Goal: Task Accomplishment & Management: Complete application form

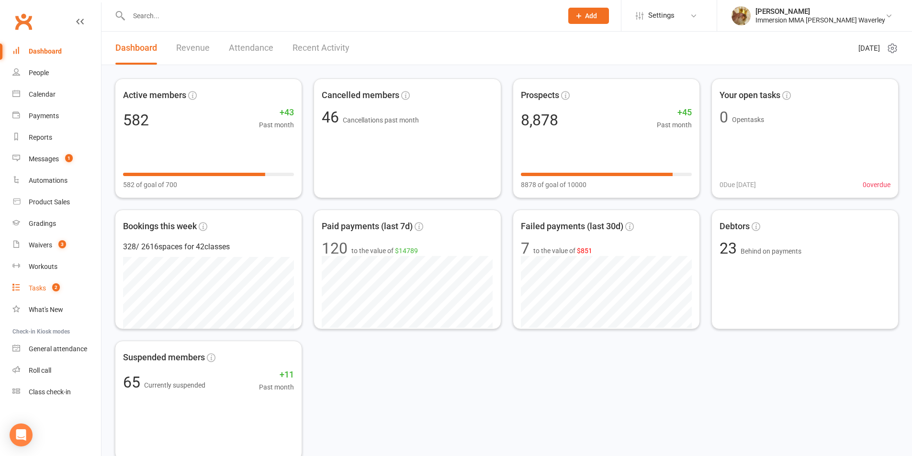
click at [31, 289] on div "Tasks" at bounding box center [37, 288] width 17 height 8
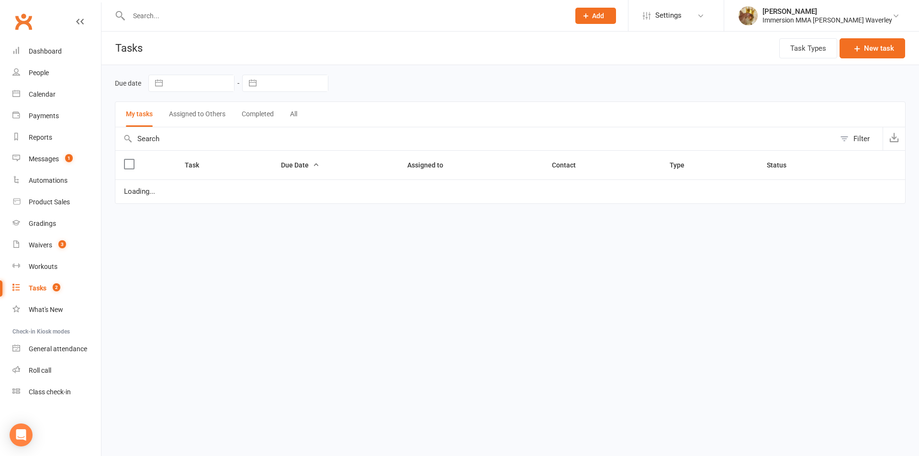
click at [212, 126] on button "Assigned to Others" at bounding box center [197, 114] width 56 height 25
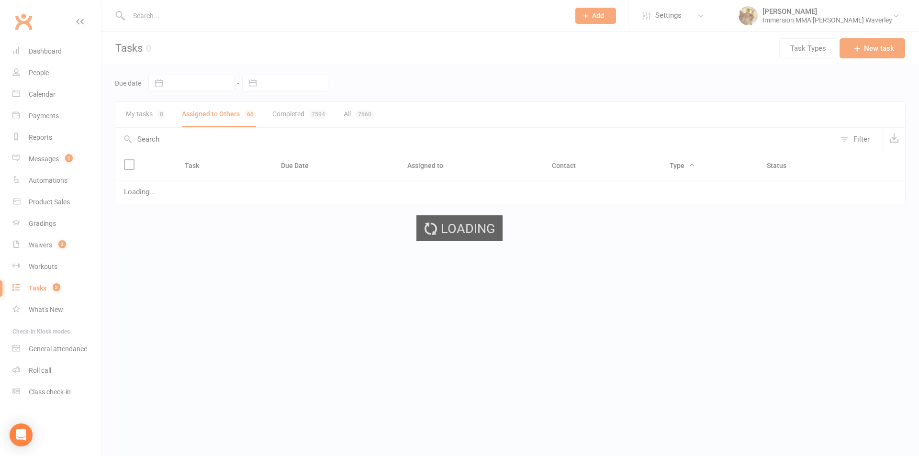
click at [255, 79] on div "Loading" at bounding box center [459, 228] width 919 height 456
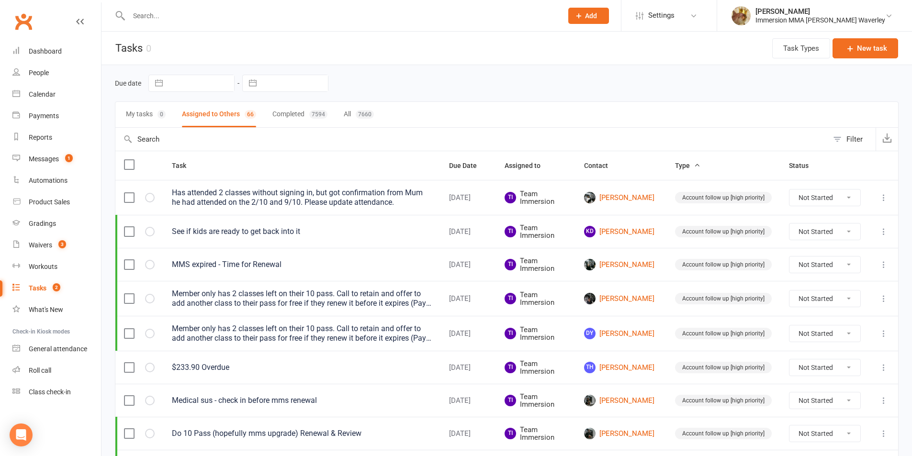
click at [255, 79] on button "button" at bounding box center [252, 83] width 17 height 16
select select "8"
select select "2025"
select select "9"
select select "2025"
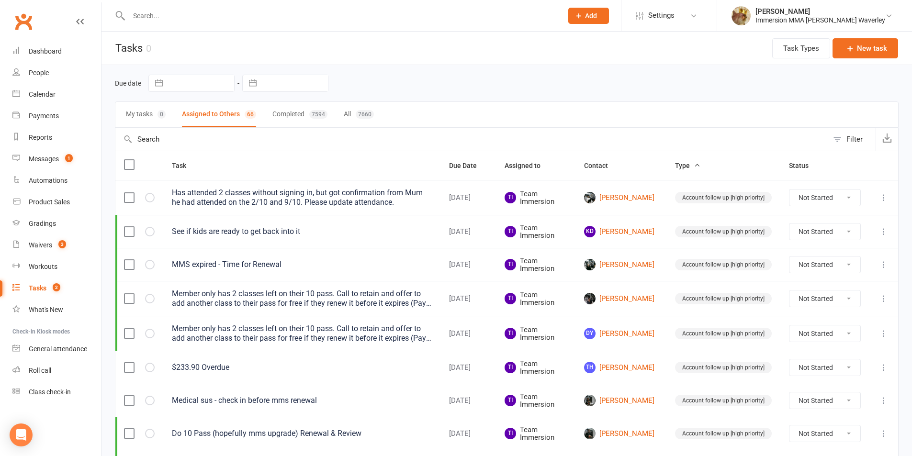
select select "10"
select select "2025"
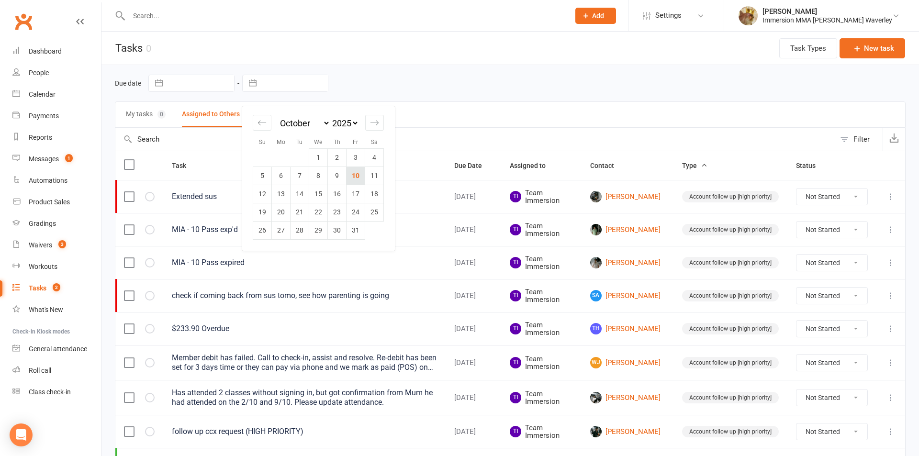
click at [353, 172] on td "10" at bounding box center [356, 176] width 19 height 18
type input "10 Oct 2025"
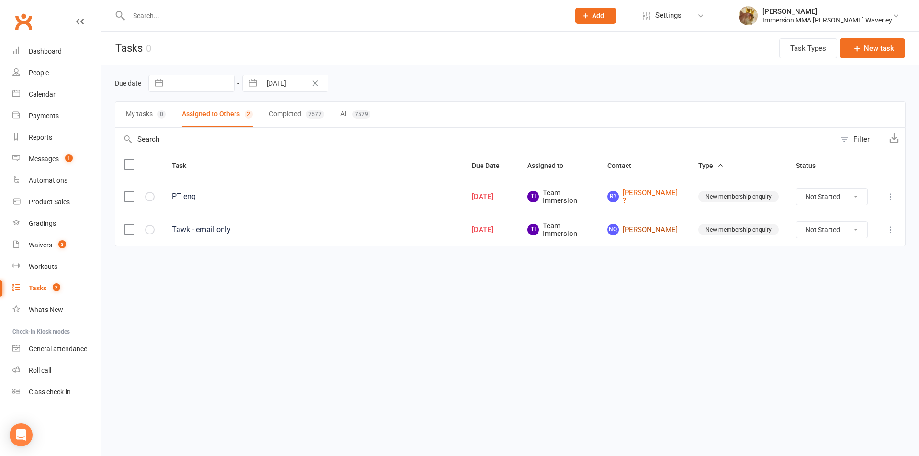
drag, startPoint x: 645, startPoint y: 231, endPoint x: 653, endPoint y: 208, distance: 24.4
click at [51, 243] on div "Waivers" at bounding box center [40, 245] width 23 height 8
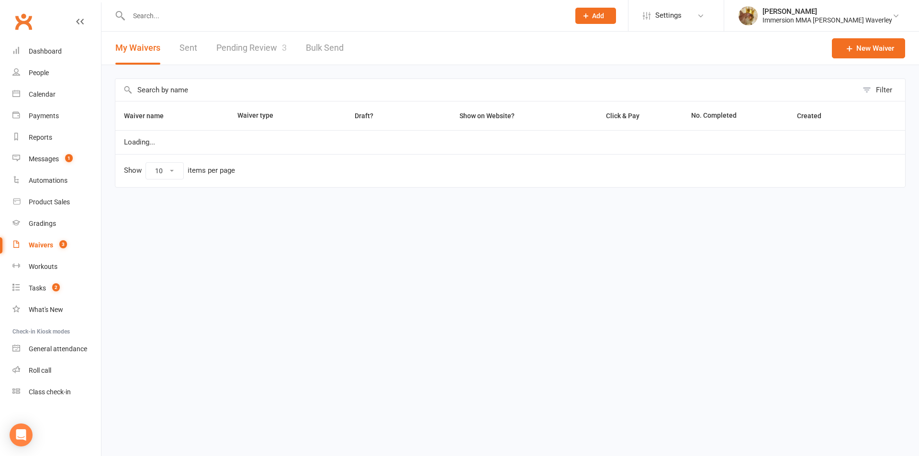
select select "100"
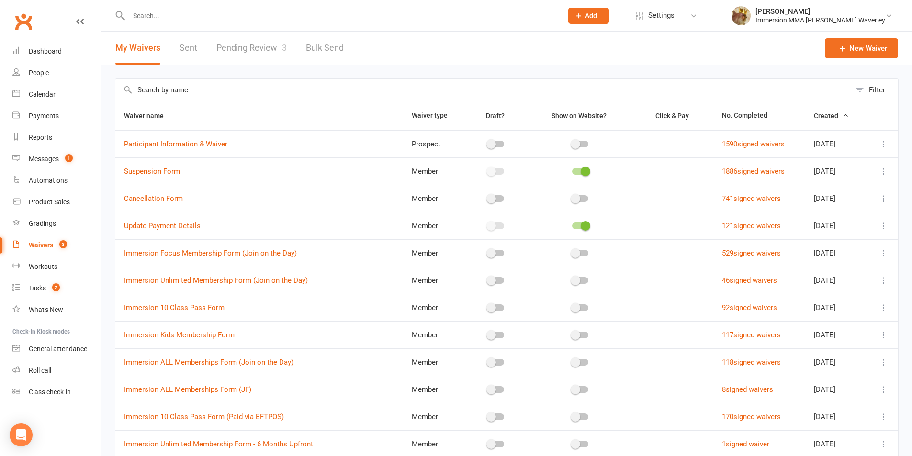
click at [253, 49] on link "Pending Review 3" at bounding box center [251, 48] width 70 height 33
select select "50"
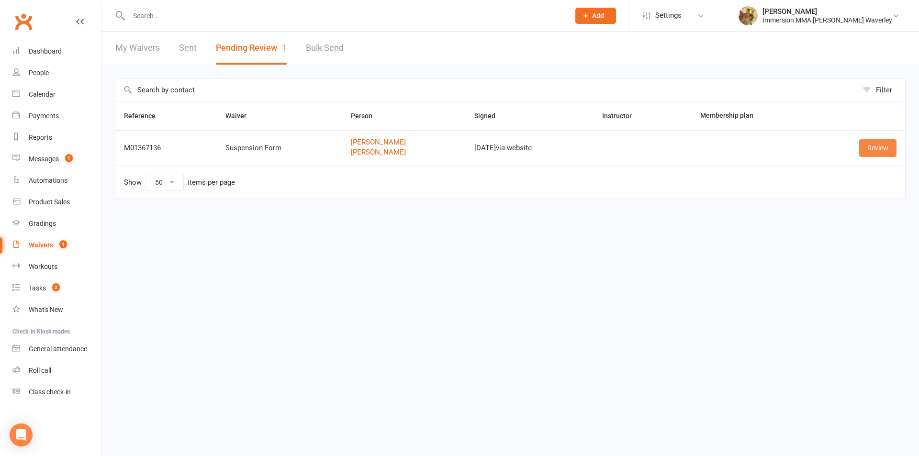
click at [869, 148] on link "Review" at bounding box center [877, 147] width 37 height 17
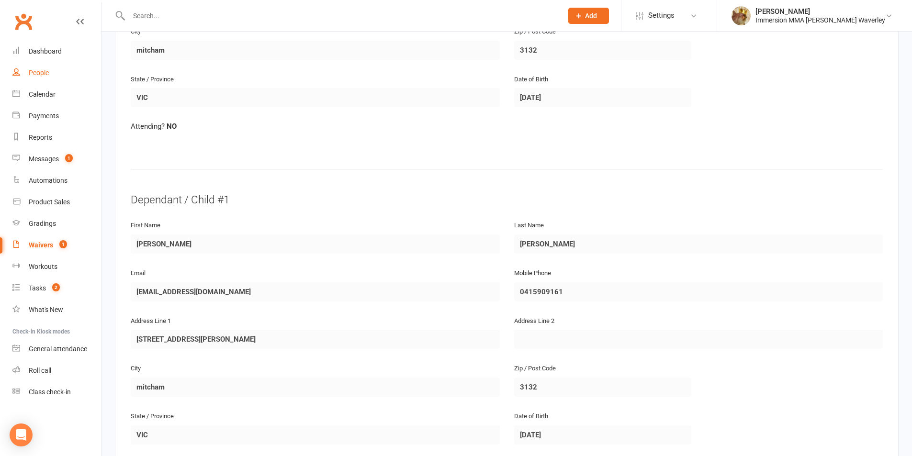
scroll to position [255, 0]
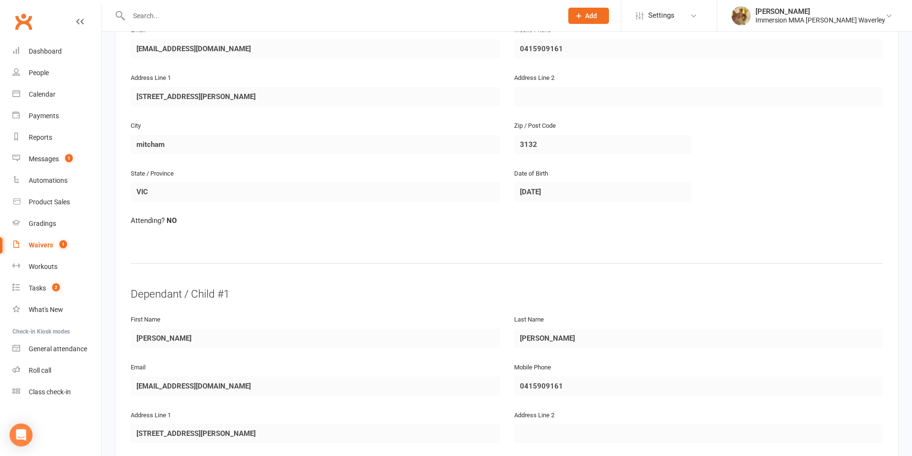
click at [34, 252] on link "Waivers 1" at bounding box center [56, 246] width 89 height 22
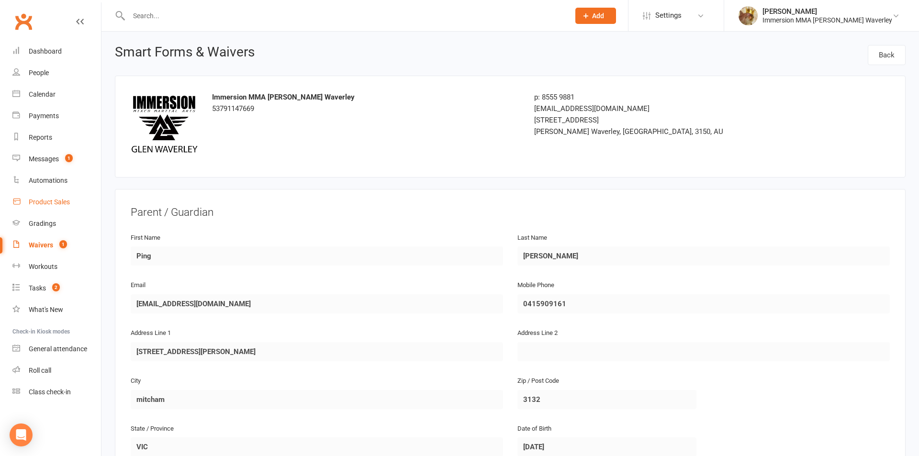
select select "100"
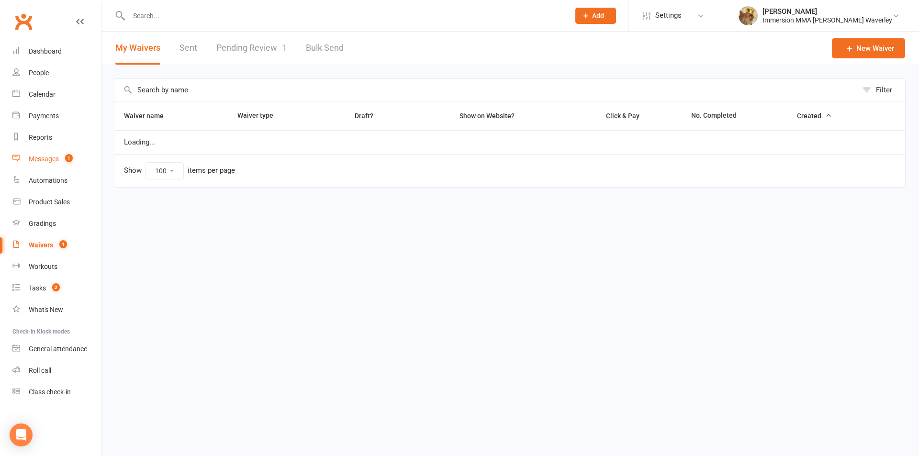
click at [51, 161] on div "Messages" at bounding box center [44, 159] width 30 height 8
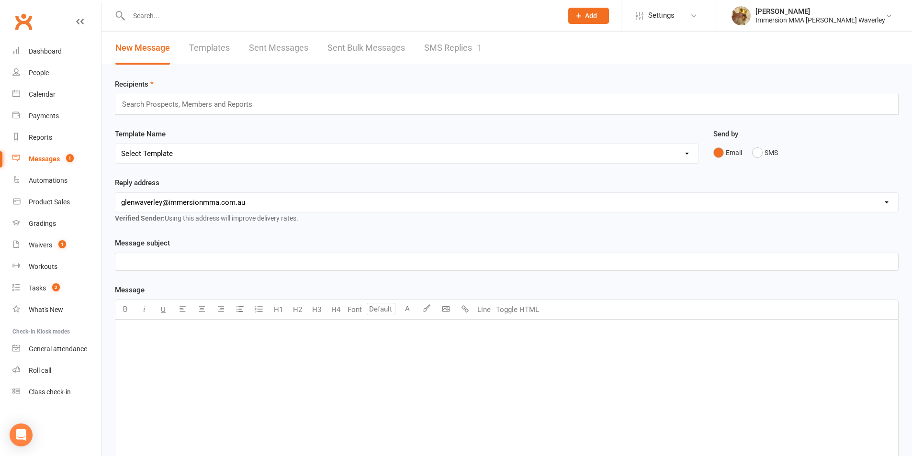
click at [230, 49] on div "New Message Templates Sent Messages Sent Bulk Messages SMS Replies 1" at bounding box center [298, 48] width 394 height 33
drag, startPoint x: 356, startPoint y: 46, endPoint x: 376, endPoint y: 46, distance: 20.6
click at [357, 46] on link "Sent Bulk Messages" at bounding box center [366, 48] width 78 height 33
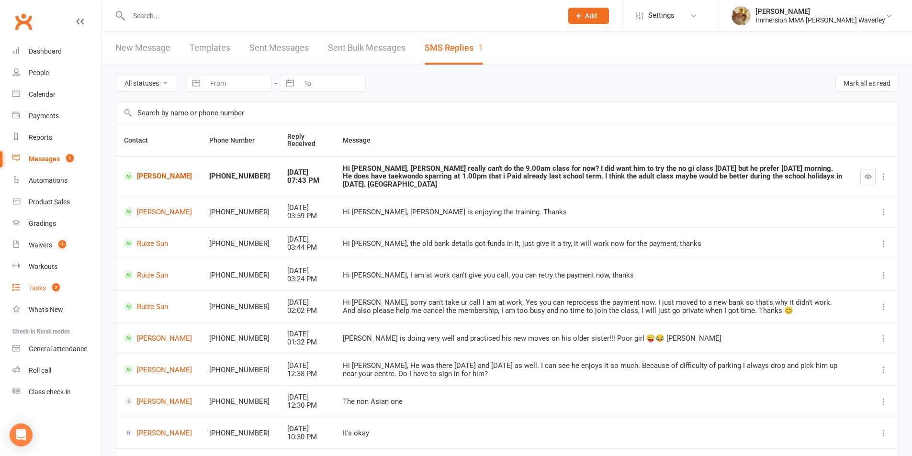
click at [52, 294] on link "Tasks 2" at bounding box center [56, 289] width 89 height 22
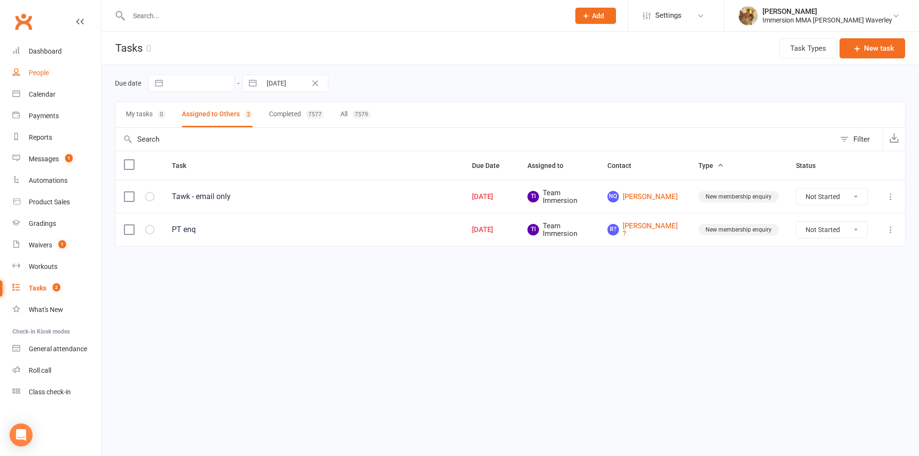
drag, startPoint x: 40, startPoint y: 68, endPoint x: 116, endPoint y: 32, distance: 84.6
click at [616, 22] on button "Add" at bounding box center [595, 16] width 41 height 16
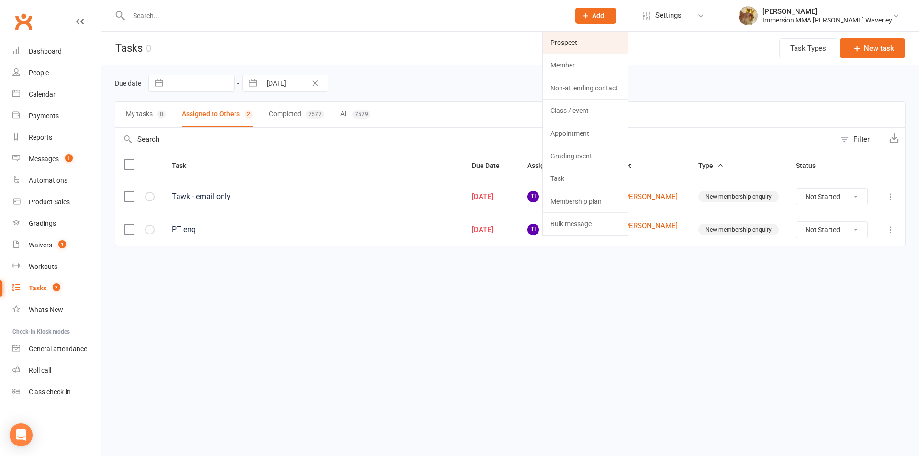
click at [617, 42] on link "Prospect" at bounding box center [585, 43] width 85 height 22
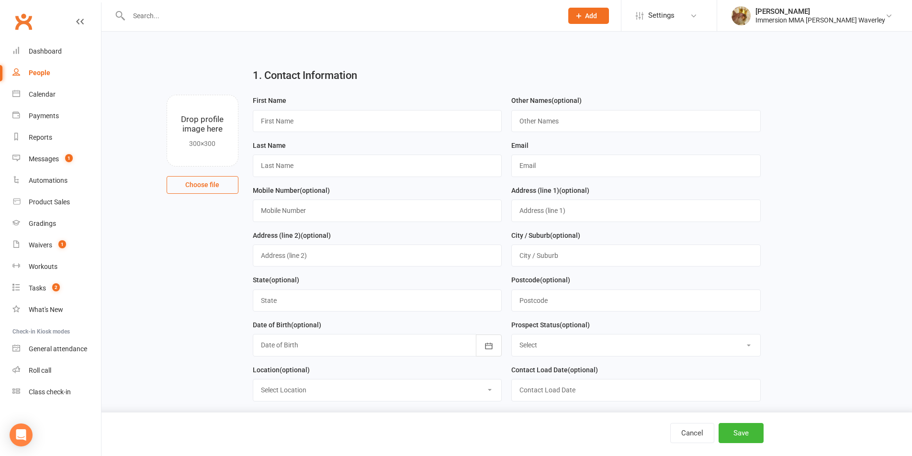
click at [323, 109] on div "First Name" at bounding box center [377, 113] width 249 height 37
click at [315, 119] on input "text" at bounding box center [377, 121] width 249 height 22
paste input "Siwoo"
type input "Siwoo"
type input "?"
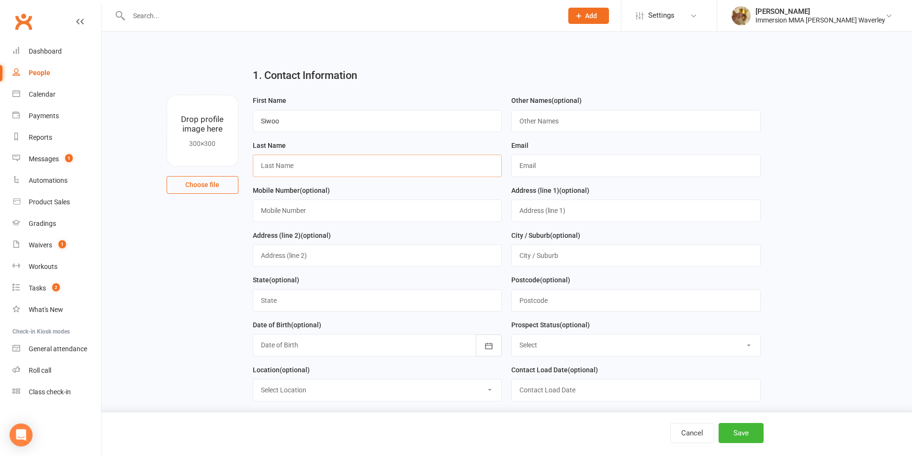
paste input "Kim"
type input "Kim"
click at [179, 24] on div at bounding box center [335, 15] width 441 height 31
click at [175, 16] on input "text" at bounding box center [341, 15] width 430 height 13
paste input "jumiffy82@naver.com"
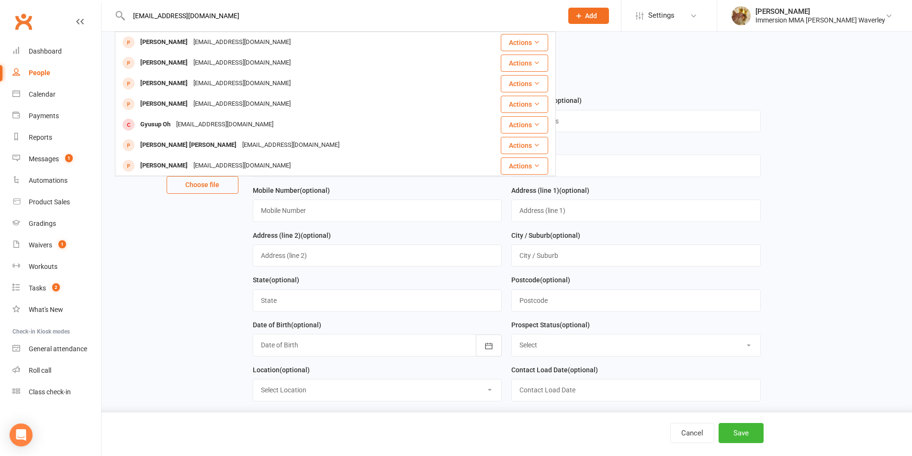
type input "jumiffy82@naver.com"
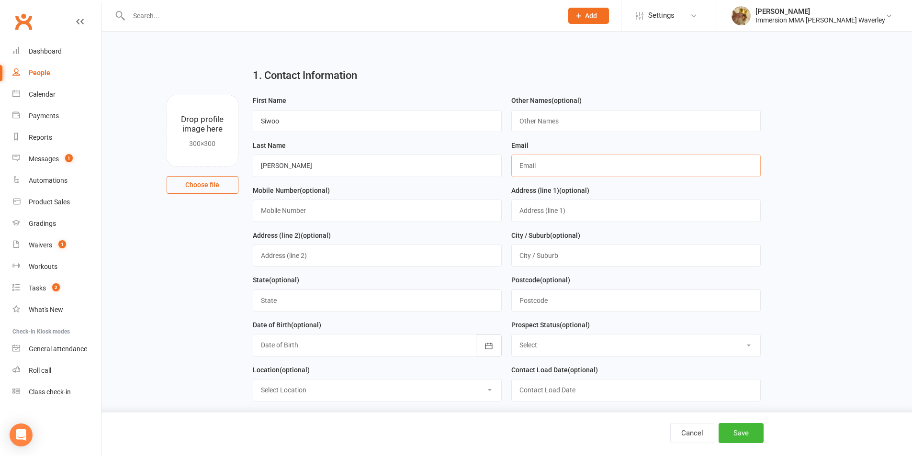
click at [550, 162] on input "text" at bounding box center [635, 166] width 249 height 22
paste input "jumiffy82@naver.com"
type input "jumiffy82@naver.com"
click at [216, 22] on input "text" at bounding box center [341, 15] width 430 height 13
paste input "0490504044"
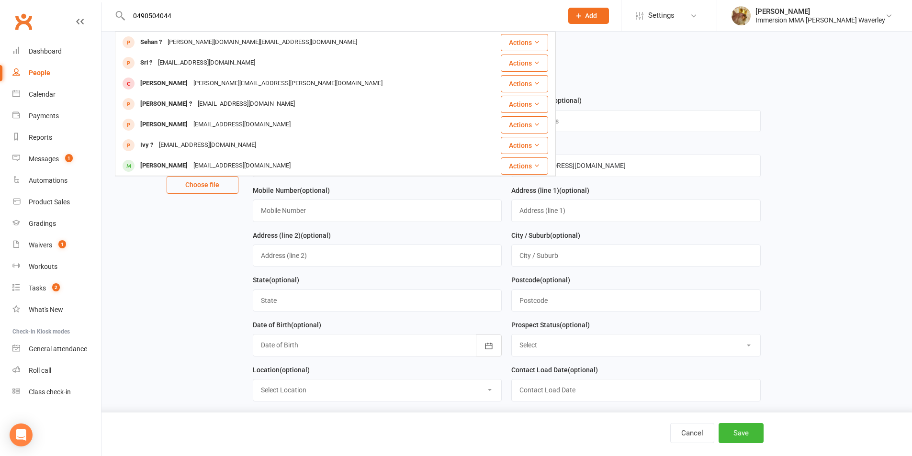
type input "0490504044"
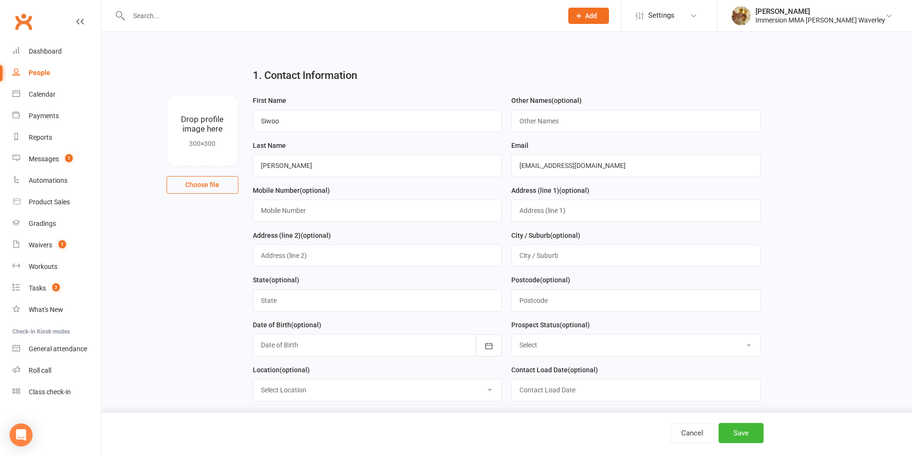
click at [348, 199] on div "Mobile Number (optional)" at bounding box center [377, 203] width 249 height 37
click at [343, 202] on input "text" at bounding box center [377, 211] width 249 height 22
paste input "0490504044"
type input "0490504044"
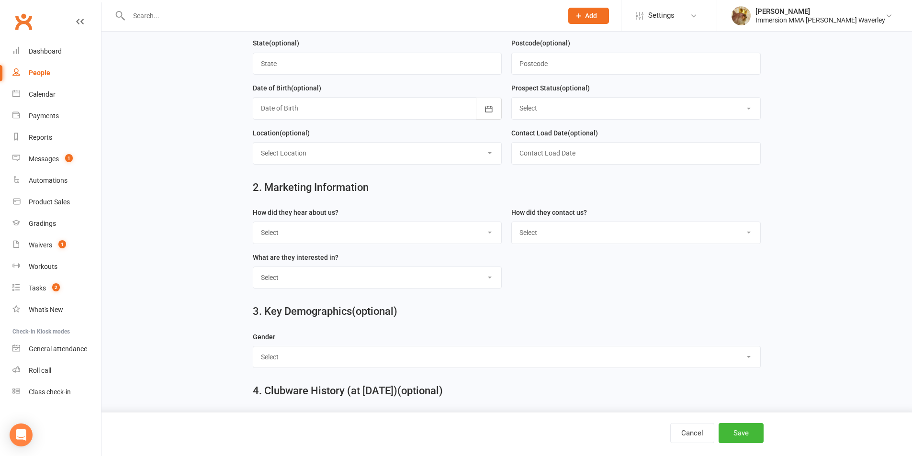
scroll to position [255, 0]
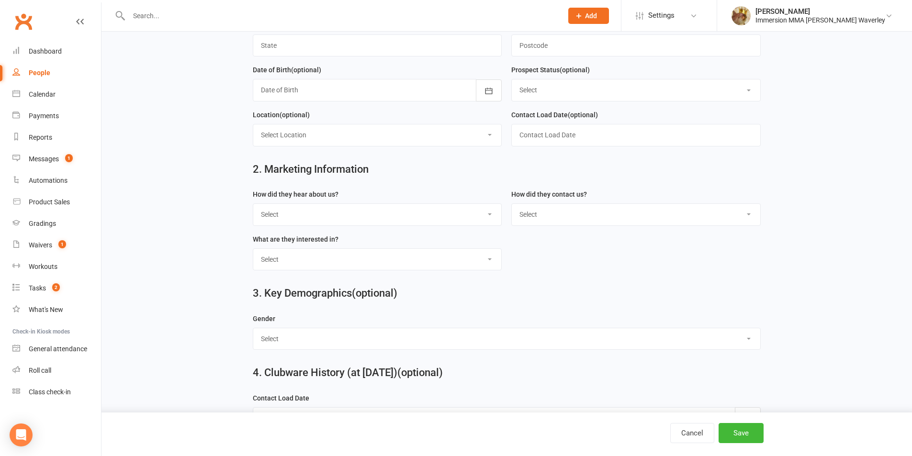
drag, startPoint x: 334, startPoint y: 208, endPoint x: 334, endPoint y: 227, distance: 19.1
click at [334, 209] on select "Select Unknown Referral Google Facebook Instagram Walk by / Signage Returning" at bounding box center [377, 214] width 248 height 21
select select "Unknown"
click at [253, 208] on select "Select Unknown Referral Google Facebook Instagram Walk by / Signage Returning" at bounding box center [377, 214] width 248 height 21
click at [543, 219] on select "Select Website Enquiry Phone Email In-Facility Tawk" at bounding box center [636, 214] width 248 height 21
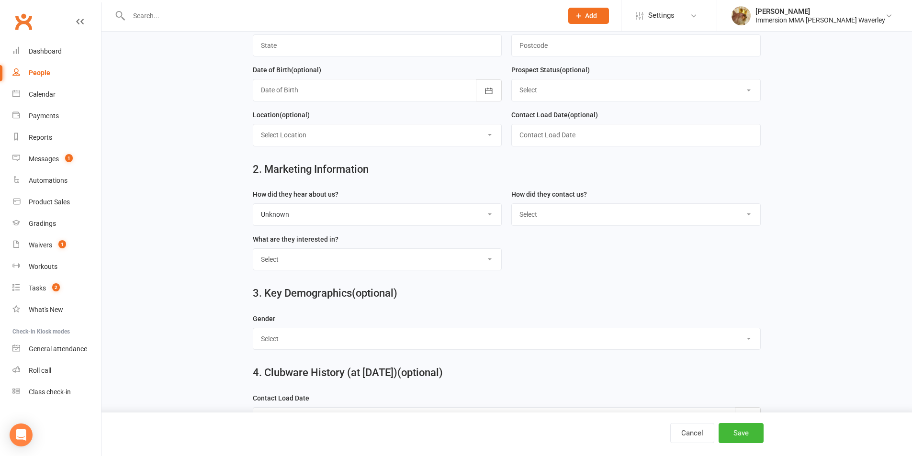
select select "Website Enquiry"
click at [512, 208] on select "Select Website Enquiry Phone Email In-Facility Tawk" at bounding box center [636, 214] width 248 height 21
click at [407, 268] on select "Select Unspecified Muay Thai BJJ MMA Kids Muay Thai Kids BJJ Judo/Wrestling" at bounding box center [377, 259] width 248 height 21
click at [253, 253] on select "Select Unspecified Muay Thai BJJ MMA Kids Muay Thai Kids BJJ Judo/Wrestling" at bounding box center [377, 259] width 248 height 21
click at [290, 256] on div "What are they interested in? Select Unspecified Muay Thai BJJ MMA Kids Muay Tha…" at bounding box center [377, 252] width 249 height 37
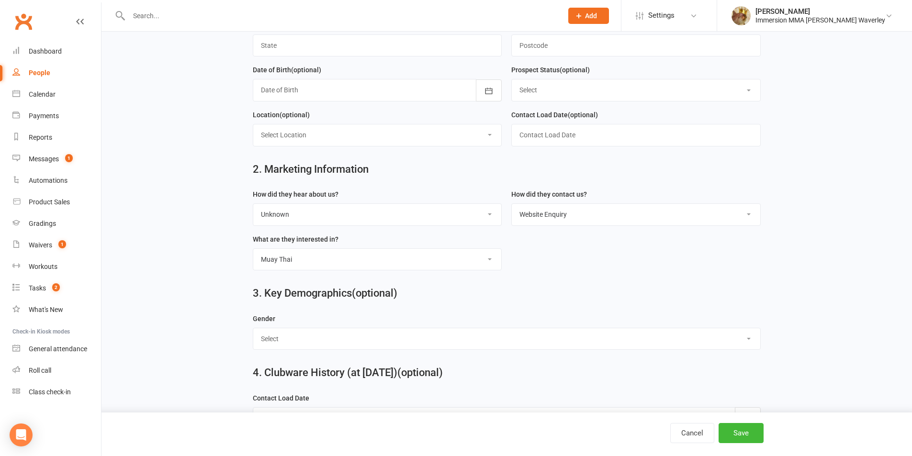
click at [290, 258] on select "Select Unspecified Muay Thai BJJ MMA Kids Muay Thai Kids BJJ Judo/Wrestling" at bounding box center [377, 259] width 248 height 21
select select "MMA"
click at [253, 253] on select "Select Unspecified Muay Thai BJJ MMA Kids Muay Thai Kids BJJ Judo/Wrestling" at bounding box center [377, 259] width 248 height 21
click at [741, 433] on button "Save" at bounding box center [740, 433] width 45 height 20
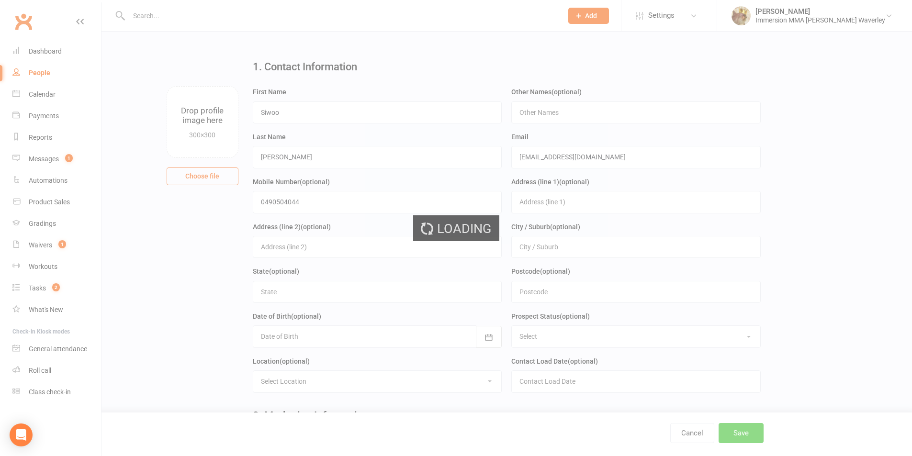
scroll to position [0, 0]
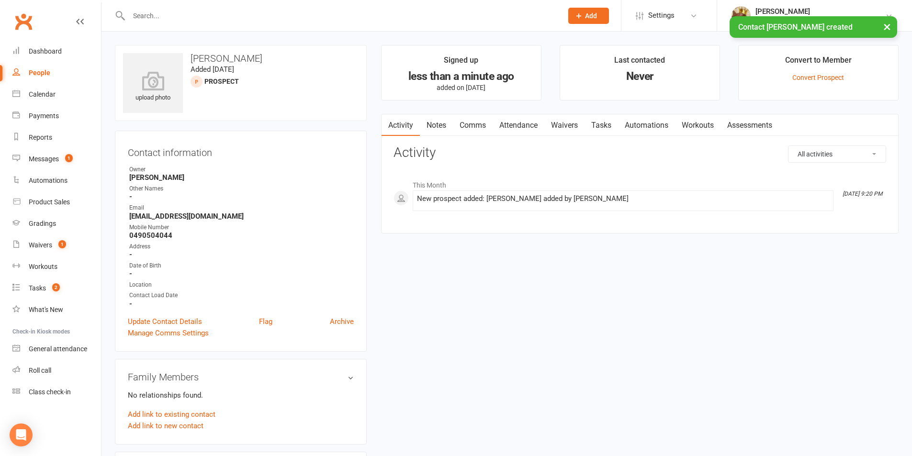
click at [436, 122] on link "Notes" at bounding box center [436, 125] width 33 height 22
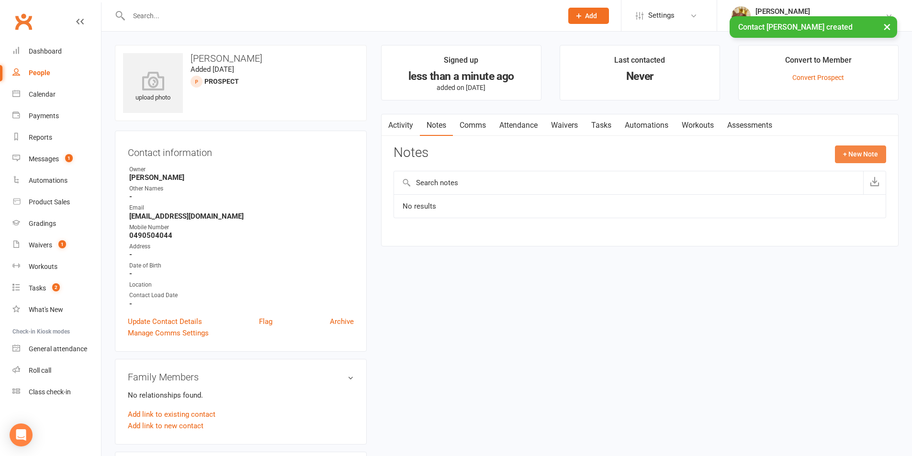
click at [838, 150] on button "+ New Note" at bounding box center [860, 154] width 51 height 17
click at [584, 198] on input "text" at bounding box center [639, 193] width 493 height 20
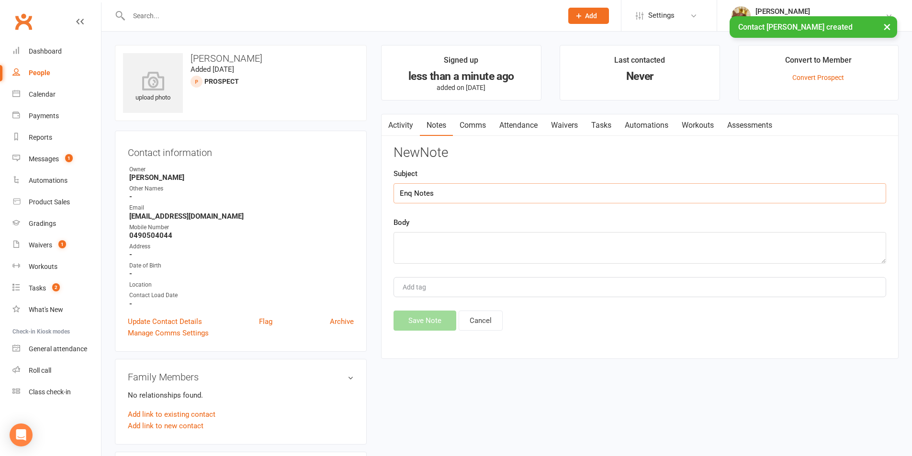
type input "Enq Notes"
paste textarea "My son is 14 years old. He wants to protect himself just in case and to be stro…"
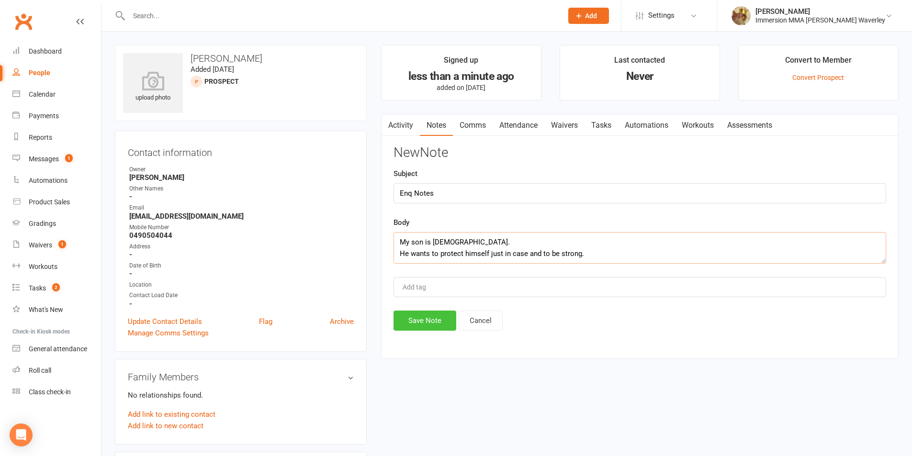
type textarea "My son is 14 years old. He wants to protect himself just in case and to be stro…"
click at [426, 317] on button "Save Note" at bounding box center [424, 321] width 63 height 20
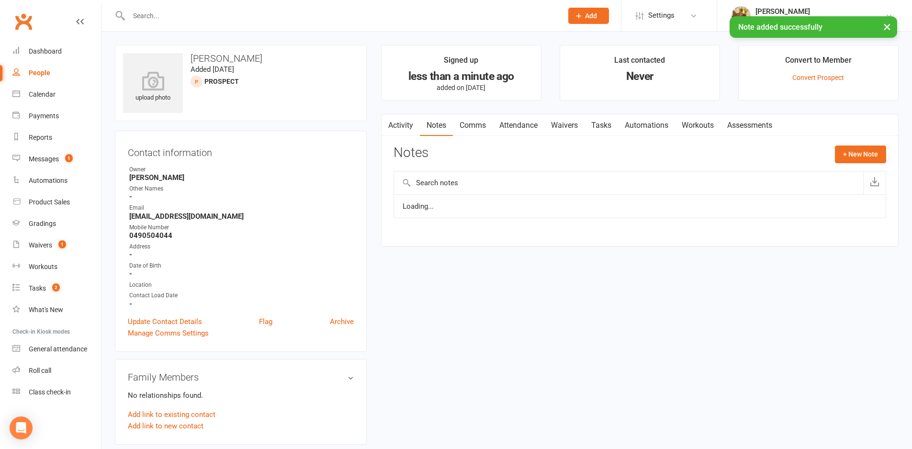
click at [607, 116] on link "Tasks" at bounding box center [601, 125] width 34 height 22
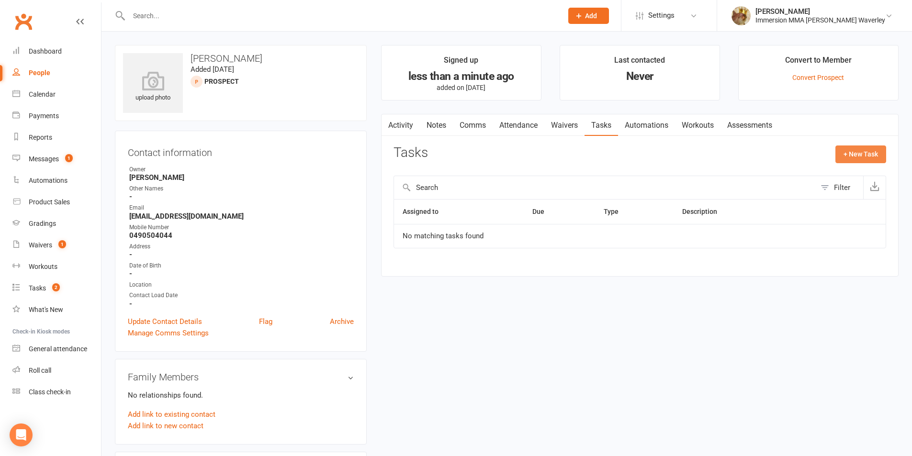
click at [850, 152] on button "+ New Task" at bounding box center [860, 154] width 51 height 17
select select "48840"
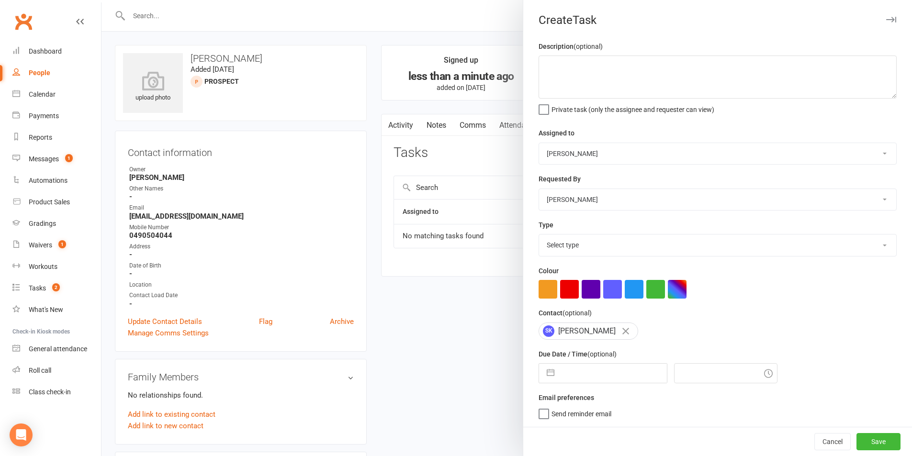
click at [656, 154] on select "Team Immersion Ben Street David Marinakis James Fitzgerald lee Ting Immersion T…" at bounding box center [717, 153] width 357 height 21
select select "48837"
click at [539, 144] on select "Team Immersion Ben Street David Marinakis James Fitzgerald lee Ting Immersion T…" at bounding box center [717, 153] width 357 height 21
click at [626, 240] on select "Select type Account follow up [high priority] Attended trial follow up Chase si…" at bounding box center [717, 245] width 357 height 21
select select "27312"
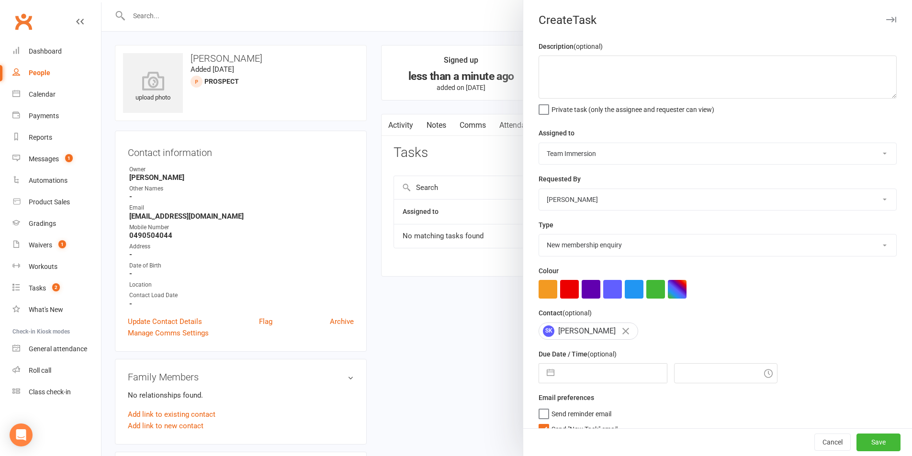
click at [539, 236] on select "Select type Account follow up [high priority] Attended trial follow up Chase si…" at bounding box center [717, 245] width 357 height 21
click at [560, 377] on input "text" at bounding box center [613, 373] width 108 height 19
select select "8"
select select "2025"
select select "9"
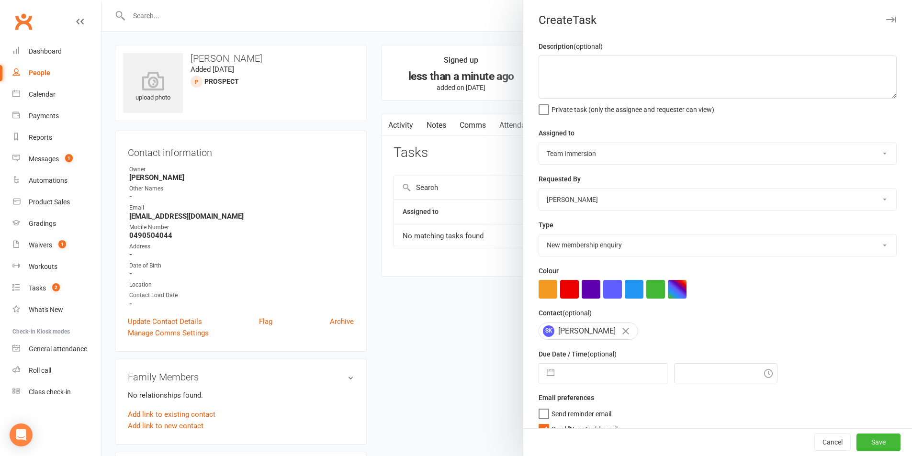
select select "2025"
select select "10"
select select "2025"
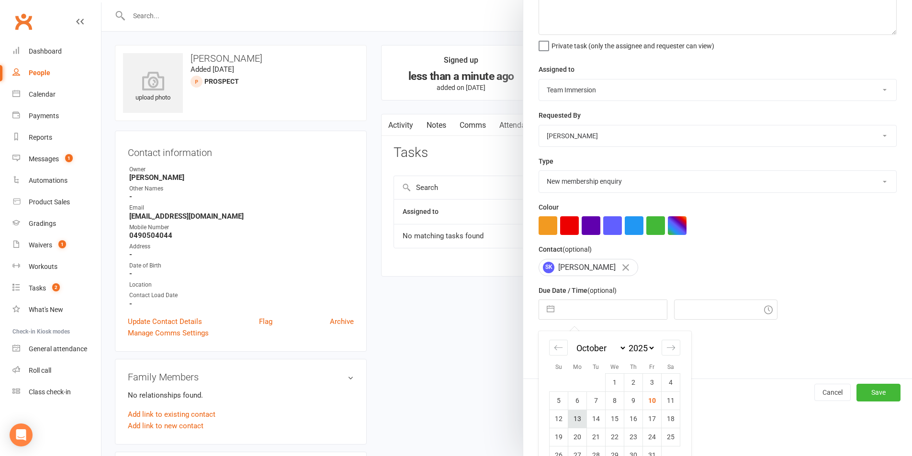
scroll to position [87, 0]
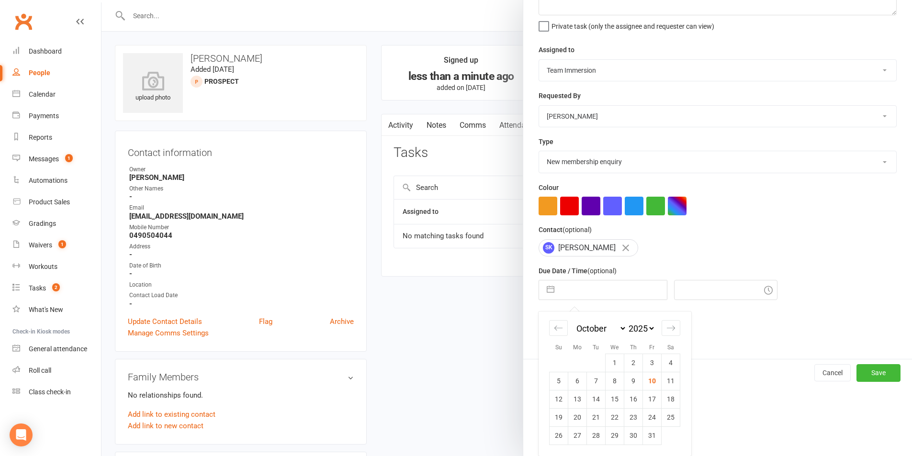
click at [646, 380] on td "10" at bounding box center [652, 381] width 19 height 18
type input "10 Oct 2025"
type input "9:30pm"
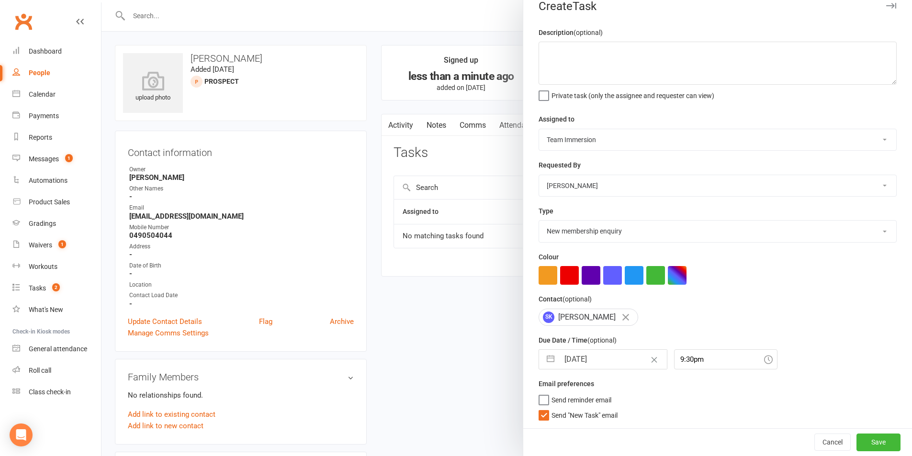
scroll to position [18, 0]
click at [573, 415] on span "Send "New Task" email" at bounding box center [584, 413] width 66 height 11
click at [573, 408] on input "Send "New Task" email" at bounding box center [578, 408] width 79 height 0
click at [577, 359] on input "10 Oct 2025" at bounding box center [613, 359] width 108 height 19
select select "8"
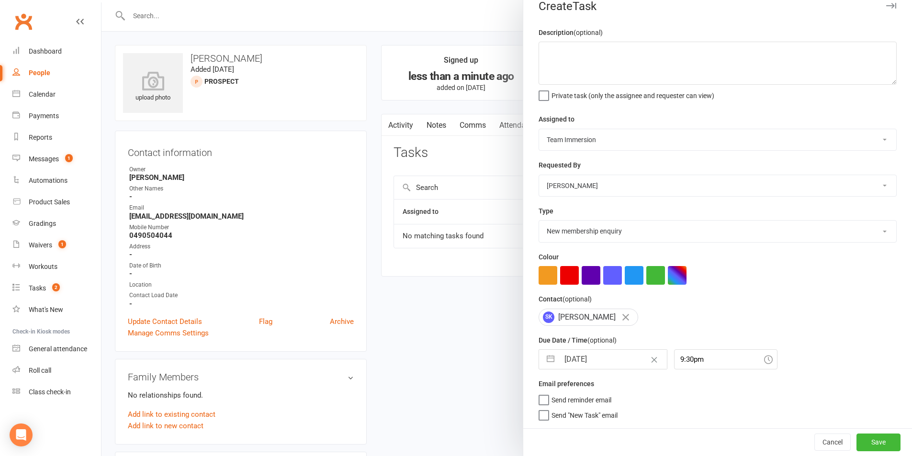
select select "2025"
select select "9"
select select "2025"
select select "10"
select select "2025"
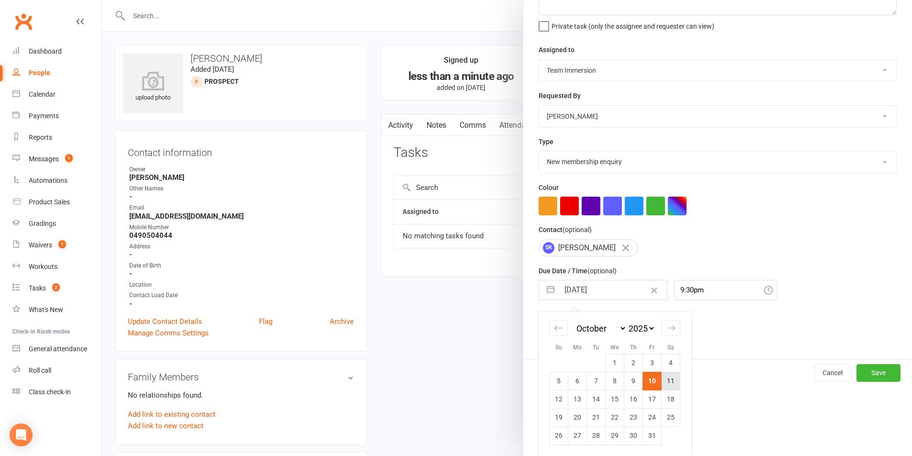
click at [664, 378] on td "11" at bounding box center [671, 381] width 19 height 18
type input "11 Oct 2025"
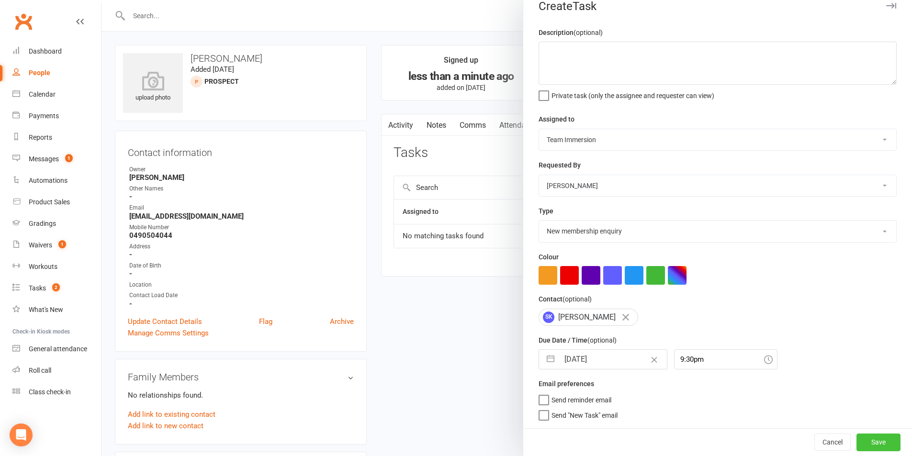
click at [867, 438] on button "Save" at bounding box center [878, 442] width 44 height 17
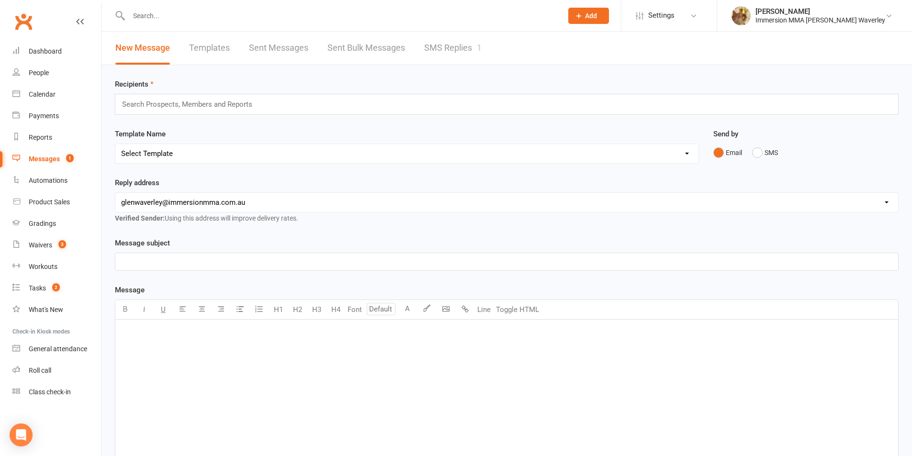
click at [424, 42] on link "SMS Replies 1" at bounding box center [452, 48] width 57 height 33
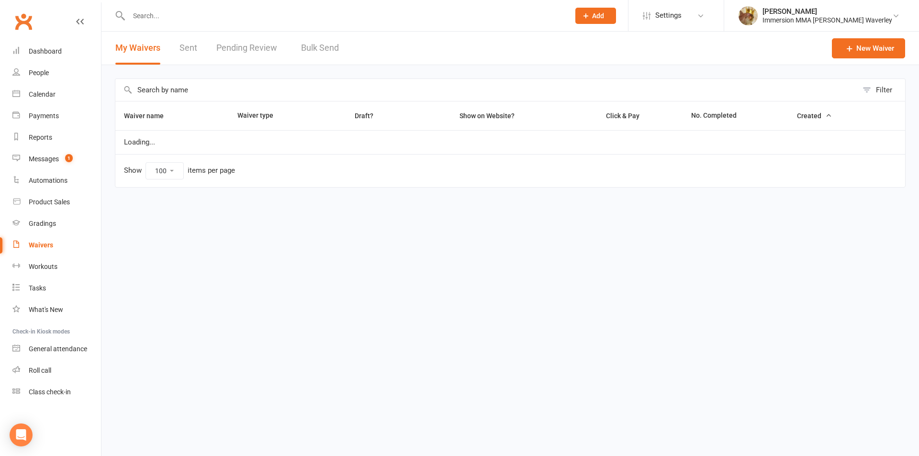
select select "100"
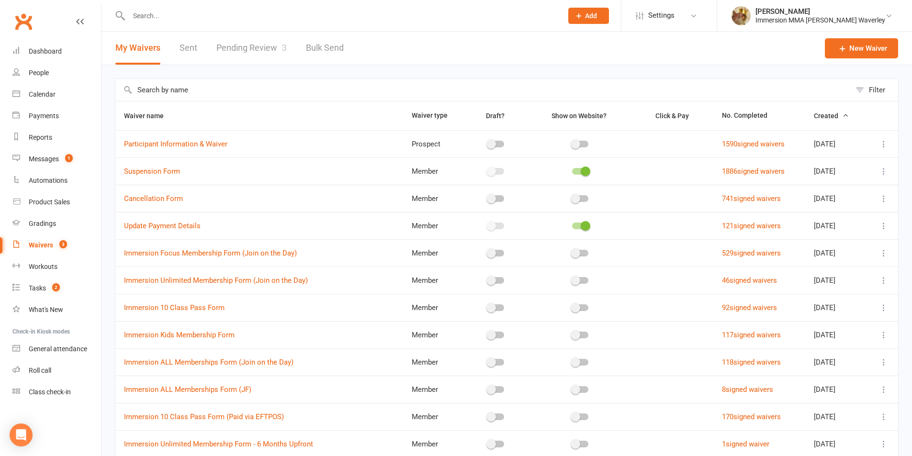
click at [248, 50] on link "Pending Review 3" at bounding box center [251, 48] width 70 height 33
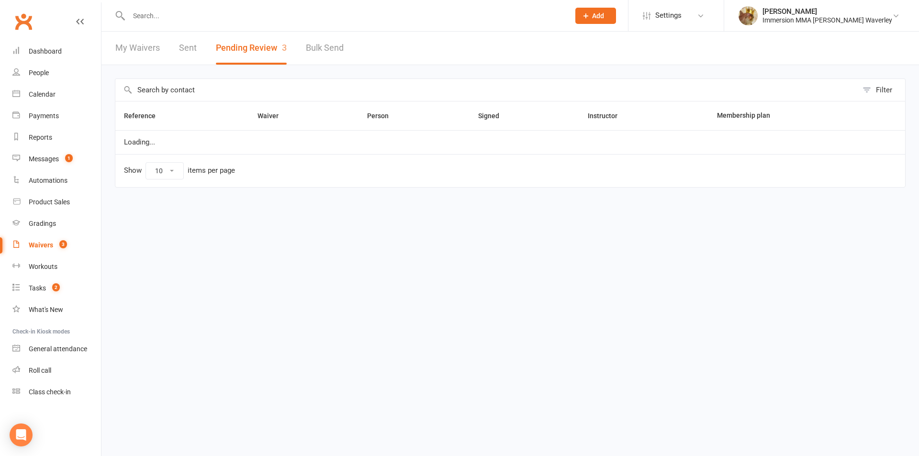
select select "50"
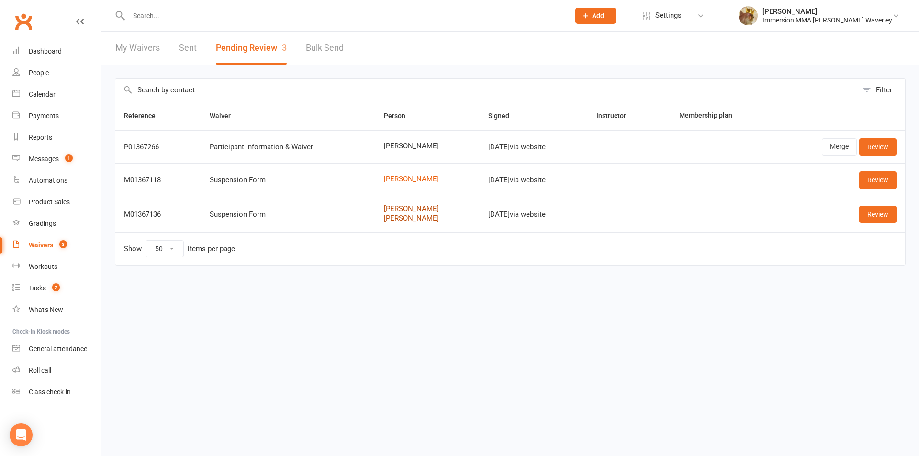
drag, startPoint x: 387, startPoint y: 218, endPoint x: 392, endPoint y: 210, distance: 9.7
click at [876, 182] on link "Review" at bounding box center [877, 179] width 37 height 17
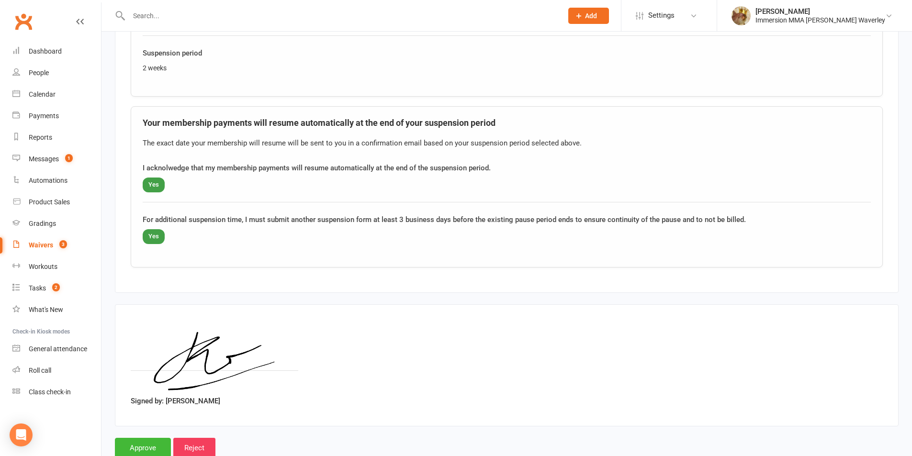
scroll to position [639, 0]
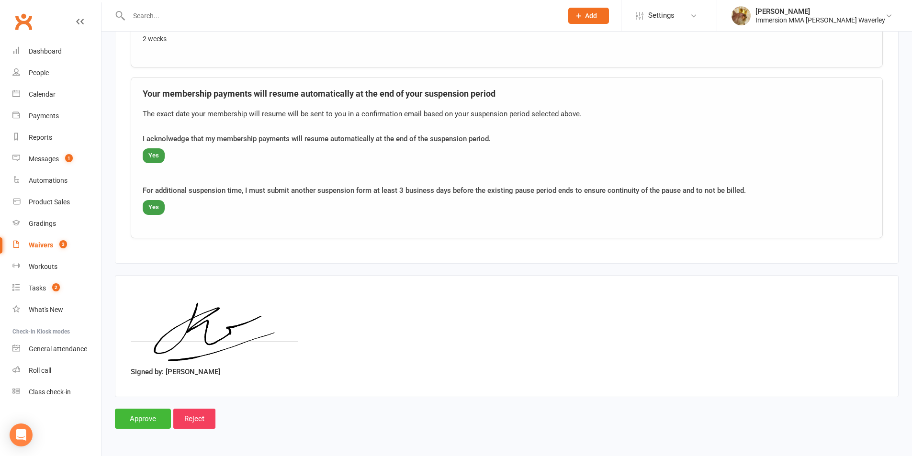
click at [140, 414] on input "Approve" at bounding box center [143, 419] width 56 height 20
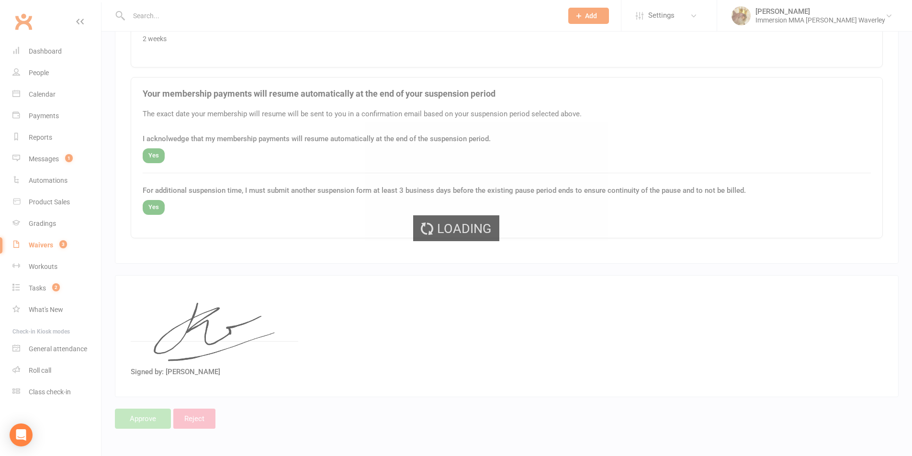
select select "50"
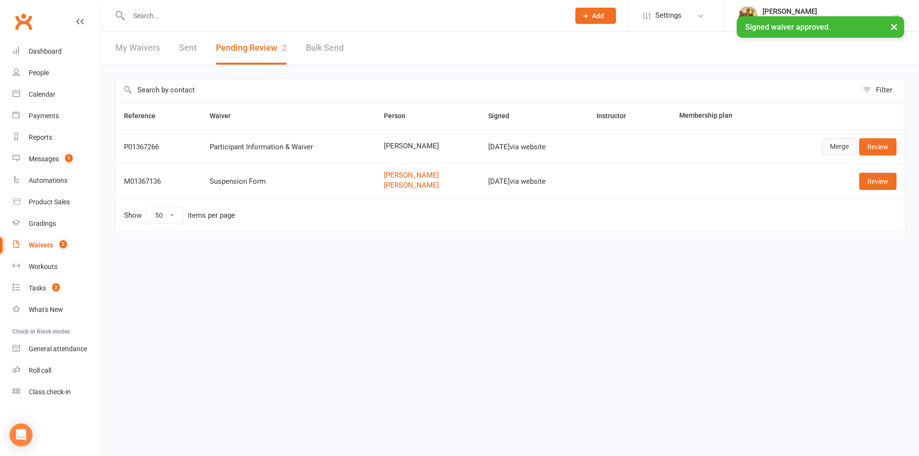
click at [841, 144] on link "Merge" at bounding box center [839, 146] width 35 height 17
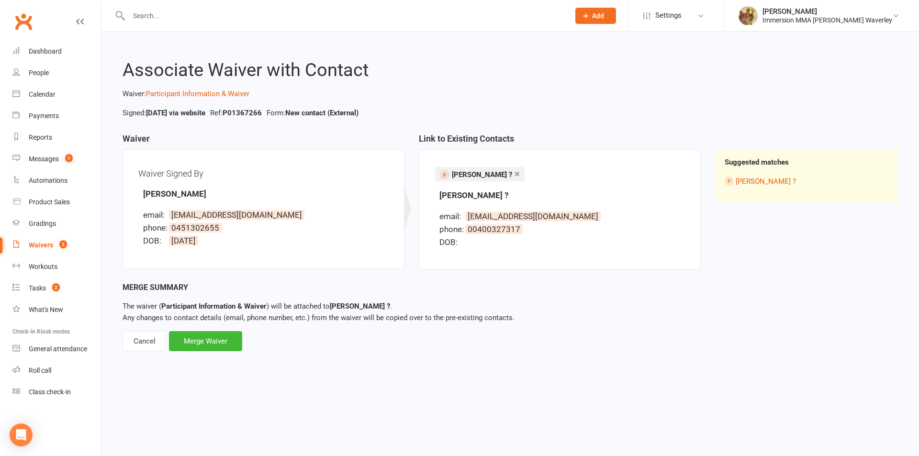
drag, startPoint x: 482, startPoint y: 167, endPoint x: 462, endPoint y: 175, distance: 21.5
click at [515, 168] on link "×" at bounding box center [517, 173] width 5 height 15
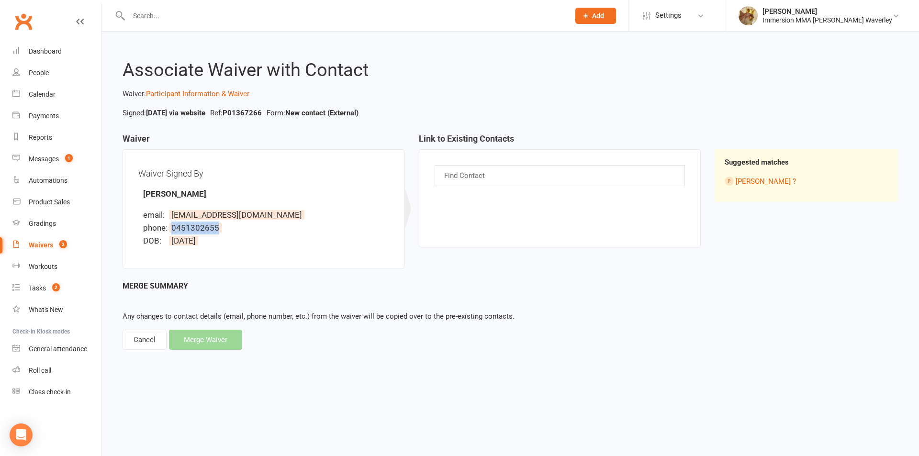
drag, startPoint x: 238, startPoint y: 225, endPoint x: 171, endPoint y: 226, distance: 66.6
click at [171, 226] on li "phone: 0451302655" at bounding box center [266, 228] width 246 height 13
copy span "0451302655"
click at [506, 177] on div "Find Contact" at bounding box center [560, 175] width 250 height 21
paste input "0451302655"
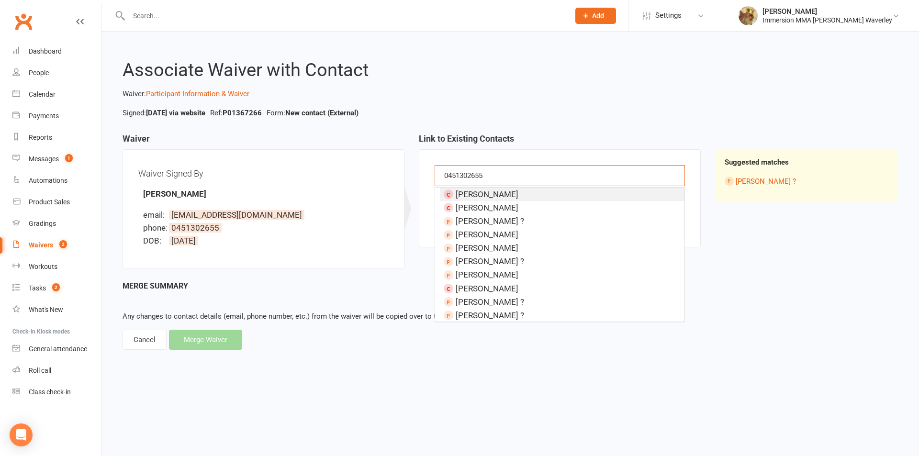
type input "0451302655"
click at [527, 134] on h3 "Link to Existing Contacts" at bounding box center [560, 141] width 282 height 15
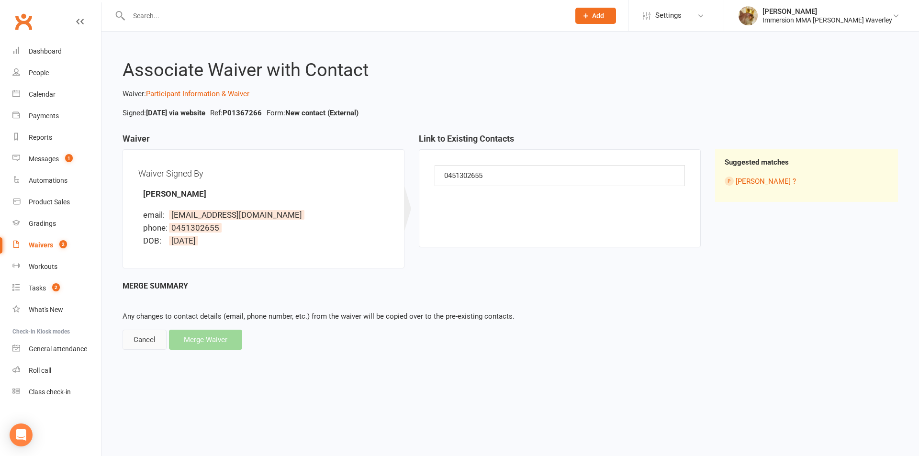
click at [146, 341] on div "Cancel" at bounding box center [145, 340] width 44 height 20
select select "50"
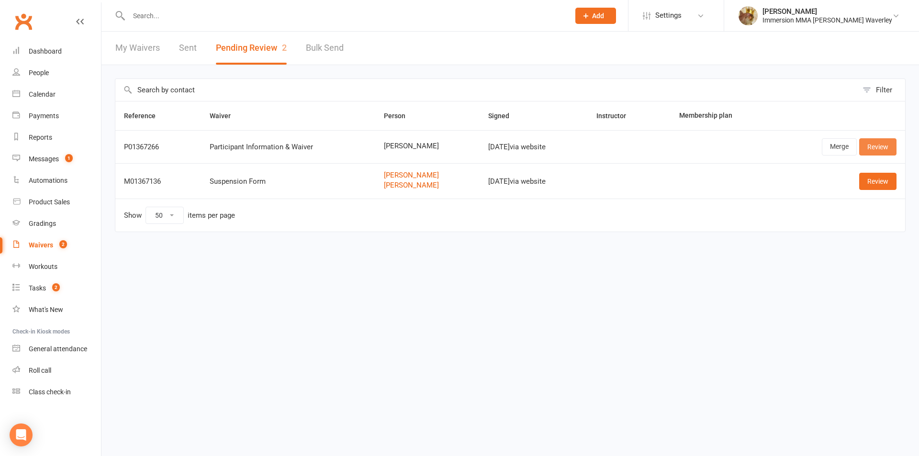
click at [876, 146] on link "Review" at bounding box center [877, 146] width 37 height 17
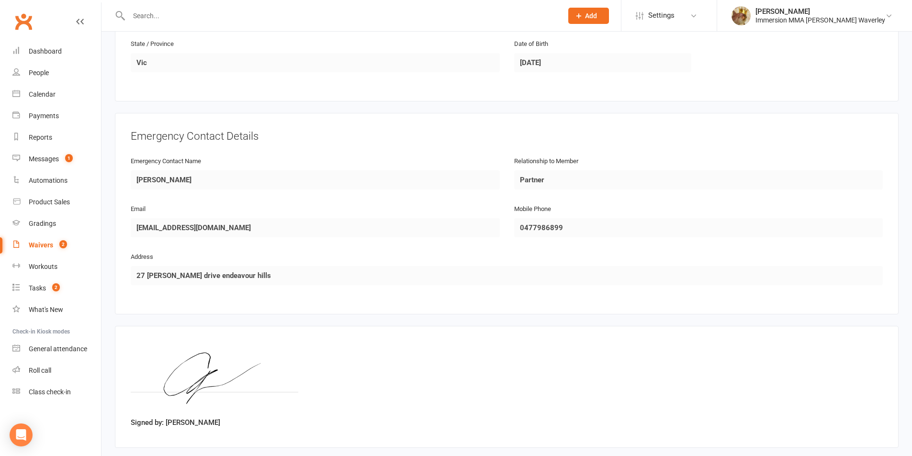
scroll to position [478, 0]
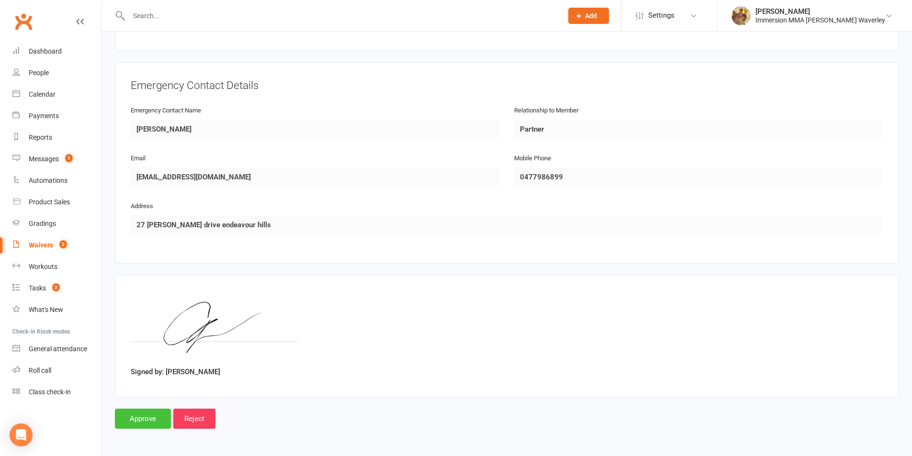
click at [152, 416] on input "Approve" at bounding box center [143, 419] width 56 height 20
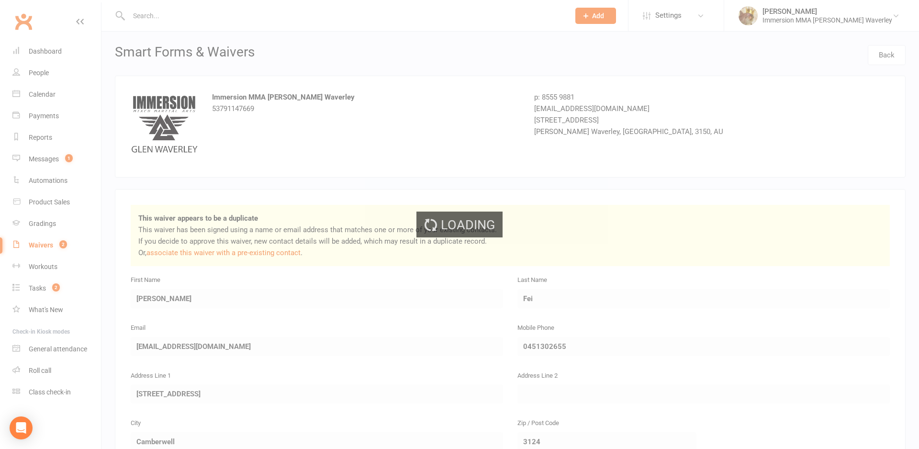
select select "50"
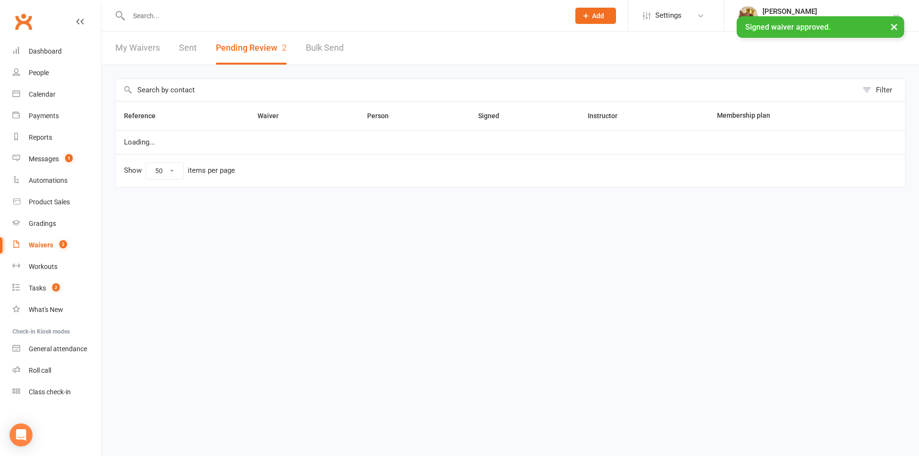
click at [180, 14] on input "text" at bounding box center [344, 15] width 437 height 13
paste input "CF32626@outlook.com"
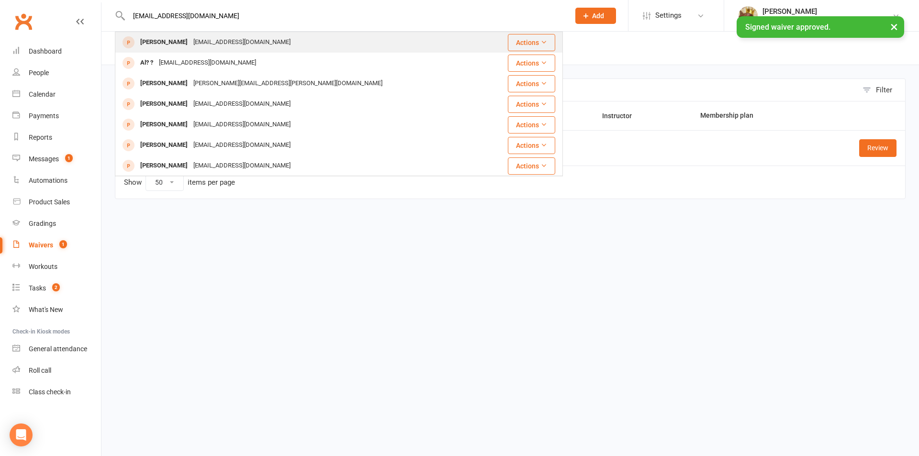
type input "CF32626@outlook.com"
click at [209, 43] on div "CF32626@outlook.com" at bounding box center [242, 42] width 103 height 14
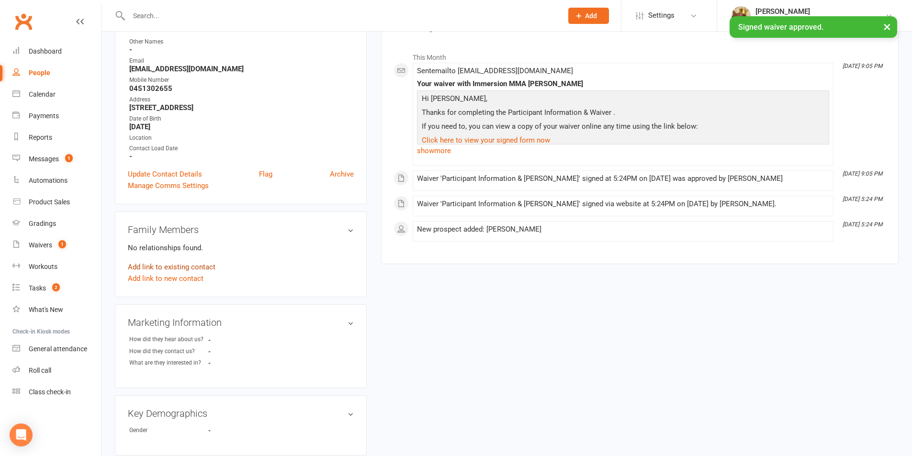
click at [185, 268] on link "Add link to existing contact" at bounding box center [172, 266] width 88 height 11
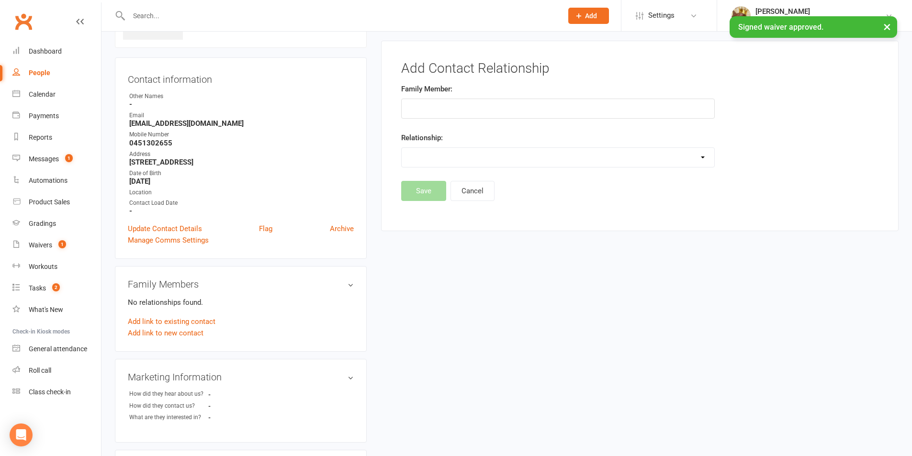
scroll to position [66, 0]
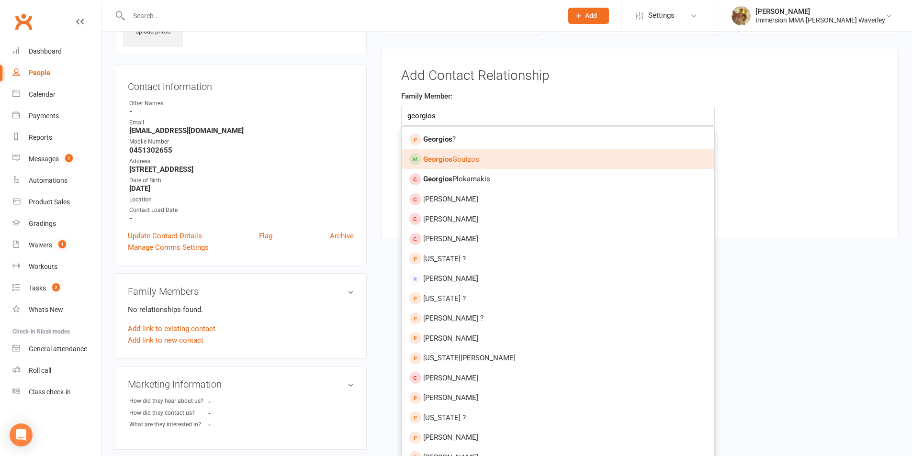
type input "georgios"
click at [505, 159] on link "Georgios Goutzos" at bounding box center [558, 159] width 313 height 20
type input "Georgios Goutzos"
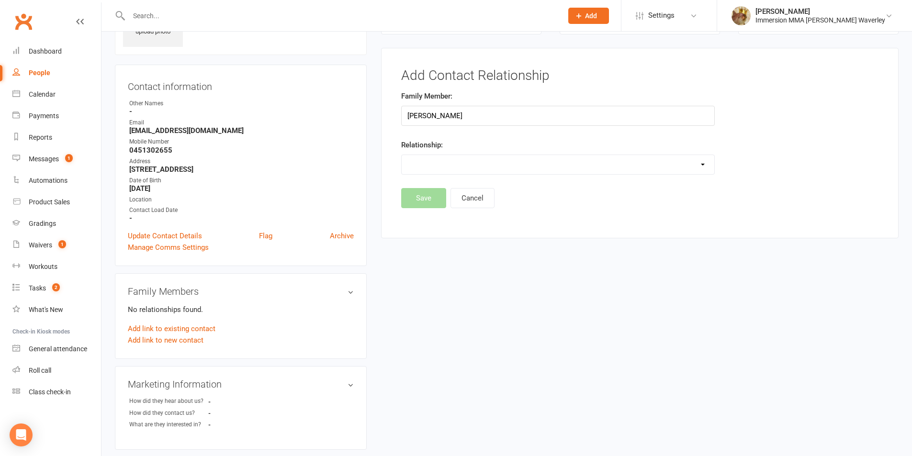
click at [473, 163] on select "Parent / Guardian Child Sibling (parent not in system) Spouse / Partner Cousin …" at bounding box center [558, 164] width 313 height 19
select select "3"
click at [402, 155] on select "Parent / Guardian Child Sibling (parent not in system) Spouse / Partner Cousin …" at bounding box center [558, 164] width 313 height 19
click at [419, 221] on button "Save" at bounding box center [423, 223] width 45 height 20
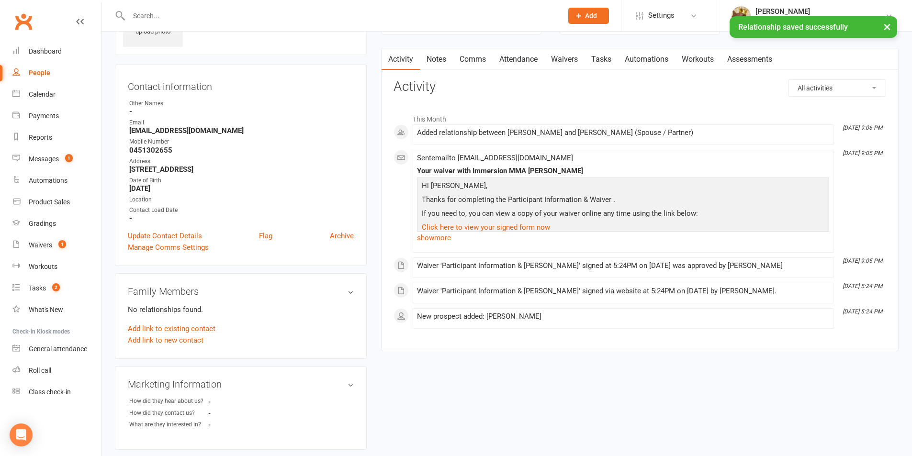
click at [439, 56] on link "Notes" at bounding box center [436, 59] width 33 height 22
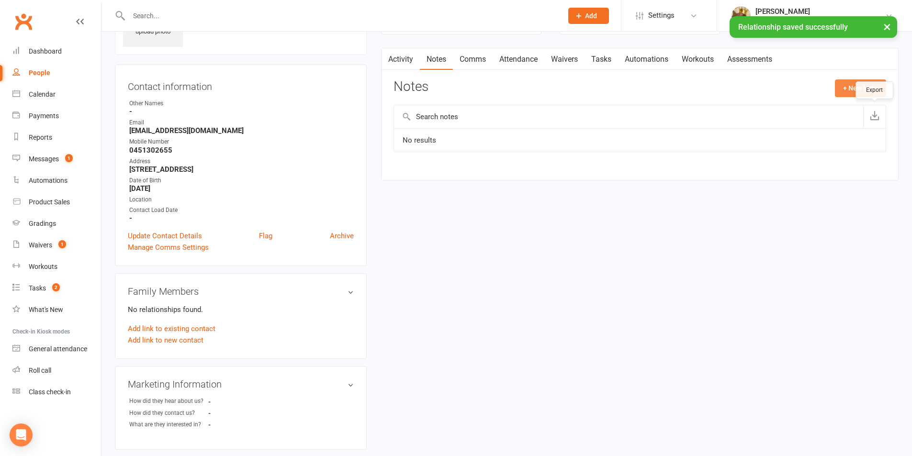
click at [853, 90] on button "+ New Note" at bounding box center [860, 87] width 51 height 17
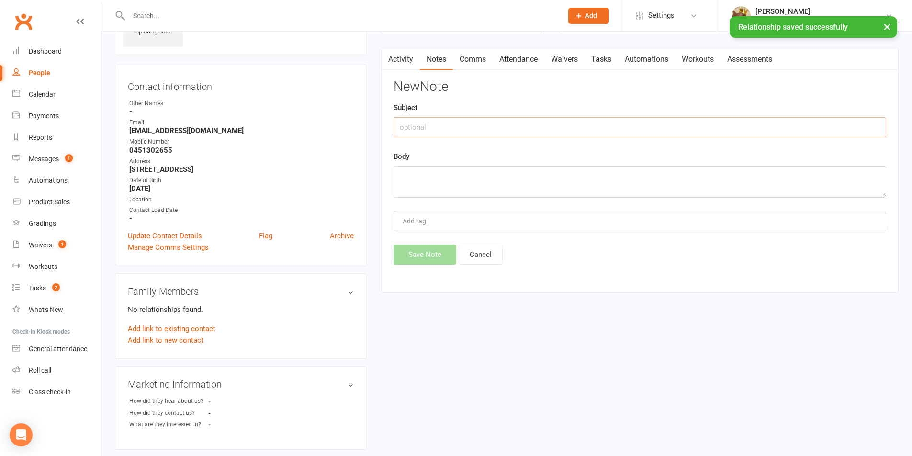
click at [568, 134] on input "text" at bounding box center [639, 127] width 493 height 20
click at [337, 385] on link "edit" at bounding box center [336, 384] width 11 height 8
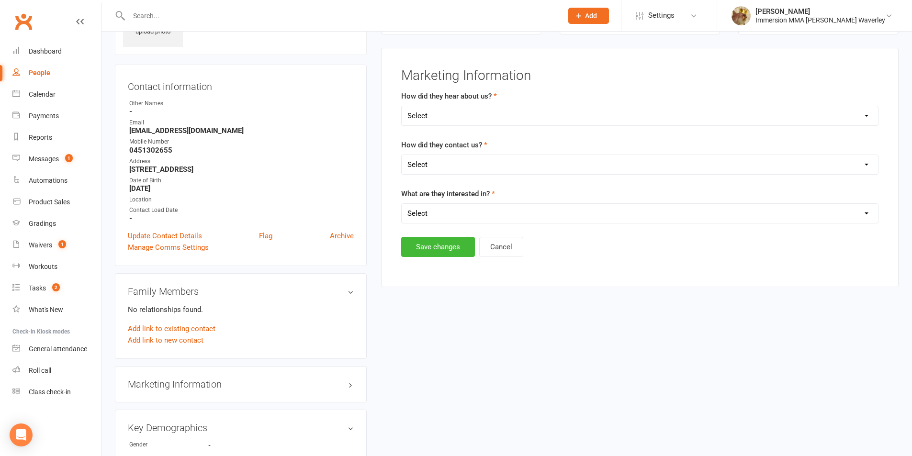
click at [435, 113] on select "Select Unknown Referral Google Facebook Instagram Walk by / Signage Returning" at bounding box center [640, 115] width 476 height 19
select select "Referral"
click at [402, 106] on select "Select Unknown Referral Google Facebook Instagram Walk by / Signage Returning" at bounding box center [640, 115] width 476 height 19
click at [436, 174] on select "Select Website Enquiry Phone Email In-Facility Tawk" at bounding box center [640, 164] width 476 height 19
select select "In-Facility"
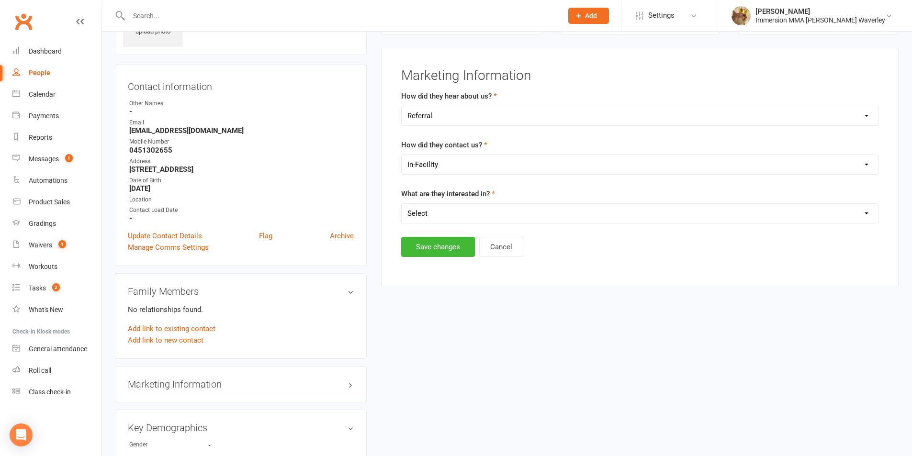
click at [402, 155] on select "Select Website Enquiry Phone Email In-Facility Tawk" at bounding box center [640, 164] width 476 height 19
click at [430, 218] on select "Select Unspecified Muay Thai BJJ MMA Kids Muay Thai Kids BJJ Judo/Wrestling" at bounding box center [640, 213] width 476 height 19
select select "BJJ"
click at [402, 204] on select "Select Unspecified Muay Thai BJJ MMA Kids Muay Thai Kids BJJ Judo/Wrestling" at bounding box center [640, 213] width 476 height 19
click at [420, 252] on button "Save changes" at bounding box center [438, 247] width 74 height 20
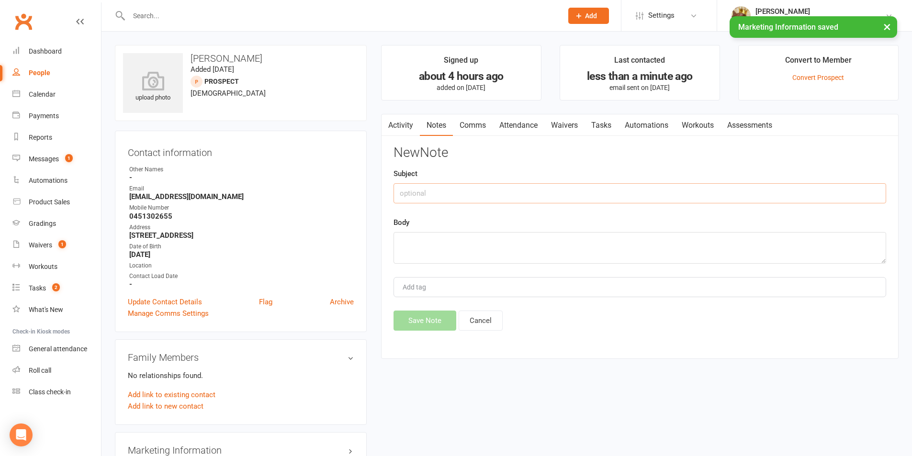
click at [424, 189] on input "text" at bounding box center [639, 193] width 493 height 20
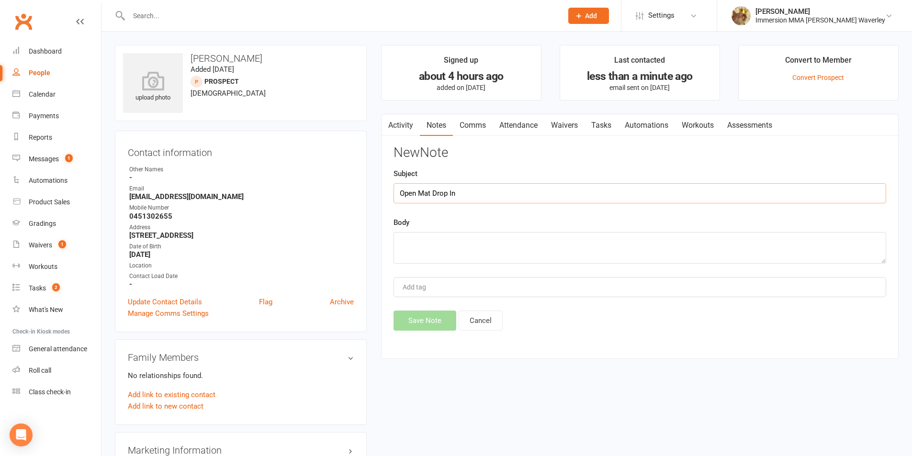
type input "Open Mat Drop In"
type textarea "Was in with Georgios last night. Had trial gi, no idea if she paid drop in fee.…"
click at [429, 320] on button "Save Note" at bounding box center [424, 321] width 63 height 20
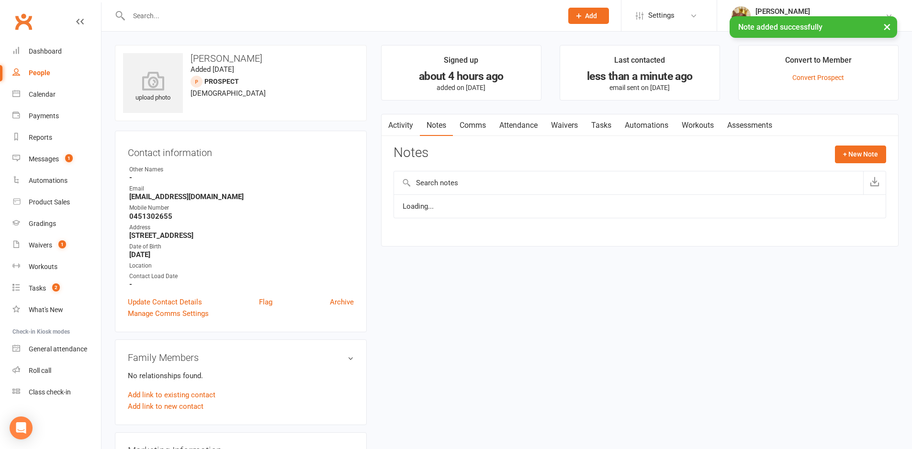
click at [601, 121] on link "Tasks" at bounding box center [601, 125] width 34 height 22
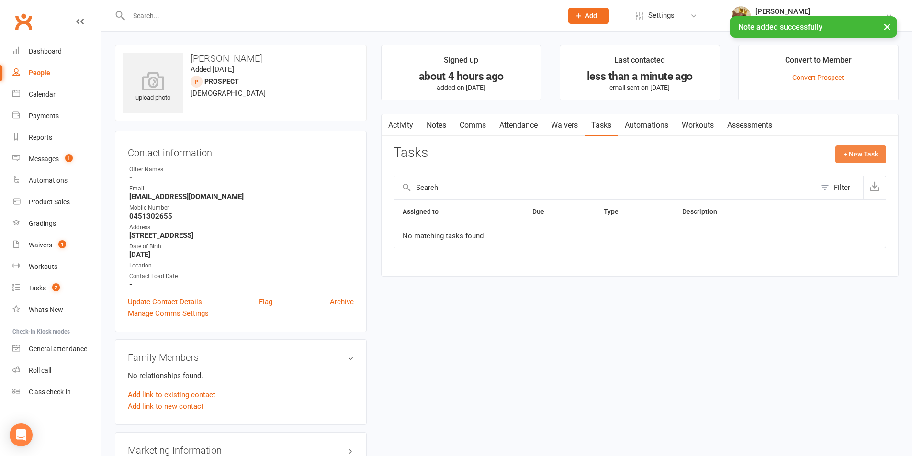
click at [851, 150] on button "+ New Task" at bounding box center [860, 154] width 51 height 17
select select "48840"
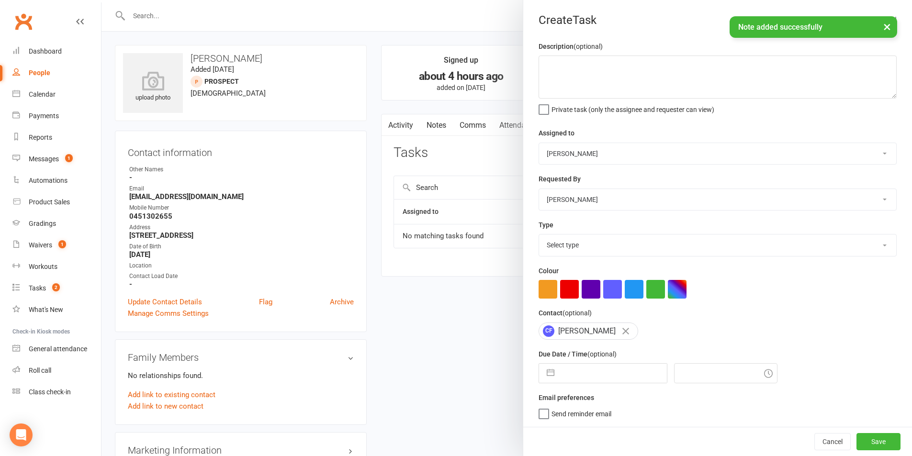
click at [596, 150] on select "Team Immersion Ben Street David Marinakis James Fitzgerald lee Ting Immersion T…" at bounding box center [717, 153] width 357 height 21
select select "48837"
click at [539, 144] on select "Team Immersion Ben Street David Marinakis James Fitzgerald lee Ting Immersion T…" at bounding box center [717, 153] width 357 height 21
click at [575, 256] on select "Select type Account follow up [high priority] Attended trial follow up Chase si…" at bounding box center [717, 245] width 357 height 21
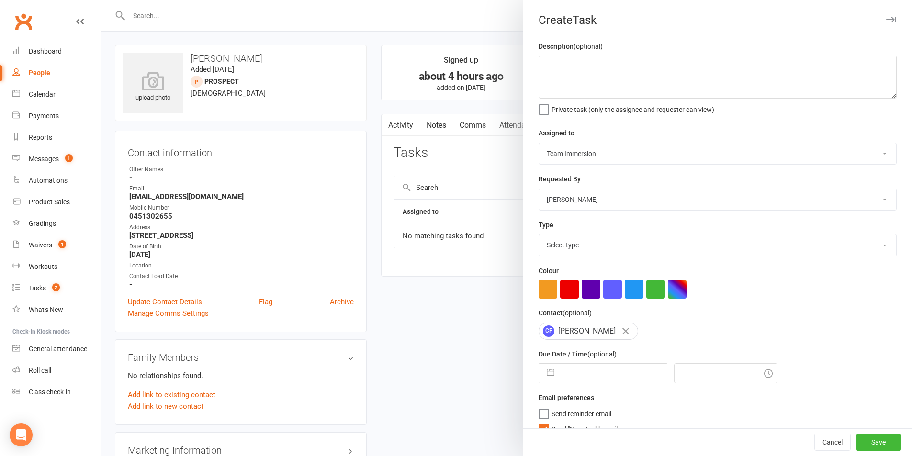
select select "27312"
click at [539, 236] on select "Select type Account follow up [high priority] Attended trial follow up Chase si…" at bounding box center [717, 245] width 357 height 21
click at [550, 377] on button "button" at bounding box center [550, 373] width 17 height 19
select select "8"
select select "2025"
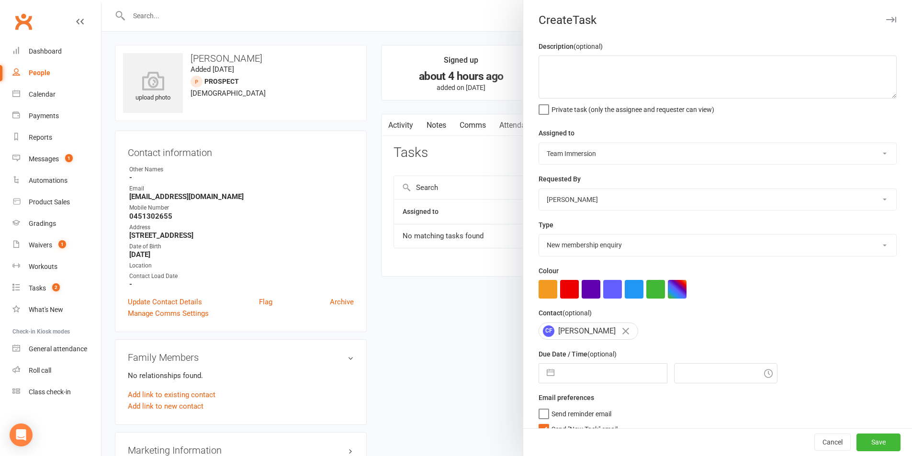
select select "9"
select select "2025"
select select "10"
select select "2025"
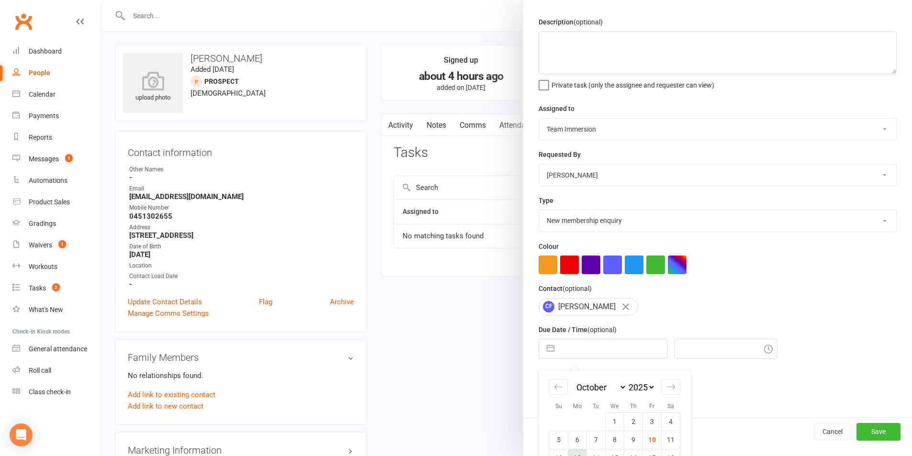
scroll to position [87, 0]
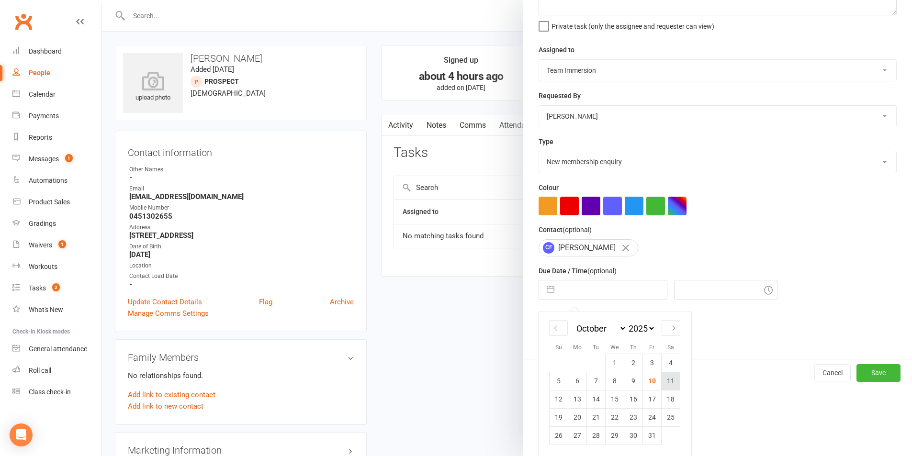
click at [666, 382] on td "11" at bounding box center [671, 381] width 19 height 18
type input "11 Oct 2025"
type input "9:15pm"
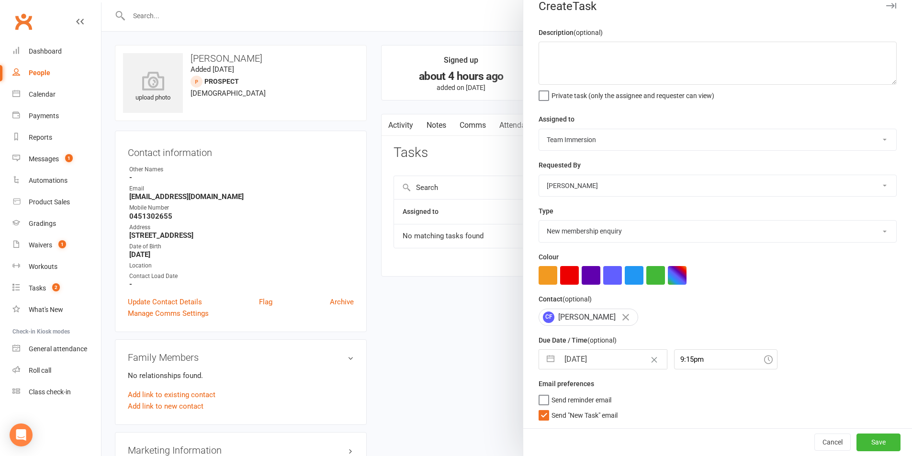
scroll to position [18, 0]
click at [571, 414] on span "Send "New Task" email" at bounding box center [584, 413] width 66 height 11
click at [571, 408] on input "Send "New Task" email" at bounding box center [578, 408] width 79 height 0
click at [603, 44] on textarea at bounding box center [718, 63] width 358 height 43
type textarea "Check with BT if he had convo with her Intersted in starting BJJ training?"
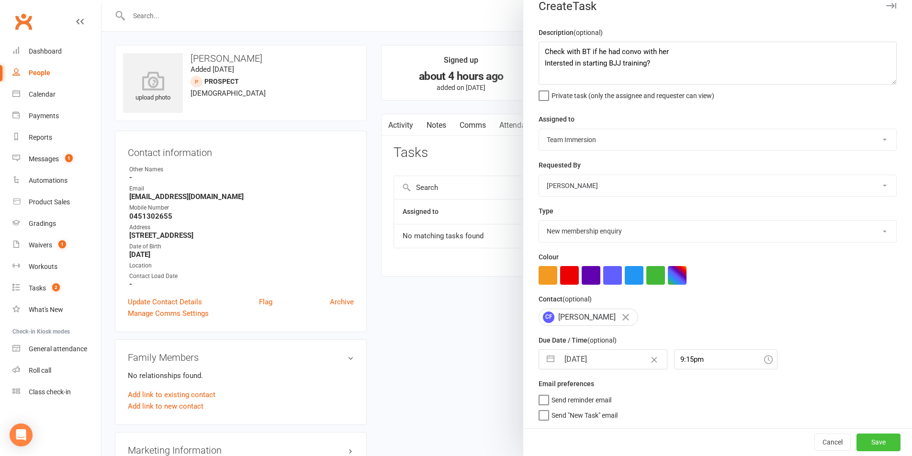
click at [871, 437] on button "Save" at bounding box center [878, 442] width 44 height 17
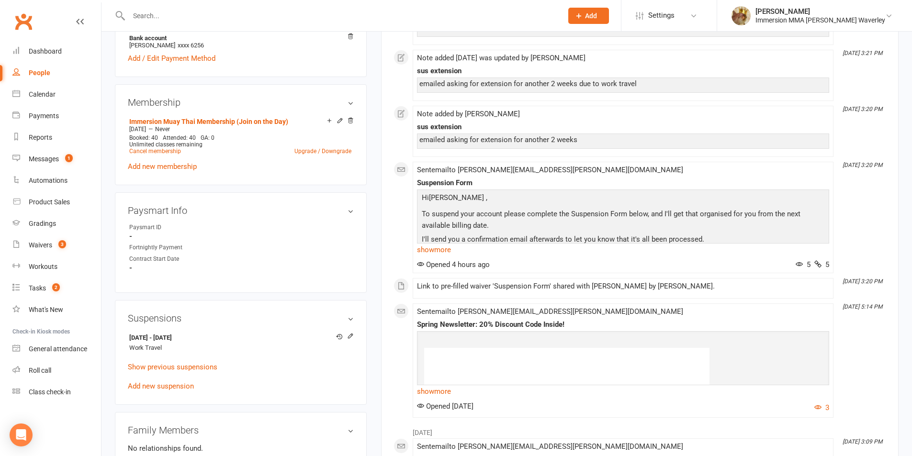
scroll to position [383, 0]
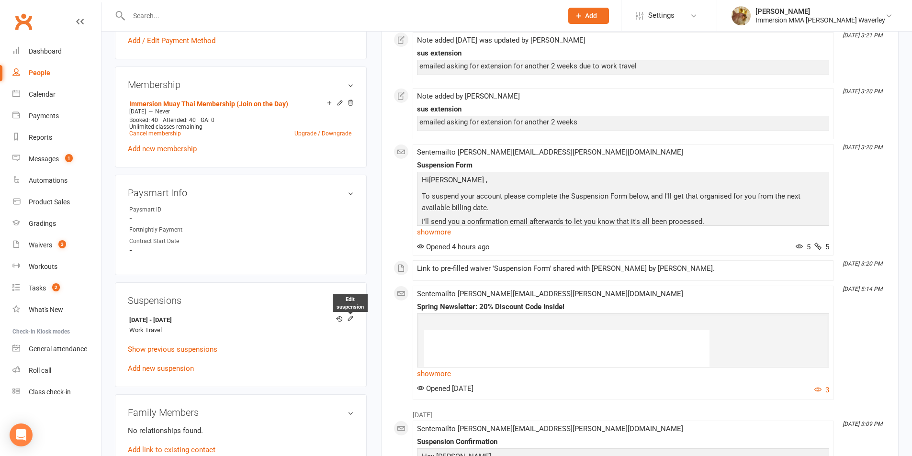
click at [355, 309] on div "Suspensions 29 Sep 2025 - 12 Oct 2025 Work Travel Edit suspension Show previous…" at bounding box center [241, 334] width 252 height 105
click at [351, 315] on icon at bounding box center [350, 318] width 7 height 7
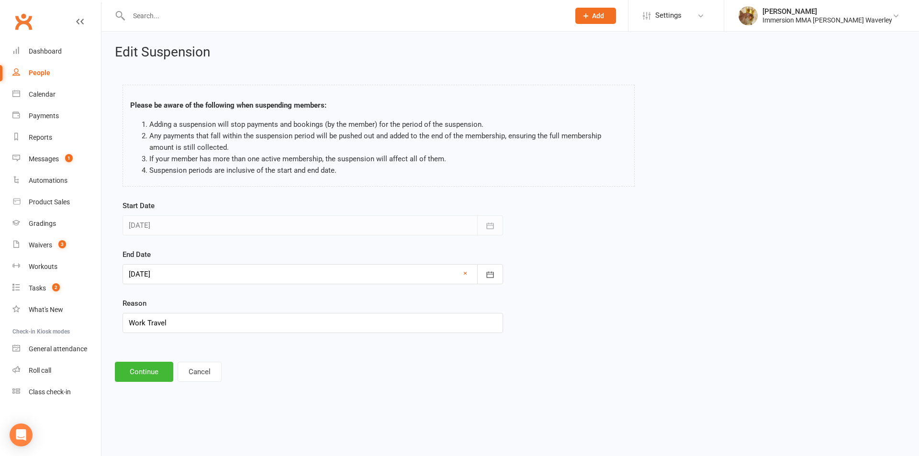
click at [243, 271] on div at bounding box center [313, 274] width 381 height 20
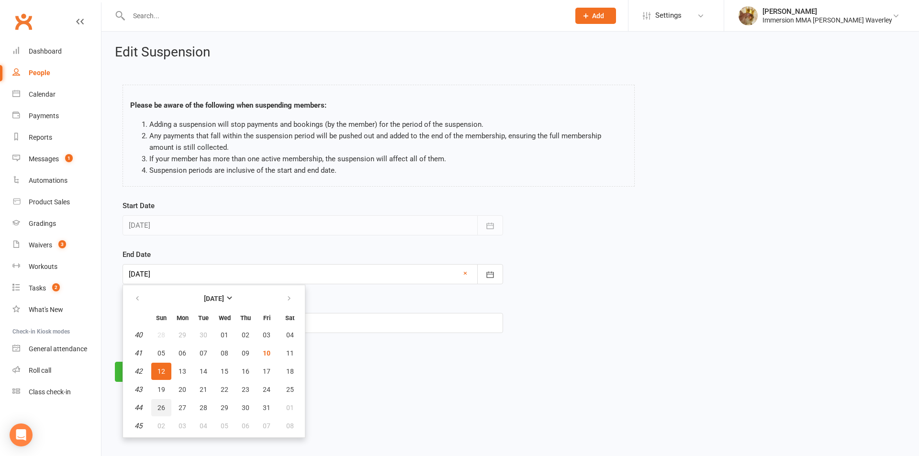
click at [160, 411] on button "26" at bounding box center [161, 407] width 20 height 17
type input "26 Oct 2025"
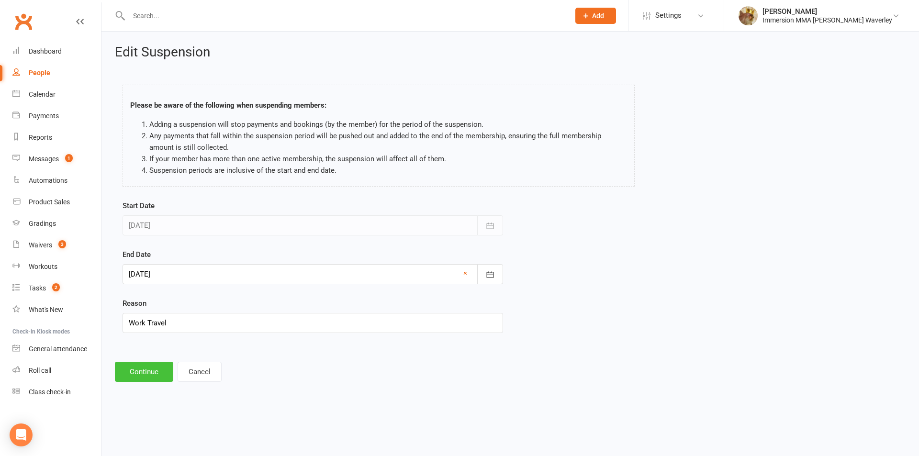
click at [141, 372] on button "Continue" at bounding box center [144, 372] width 58 height 20
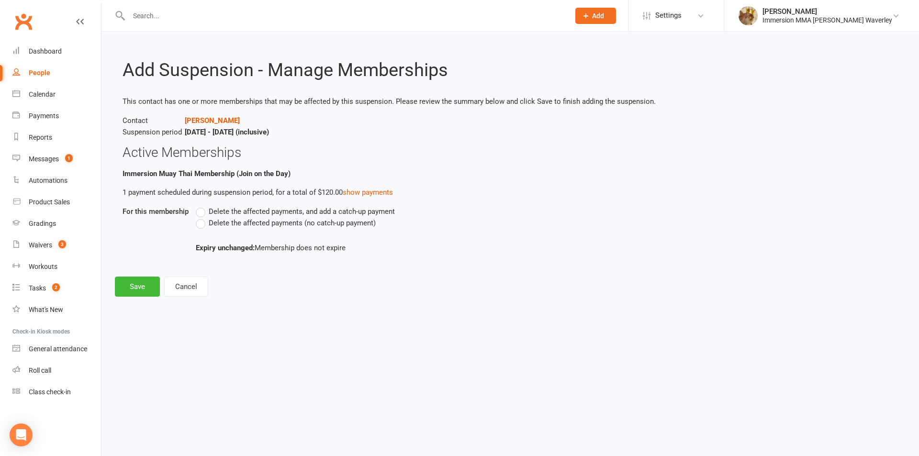
click at [221, 224] on span "Delete the affected payments (no catch-up payment)" at bounding box center [292, 222] width 167 height 10
click at [202, 217] on input "Delete the affected payments (no catch-up payment)" at bounding box center [199, 217] width 6 height 0
click at [145, 280] on button "Save" at bounding box center [137, 287] width 45 height 20
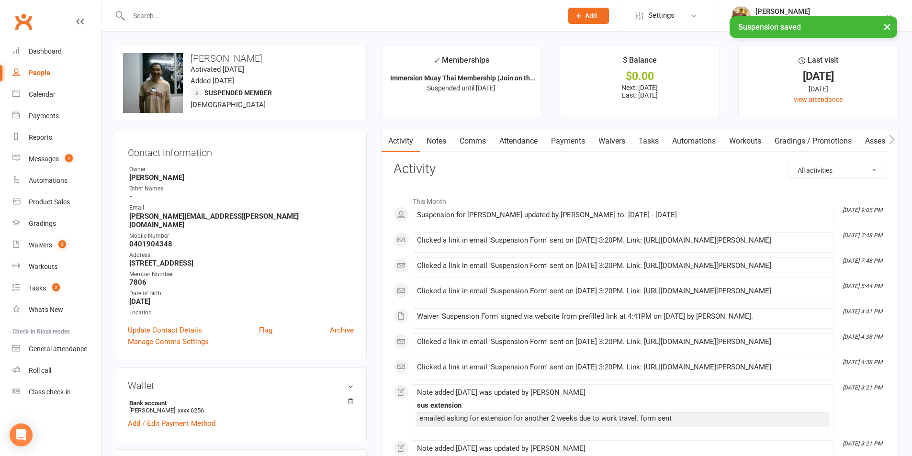
click at [485, 143] on link "Comms" at bounding box center [473, 141] width 40 height 22
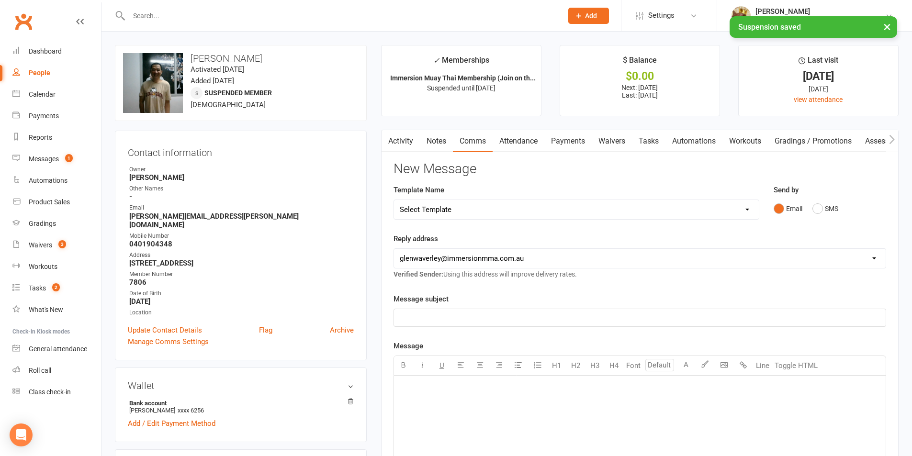
click at [463, 202] on select "Select Template [Email] Adult Appt Confirmation Email [SMS] Booking Confirmatio…" at bounding box center [576, 209] width 365 height 19
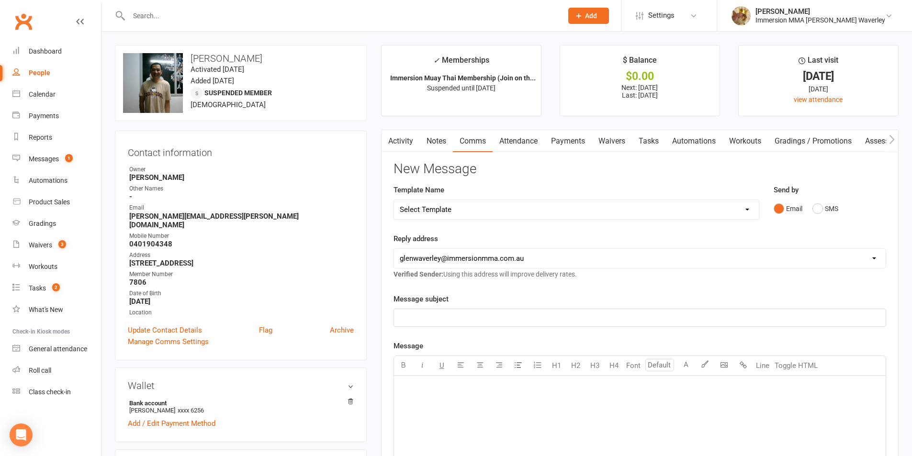
select select "13"
click at [394, 200] on select "Select Template [Email] Adult Appt Confirmation Email [SMS] Booking Confirmatio…" at bounding box center [576, 209] width 365 height 19
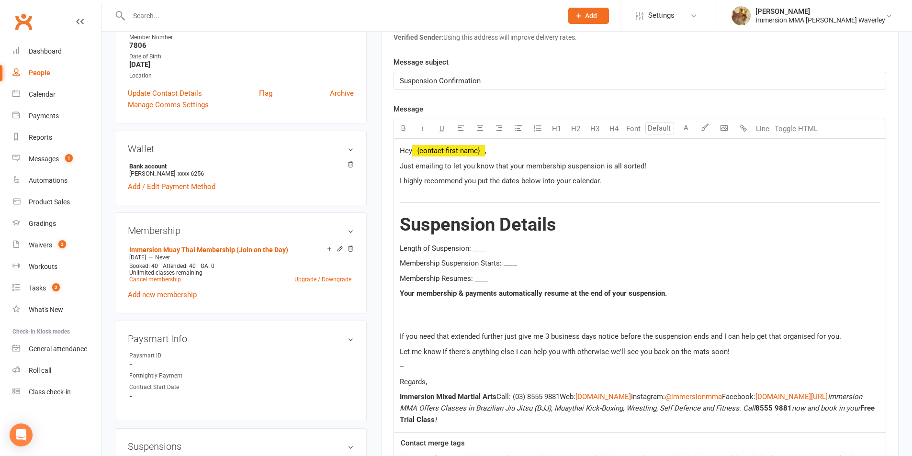
scroll to position [255, 0]
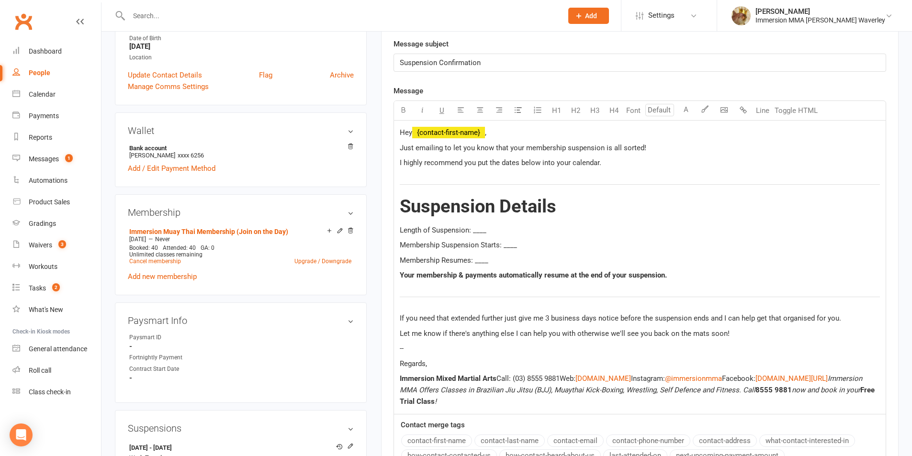
click at [480, 232] on span "Length of Suspension: ____" at bounding box center [443, 230] width 87 height 9
click at [507, 244] on span "Membership Suspension Starts: ____" at bounding box center [458, 245] width 117 height 9
click at [482, 256] on span "Membership Resumes: ____" at bounding box center [444, 260] width 89 height 9
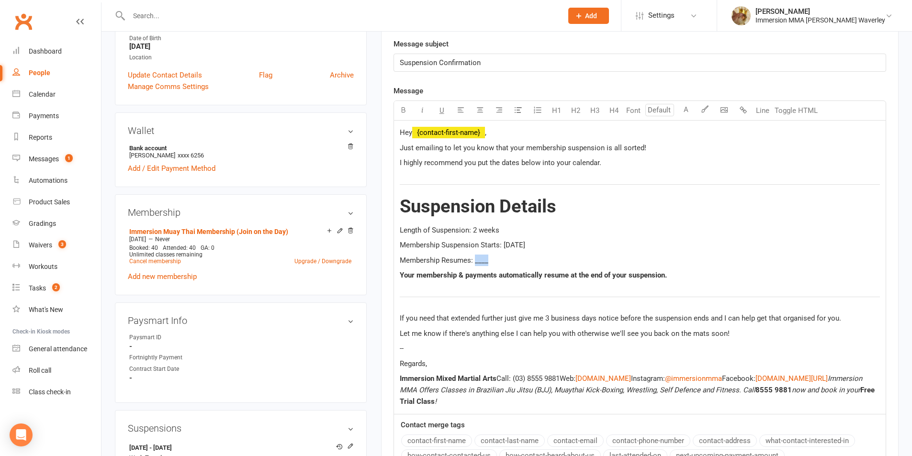
click at [482, 256] on span "Membership Resumes: ____" at bounding box center [444, 260] width 89 height 9
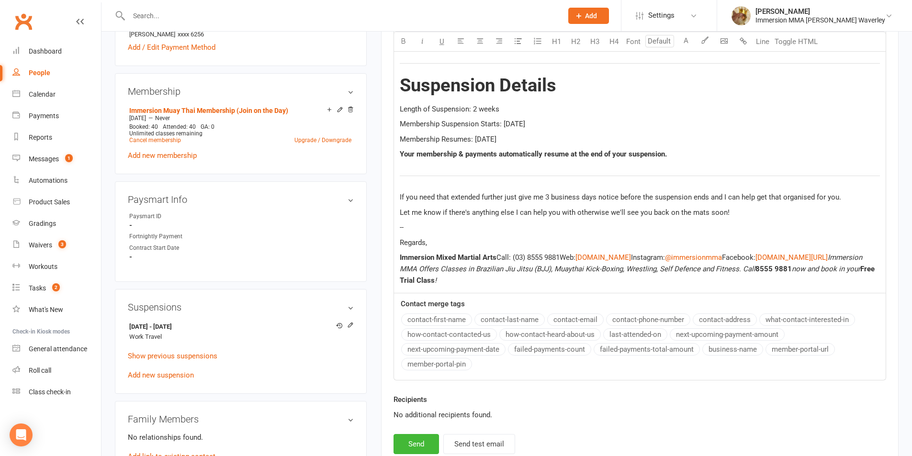
scroll to position [383, 0]
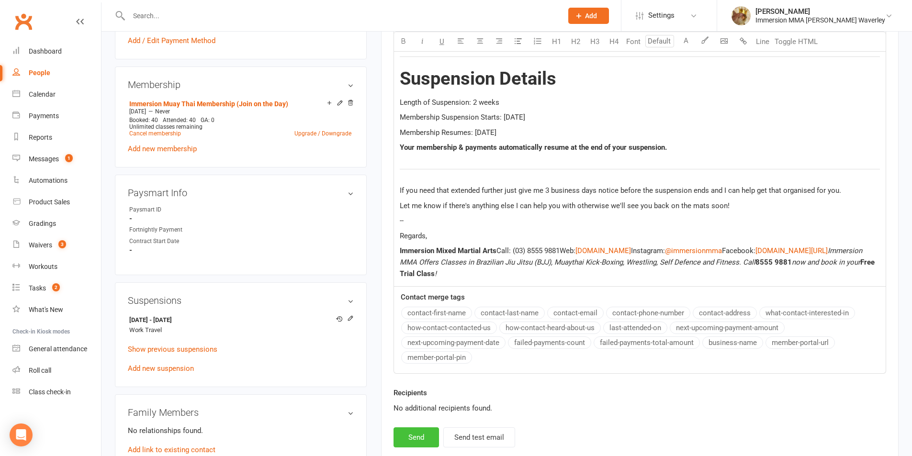
click at [402, 440] on button "Send" at bounding box center [415, 437] width 45 height 20
select select
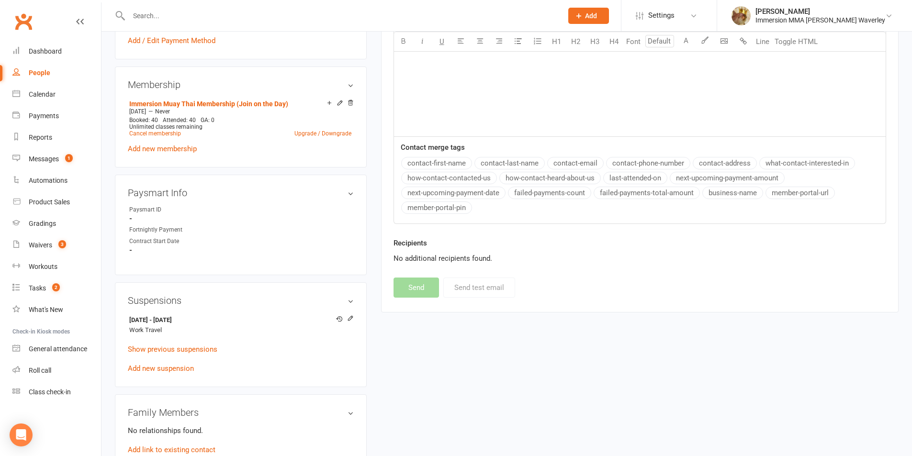
scroll to position [0, 0]
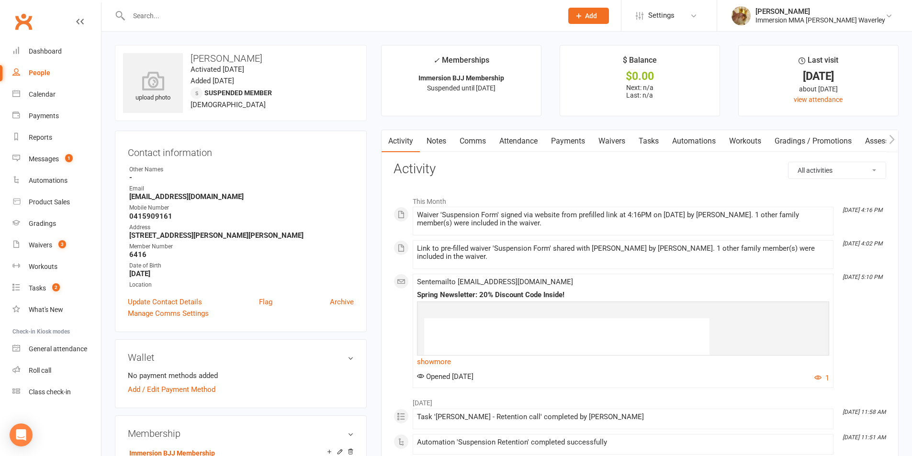
click at [572, 146] on link "Payments" at bounding box center [567, 141] width 47 height 22
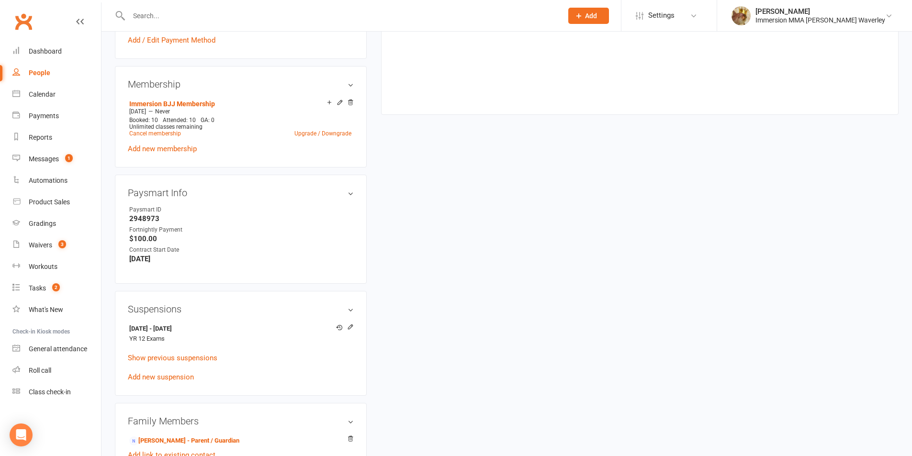
scroll to position [383, 0]
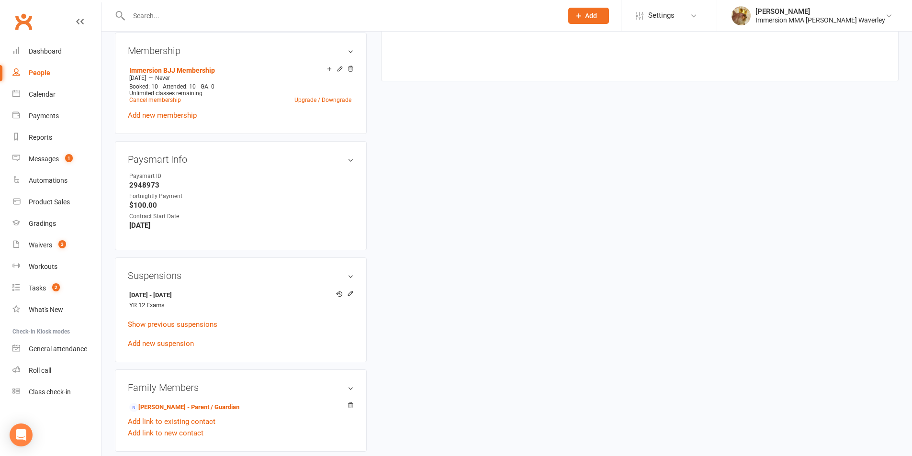
click at [640, 256] on div "upload photo [PERSON_NAME] Activated [DATE] Added [DATE] Suspended member [DEMO…" at bounding box center [507, 202] width 798 height 1081
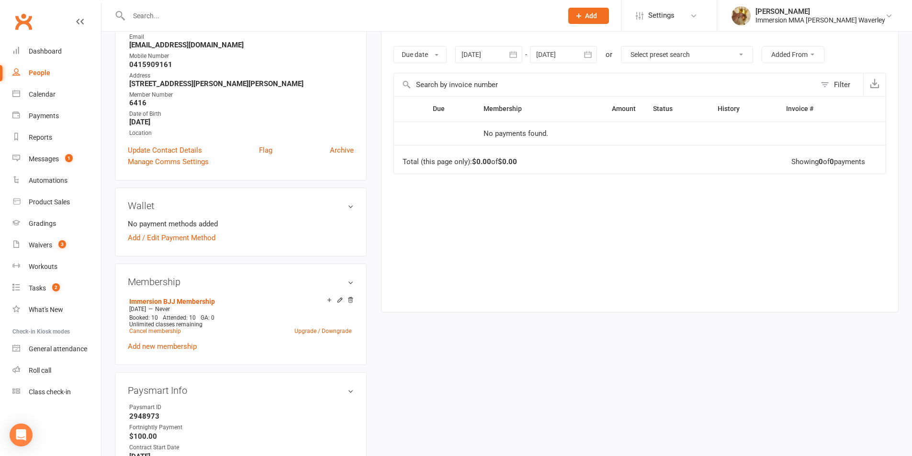
scroll to position [0, 0]
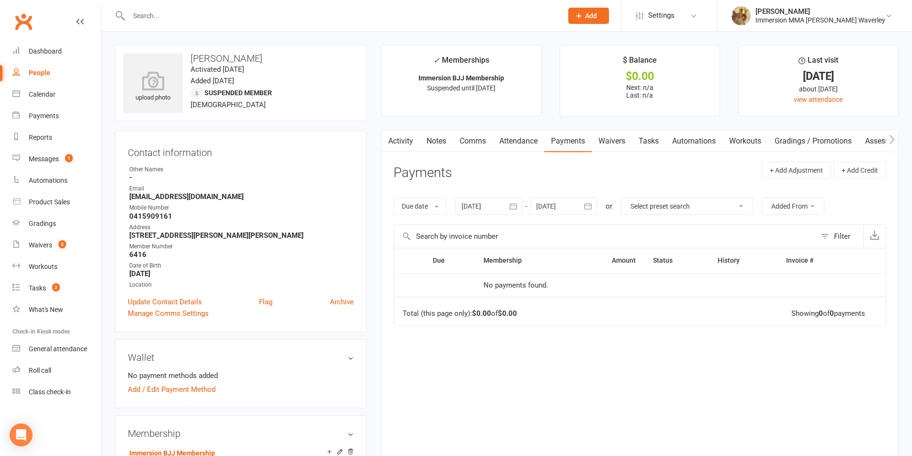
click at [443, 138] on link "Notes" at bounding box center [436, 141] width 33 height 22
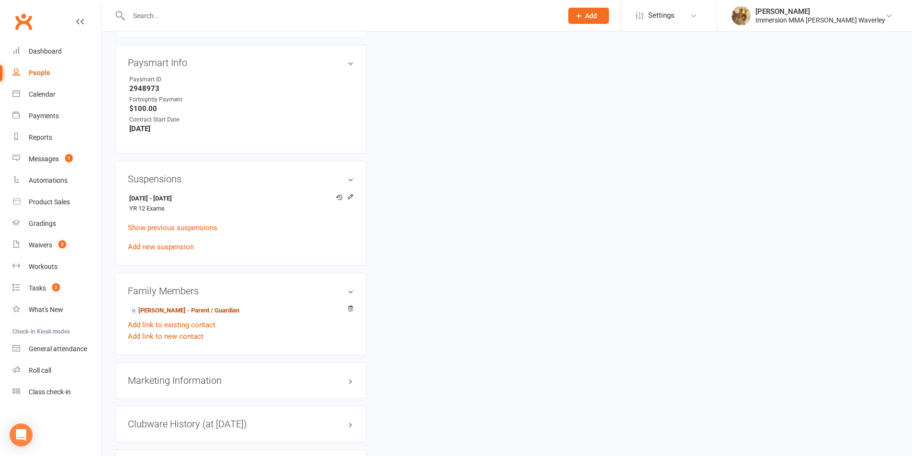
scroll to position [511, 0]
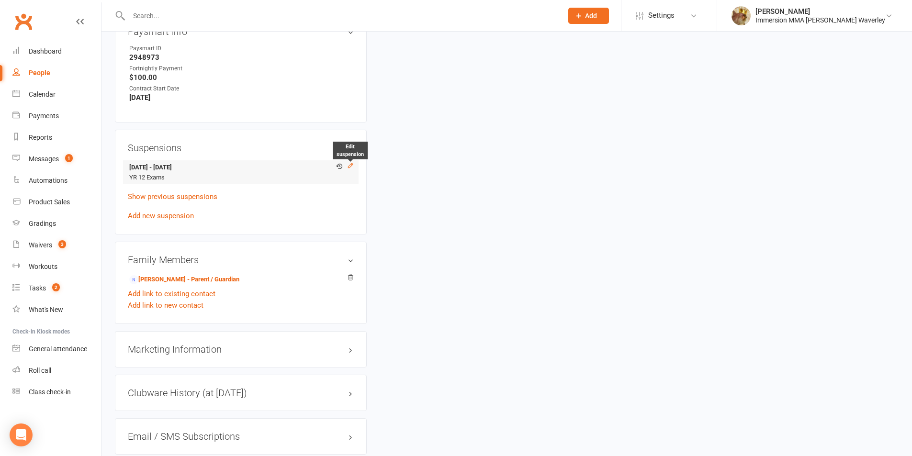
click at [350, 168] on icon at bounding box center [350, 165] width 7 height 7
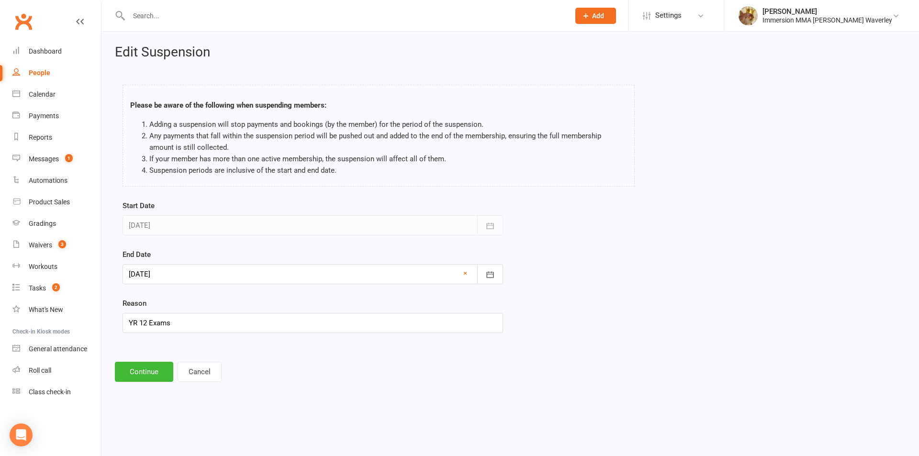
click at [209, 266] on div at bounding box center [313, 274] width 381 height 20
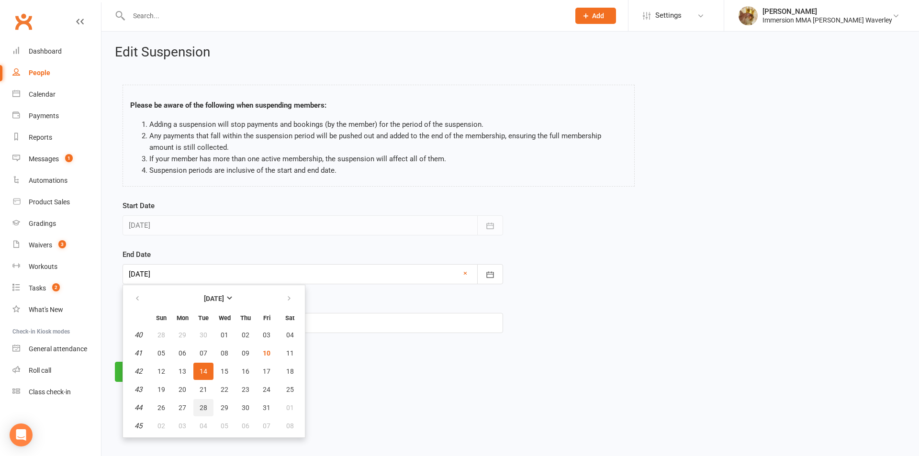
click at [207, 406] on button "28" at bounding box center [203, 407] width 20 height 17
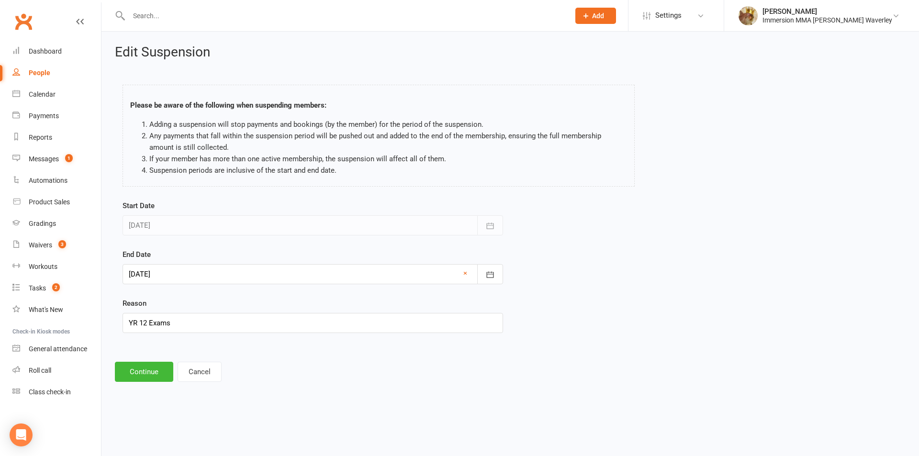
click at [207, 286] on form "Start Date 05 Sep 2025 September 2025 Sun Mon Tue Wed Thu Fri Sat 36 31 01 02 0…" at bounding box center [313, 266] width 381 height 133
click at [197, 275] on div at bounding box center [313, 274] width 381 height 20
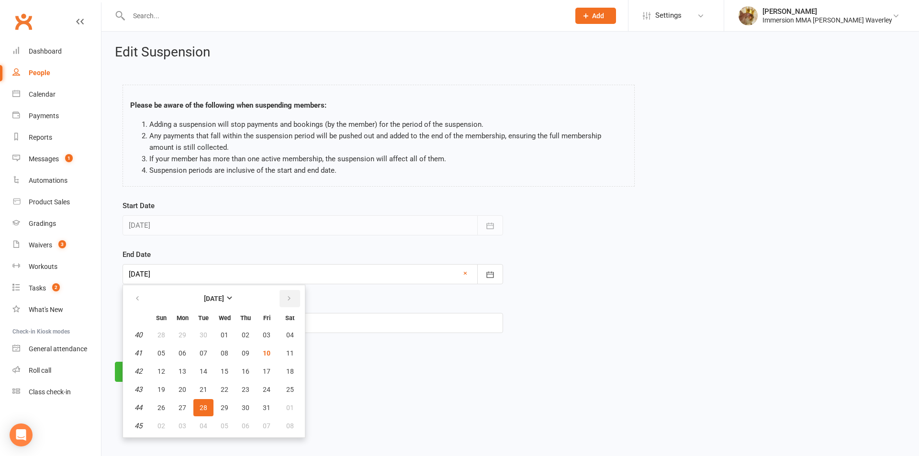
click at [290, 303] on button "button" at bounding box center [290, 298] width 21 height 17
click at [202, 407] on span "25" at bounding box center [204, 408] width 8 height 8
type input "25 Nov 2025"
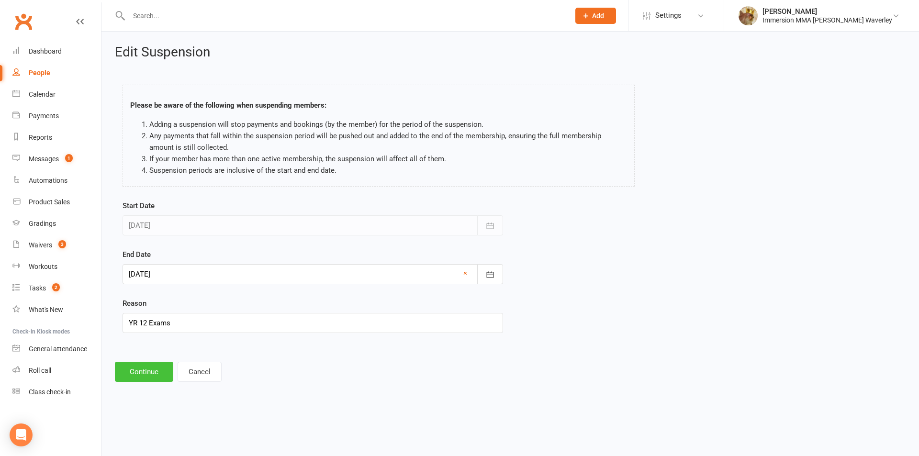
click at [138, 378] on button "Continue" at bounding box center [144, 372] width 58 height 20
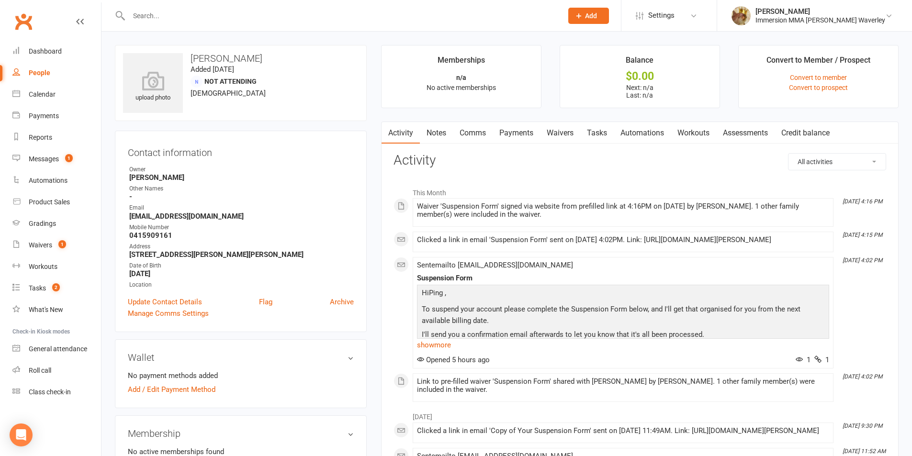
click at [431, 128] on link "Notes" at bounding box center [436, 133] width 33 height 22
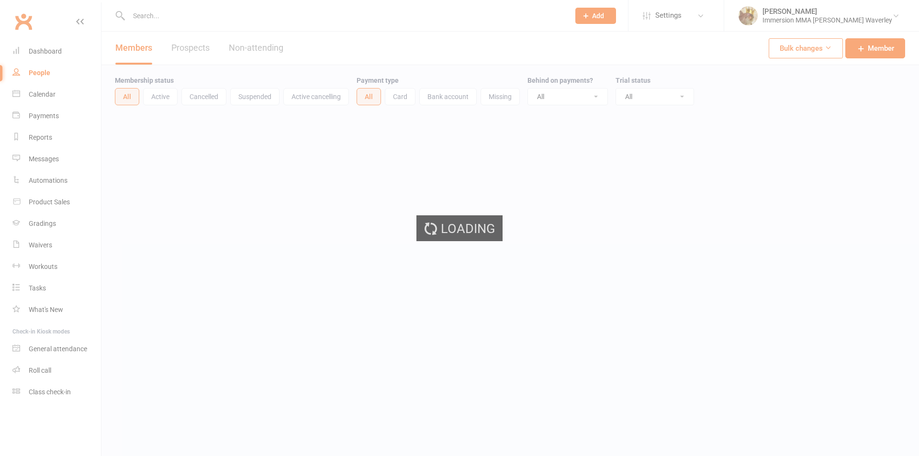
select select "100"
click at [346, 17] on div "Loading" at bounding box center [459, 228] width 919 height 456
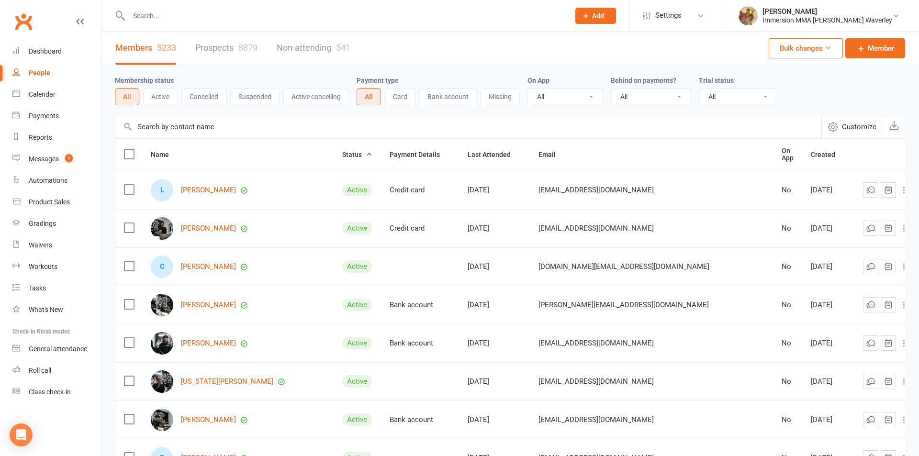
click at [332, 14] on input "text" at bounding box center [344, 15] width 437 height 13
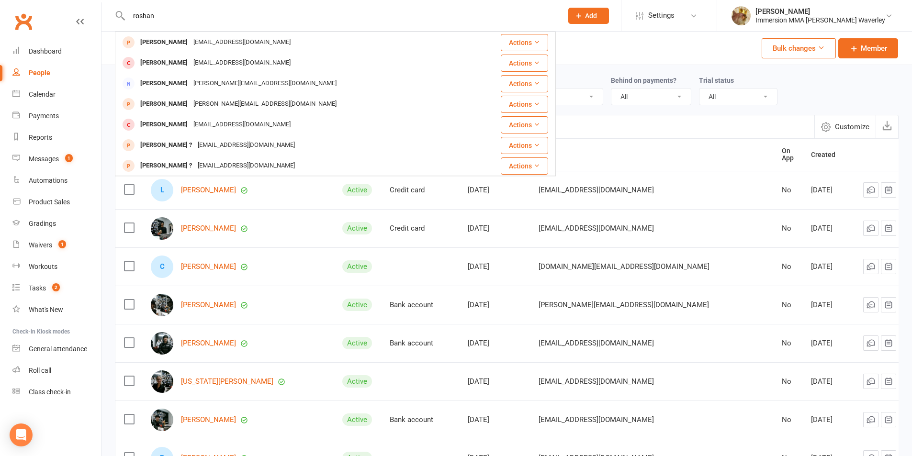
type input "roshan"
click at [43, 74] on div "People" at bounding box center [40, 73] width 22 height 8
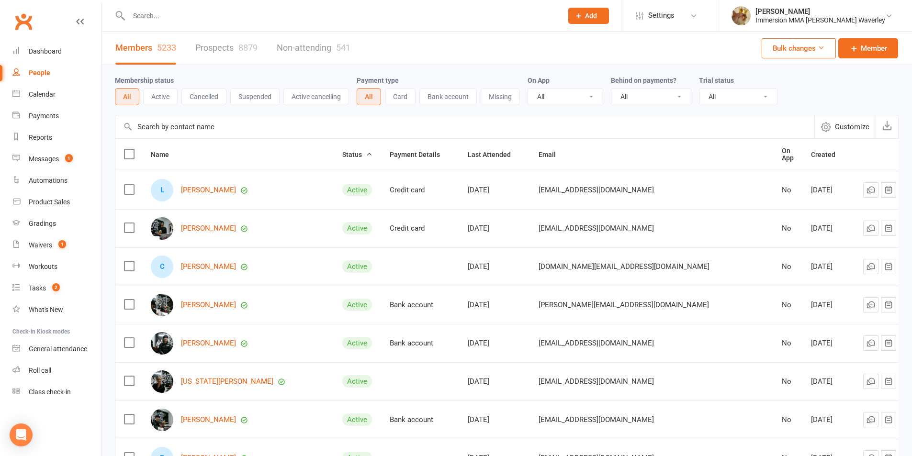
click at [159, 96] on button "Active" at bounding box center [160, 96] width 34 height 17
click at [163, 125] on input "text" at bounding box center [464, 126] width 699 height 23
click at [188, 19] on input "text" at bounding box center [341, 15] width 430 height 13
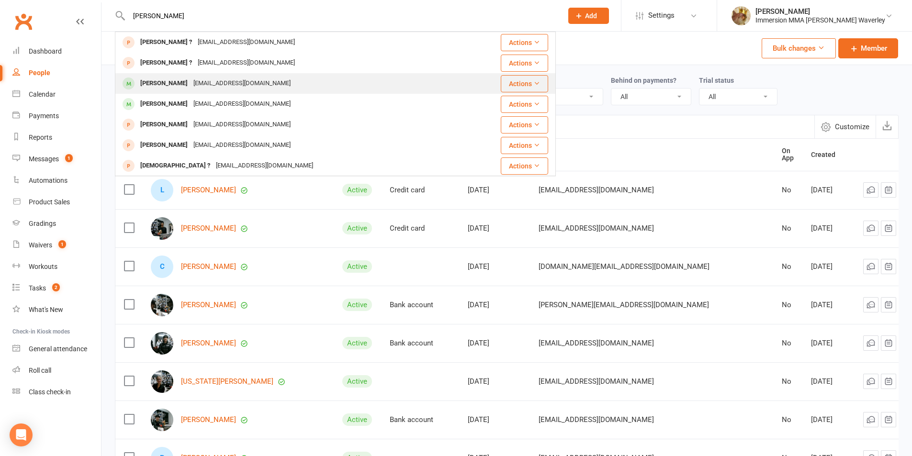
type input "sahil"
click at [165, 81] on div "Sahil Bajawray" at bounding box center [163, 84] width 53 height 14
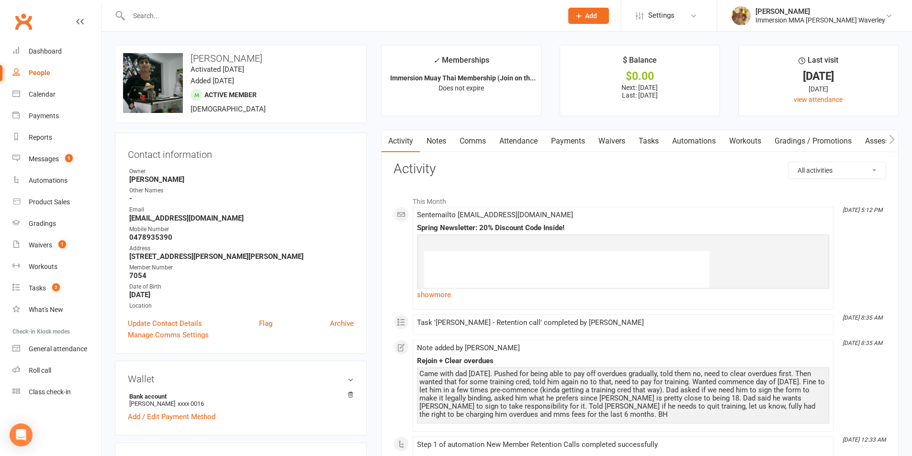
click at [646, 139] on link "Tasks" at bounding box center [649, 141] width 34 height 22
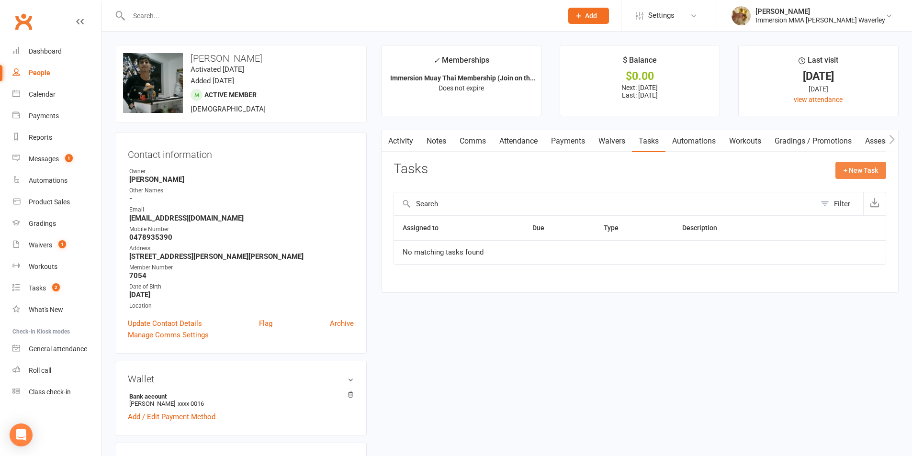
click at [862, 171] on button "+ New Task" at bounding box center [860, 170] width 51 height 17
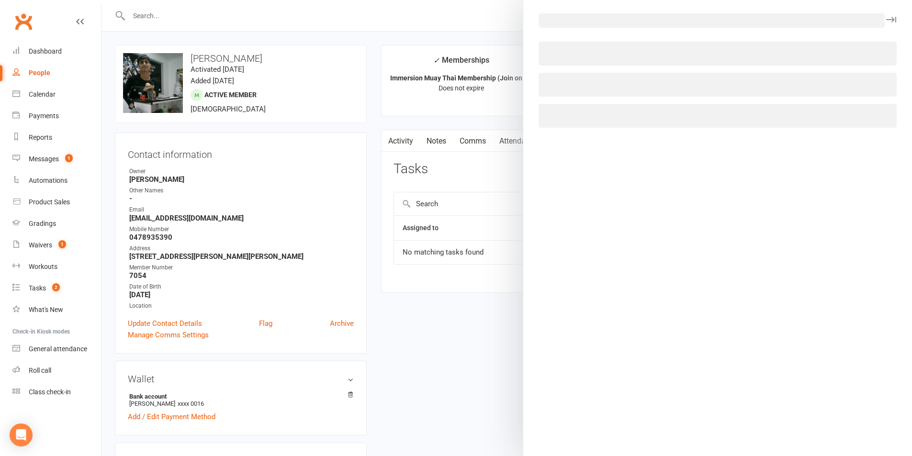
select select "48840"
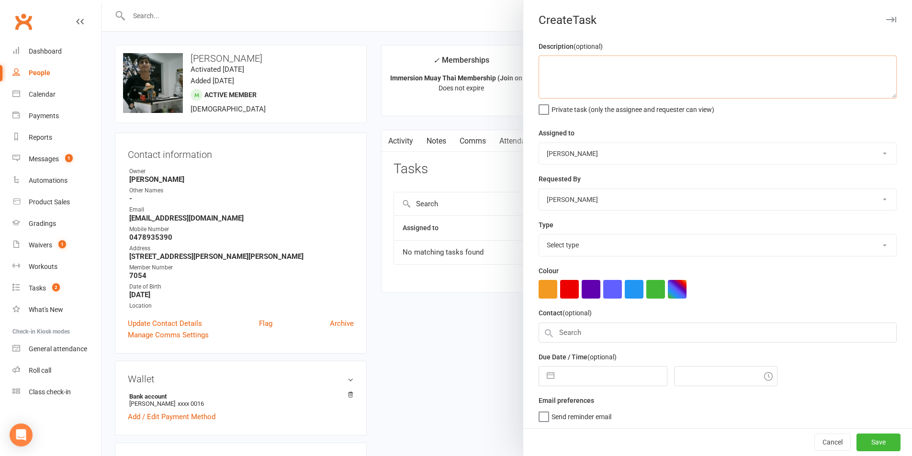
click at [667, 75] on textarea at bounding box center [718, 77] width 358 height 43
type textarea "who was his friend on friday? If he's not a member, can't bring randos in."
click at [559, 377] on input "text" at bounding box center [613, 373] width 108 height 19
select select "8"
select select "2025"
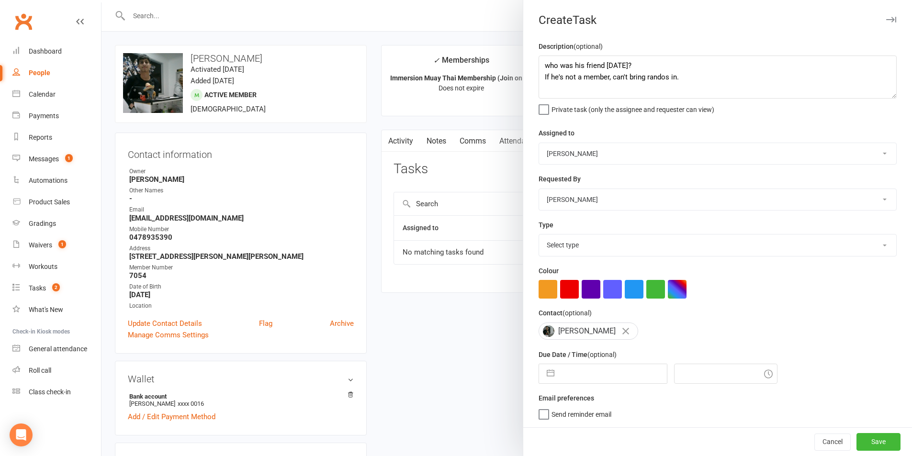
select select "9"
select select "2025"
select select "10"
select select "2025"
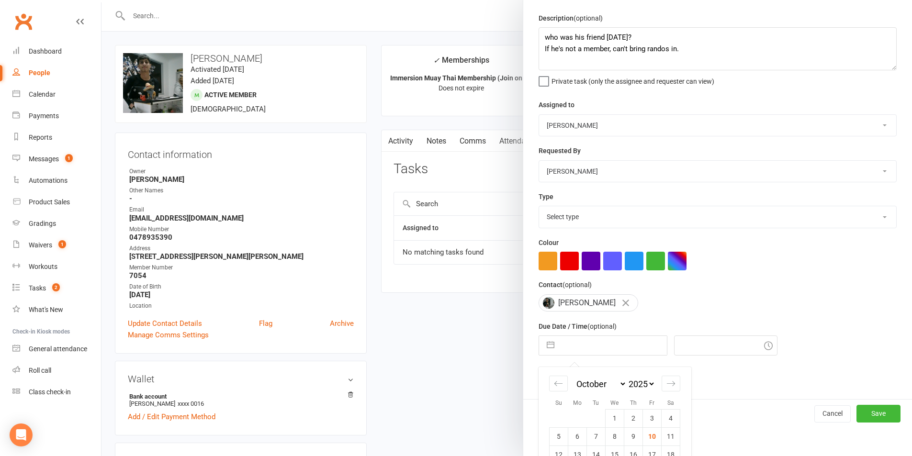
scroll to position [68, 0]
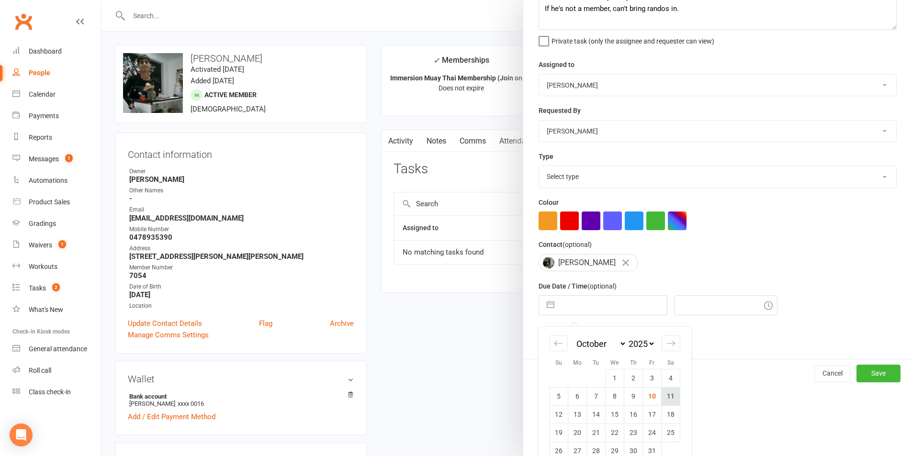
click at [668, 401] on td "11" at bounding box center [671, 396] width 19 height 18
type input "11 Oct 2025"
type input "9:15pm"
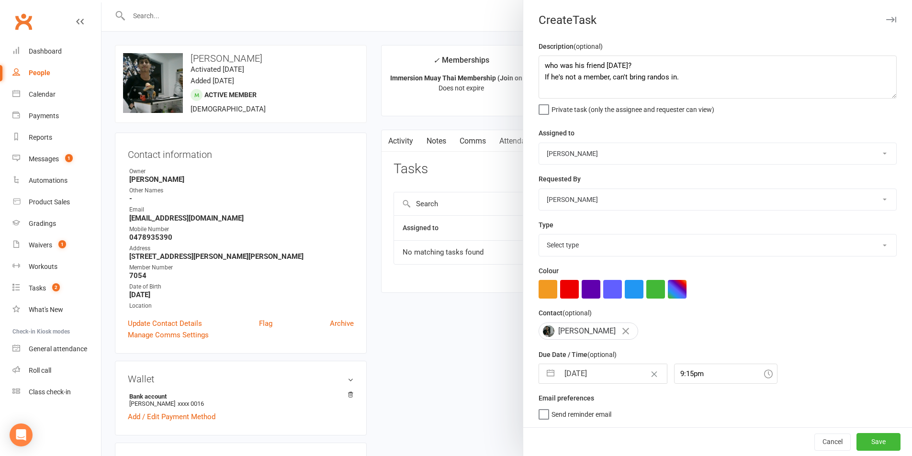
scroll to position [255, 0]
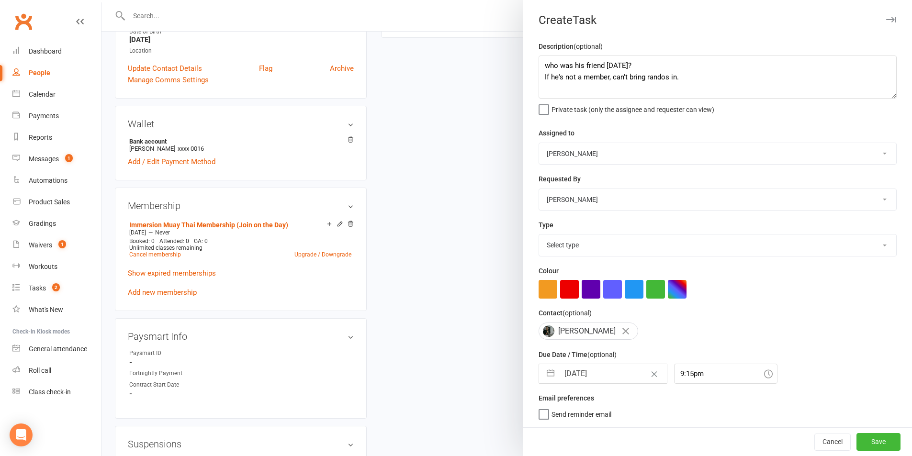
drag, startPoint x: 584, startPoint y: 144, endPoint x: 583, endPoint y: 161, distance: 16.8
click at [584, 145] on select "Team Immersion Ben Street David Marinakis James Fitzgerald lee Ting Immersion T…" at bounding box center [717, 153] width 357 height 21
select select "48837"
click at [539, 143] on select "Team Immersion Ben Street David Marinakis James Fitzgerald lee Ting Immersion T…" at bounding box center [717, 153] width 357 height 21
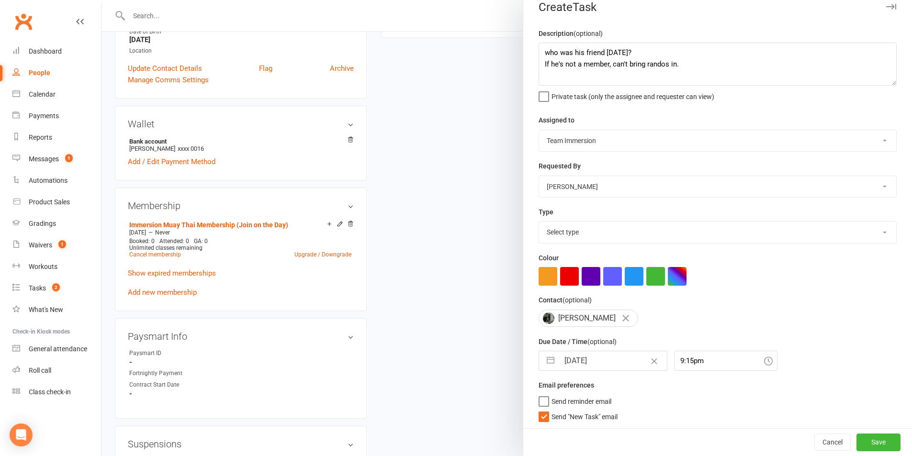
scroll to position [18, 0]
click at [569, 414] on span "Send "New Task" email" at bounding box center [584, 413] width 66 height 11
click at [569, 408] on input "Send "New Task" email" at bounding box center [578, 408] width 79 height 0
click at [856, 447] on button "Save" at bounding box center [878, 442] width 44 height 17
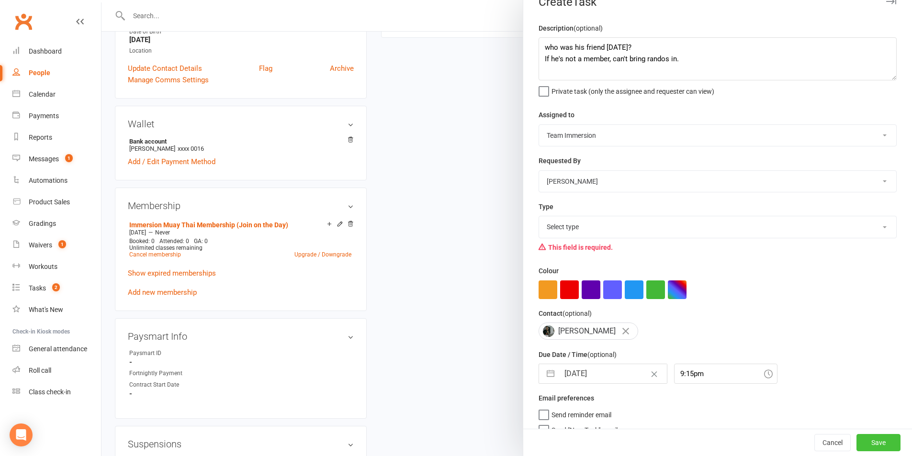
drag, startPoint x: 866, startPoint y: 440, endPoint x: 841, endPoint y: 431, distance: 27.1
click at [867, 440] on button "Save" at bounding box center [878, 442] width 44 height 17
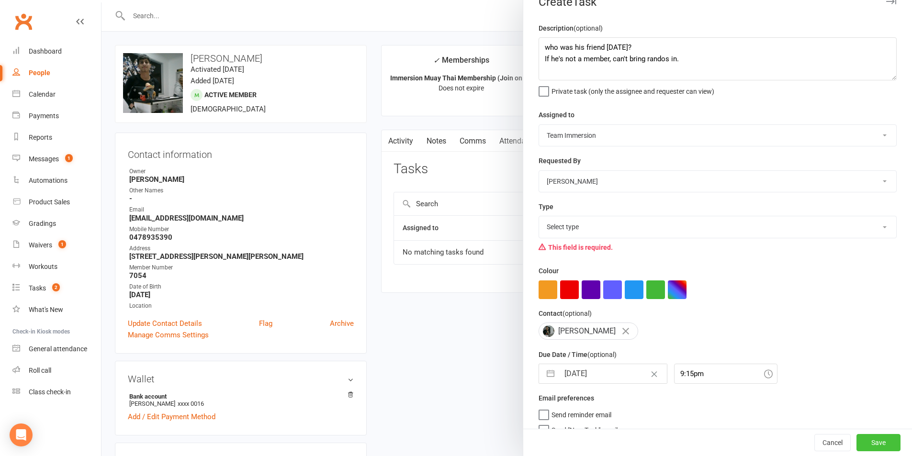
click at [864, 440] on button "Save" at bounding box center [878, 442] width 44 height 17
click at [566, 236] on select "Select type Account follow up [high priority] Attended trial follow up Chase si…" at bounding box center [717, 226] width 357 height 21
select select "27318"
click at [539, 218] on select "Select type Account follow up [high priority] Attended trial follow up Chase si…" at bounding box center [717, 226] width 357 height 21
click at [865, 445] on button "Save" at bounding box center [878, 442] width 44 height 17
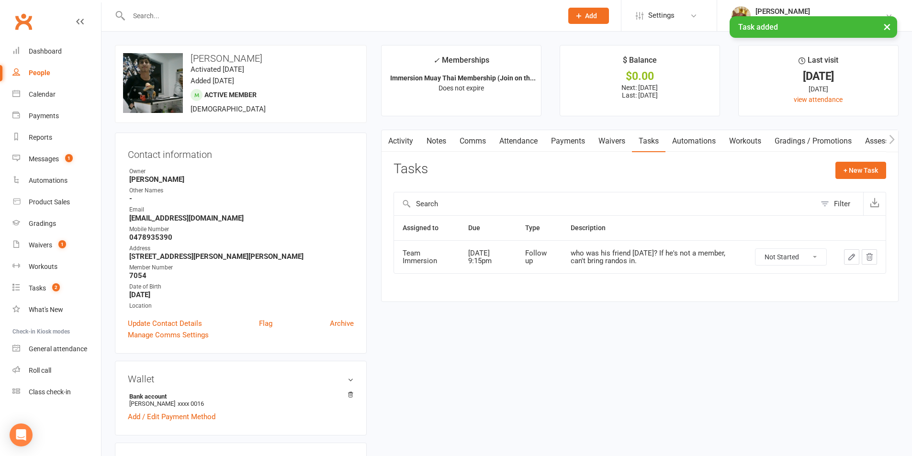
click at [199, 16] on div "× Task added" at bounding box center [449, 16] width 899 height 0
click at [199, 15] on input "text" at bounding box center [341, 15] width 430 height 13
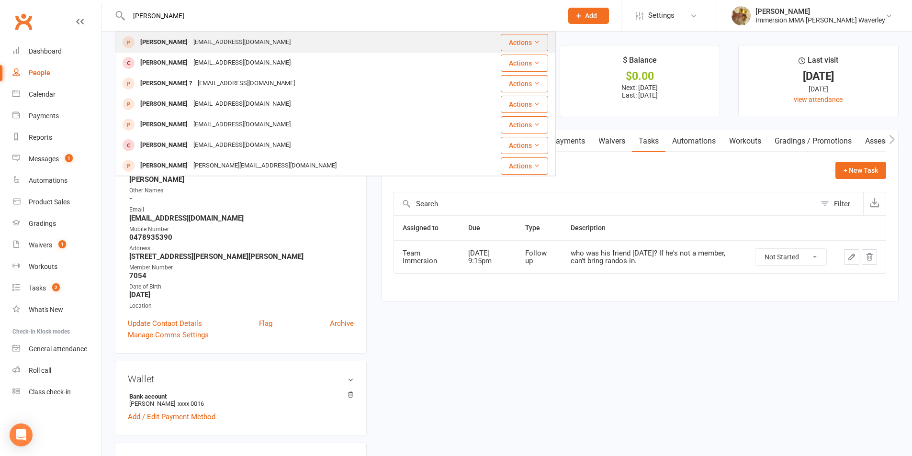
type input "cathy fei"
click at [196, 49] on div "Cathy Fei CF32626@outlook.com" at bounding box center [299, 43] width 366 height 20
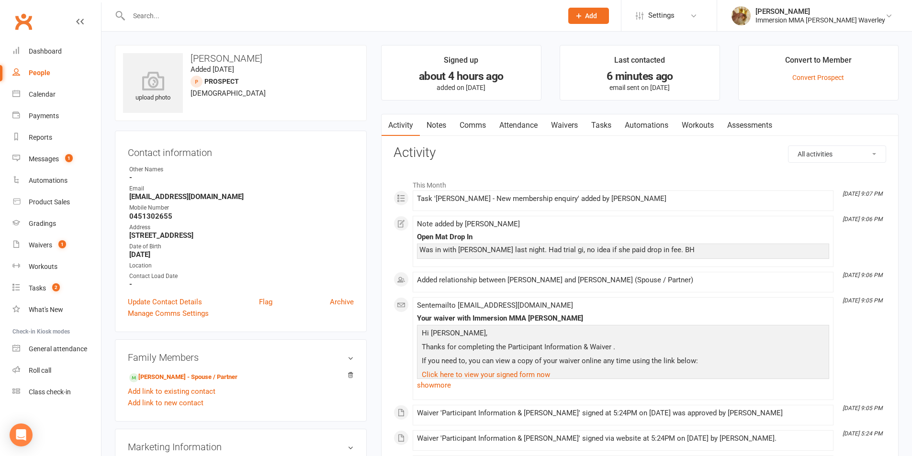
click at [618, 127] on link "Tasks" at bounding box center [601, 125] width 34 height 22
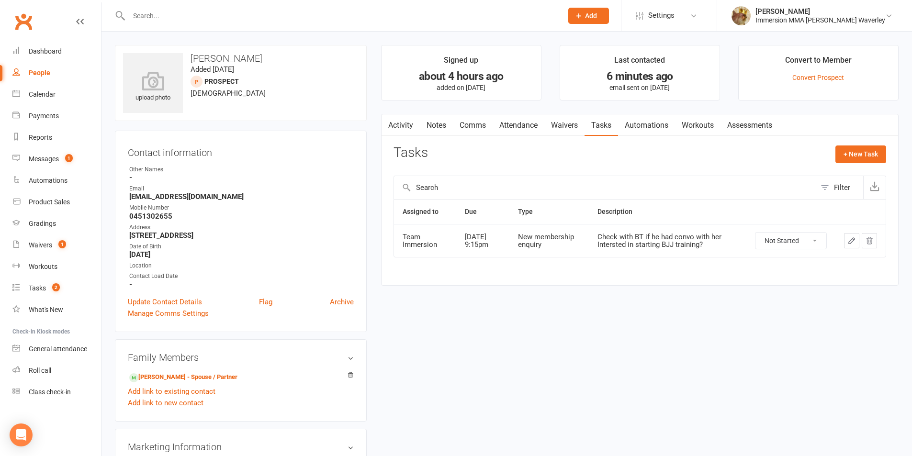
click at [869, 239] on icon "button" at bounding box center [869, 240] width 9 height 9
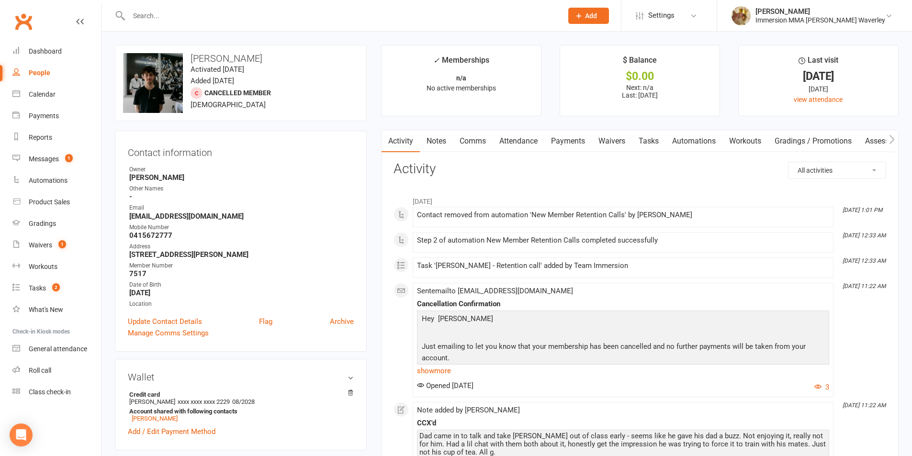
click at [272, 149] on h3 "Contact information" at bounding box center [241, 151] width 226 height 14
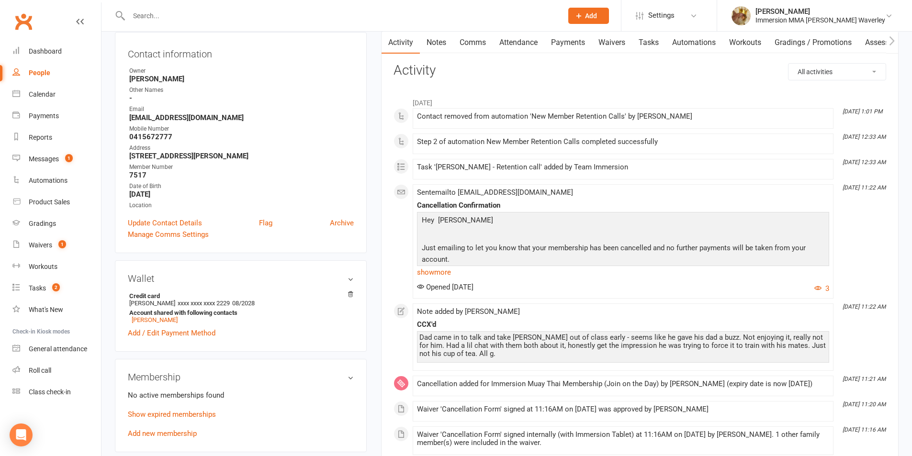
scroll to position [128, 0]
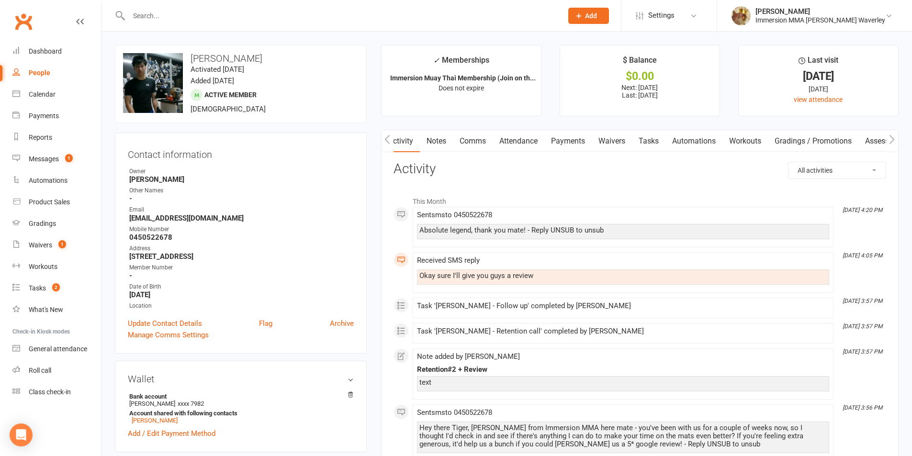
click at [650, 143] on link "Tasks" at bounding box center [649, 141] width 34 height 22
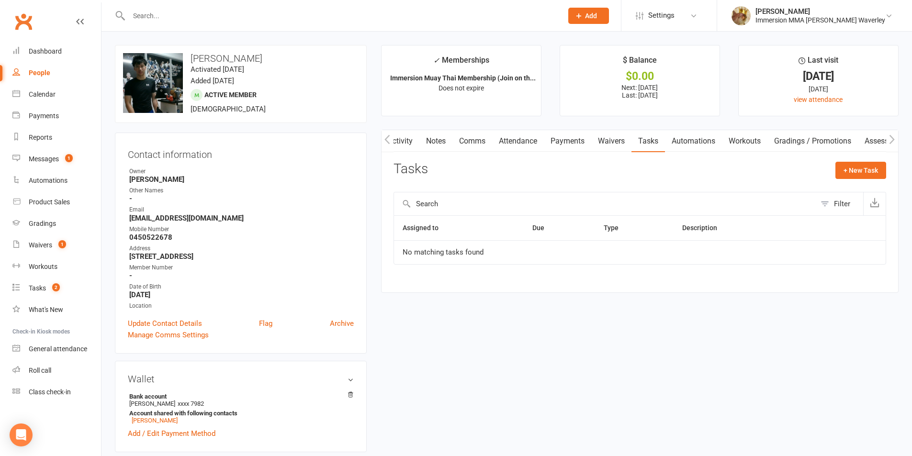
click at [437, 141] on link "Notes" at bounding box center [435, 141] width 33 height 22
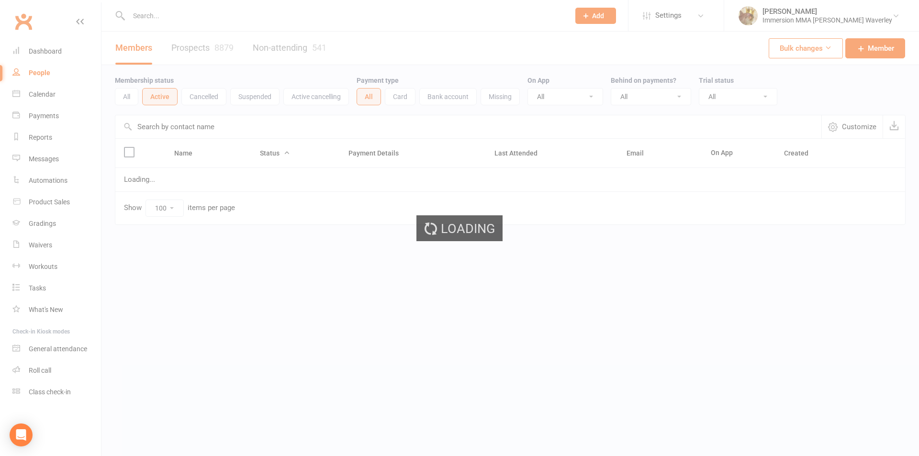
select select "100"
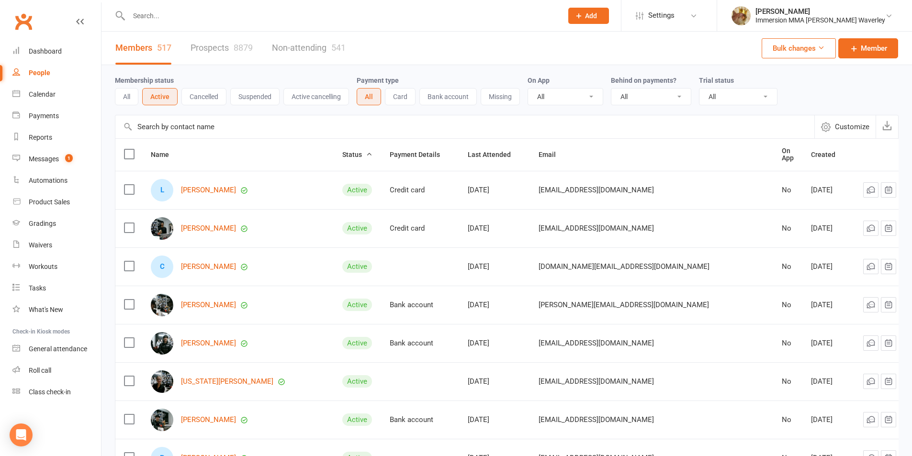
click at [235, 15] on input "text" at bounding box center [341, 15] width 430 height 13
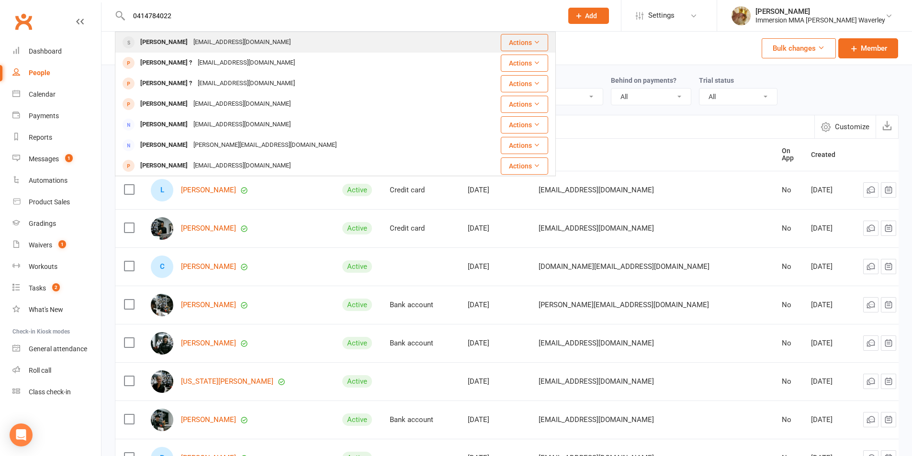
type input "0414784022"
click at [221, 40] on div "[EMAIL_ADDRESS][DOMAIN_NAME]" at bounding box center [242, 42] width 103 height 14
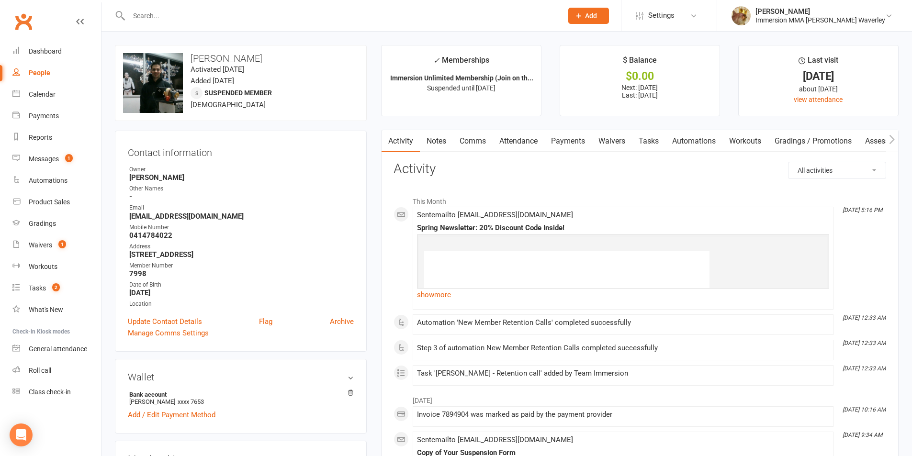
click at [649, 151] on link "Tasks" at bounding box center [649, 141] width 34 height 22
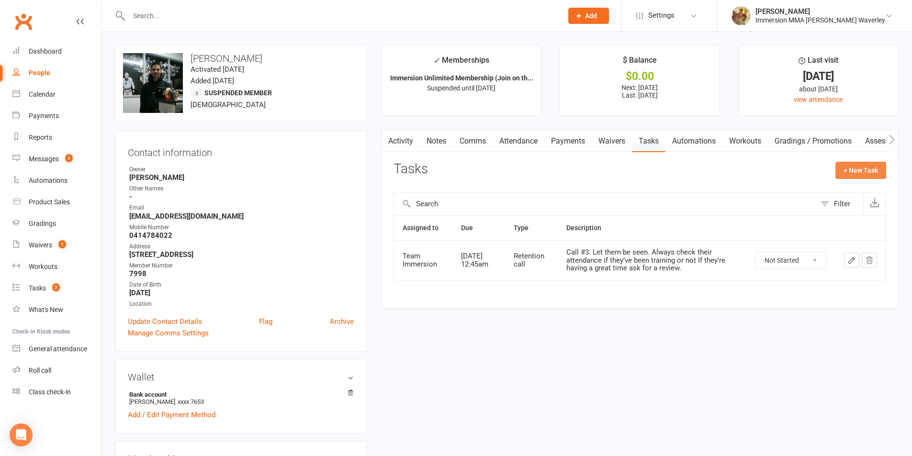
click at [852, 171] on button "+ New Task" at bounding box center [860, 170] width 51 height 17
select select "48840"
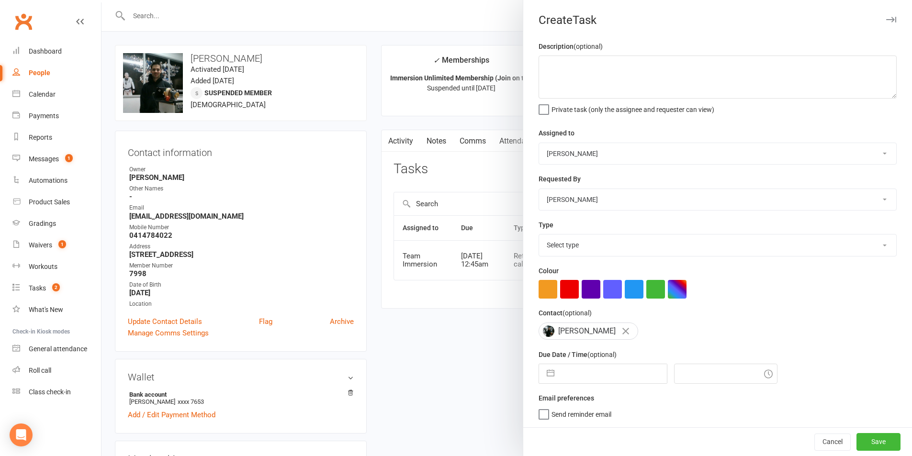
drag, startPoint x: 579, startPoint y: 151, endPoint x: 578, endPoint y: 158, distance: 7.7
click at [579, 151] on select "Team Immersion [PERSON_NAME] [PERSON_NAME] [PERSON_NAME] [PERSON_NAME] Immersio…" at bounding box center [717, 153] width 357 height 21
select select "48837"
click at [539, 144] on select "Team Immersion [PERSON_NAME] [PERSON_NAME] [PERSON_NAME] [PERSON_NAME] Immersio…" at bounding box center [717, 153] width 357 height 21
click at [573, 247] on select "Select type Account follow up [high priority] Attended trial follow up Chase si…" at bounding box center [717, 245] width 357 height 21
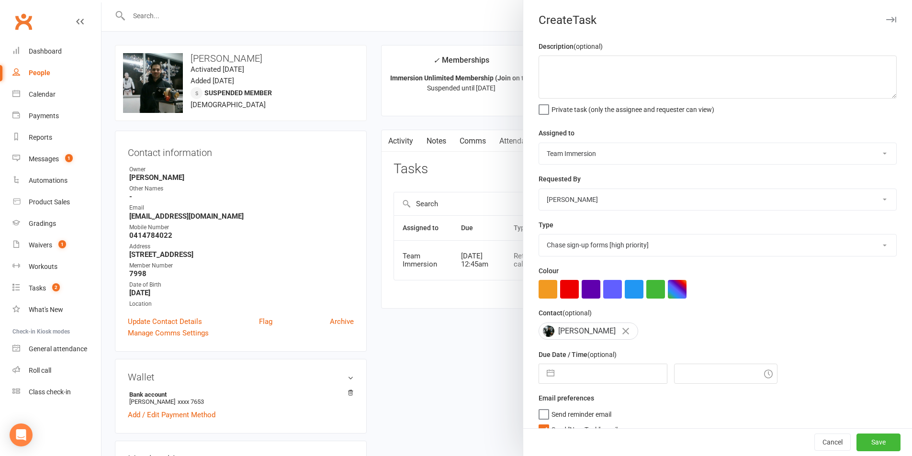
click at [539, 236] on select "Select type Account follow up [high priority] Attended trial follow up Chase si…" at bounding box center [717, 245] width 357 height 21
click at [565, 260] on div "Description (optional) Private task (only the assignee and requester can view) …" at bounding box center [717, 242] width 389 height 402
drag, startPoint x: 567, startPoint y: 247, endPoint x: 567, endPoint y: 253, distance: 6.2
click at [567, 249] on select "Account follow up [high priority] Attended trial follow up Chase sign-up forms …" at bounding box center [717, 245] width 357 height 21
select select "27318"
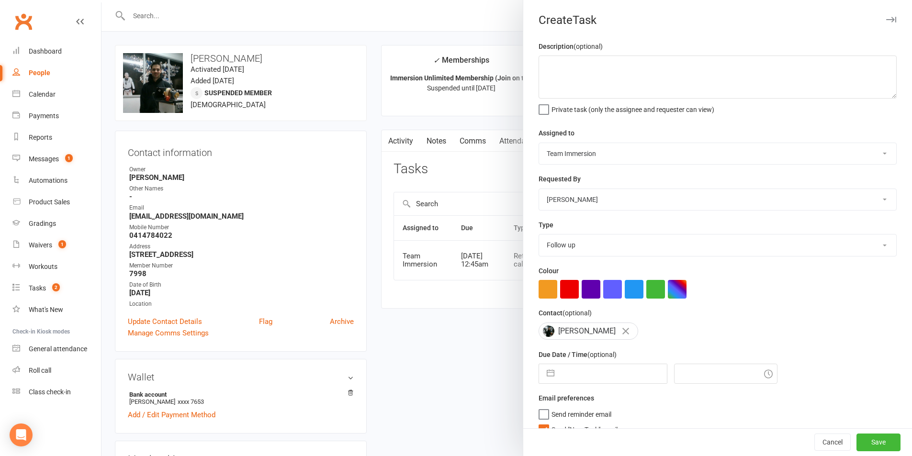
click at [539, 236] on select "Account follow up [high priority] Attended trial follow up Chase sign-up forms …" at bounding box center [717, 245] width 357 height 21
click at [604, 75] on textarea at bounding box center [718, 77] width 358 height 43
type textarea "missed call [DATE]"
select select "8"
select select "2025"
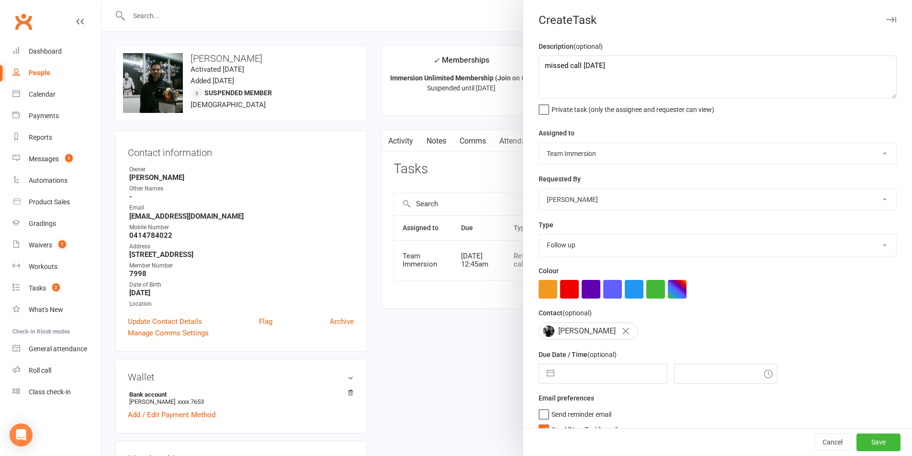
select select "9"
select select "2025"
select select "10"
select select "2025"
click at [565, 377] on input "text" at bounding box center [613, 373] width 108 height 19
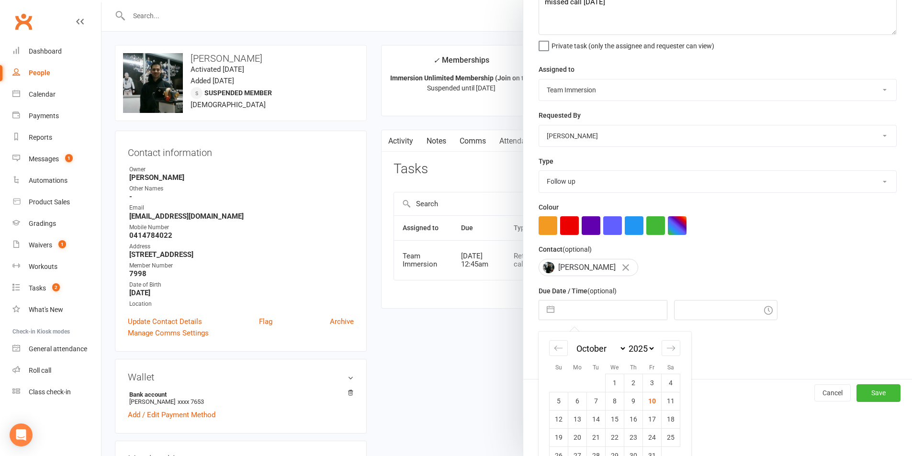
scroll to position [87, 0]
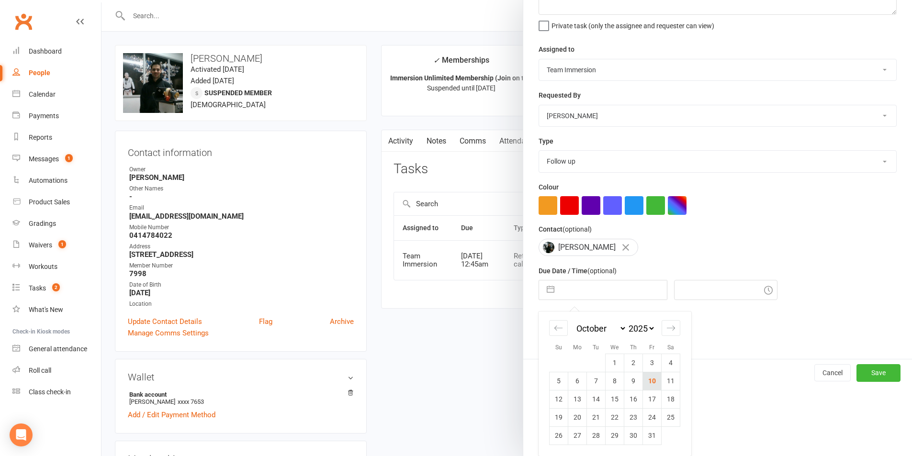
click at [648, 378] on td "10" at bounding box center [652, 381] width 19 height 18
type input "[DATE]"
type input "9:30pm"
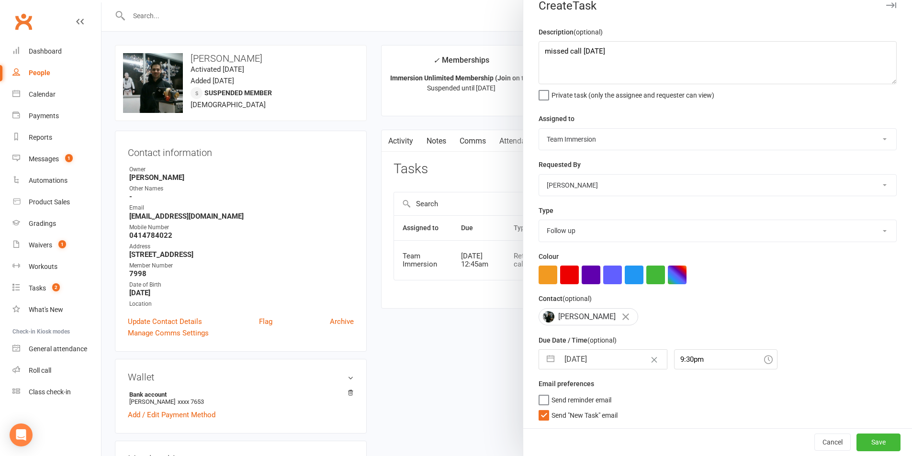
click at [551, 415] on span "Send "New Task" email" at bounding box center [584, 413] width 66 height 11
click at [551, 408] on input "Send "New Task" email" at bounding box center [578, 408] width 79 height 0
click at [559, 365] on input "[DATE]" at bounding box center [613, 359] width 108 height 19
select select "8"
select select "2025"
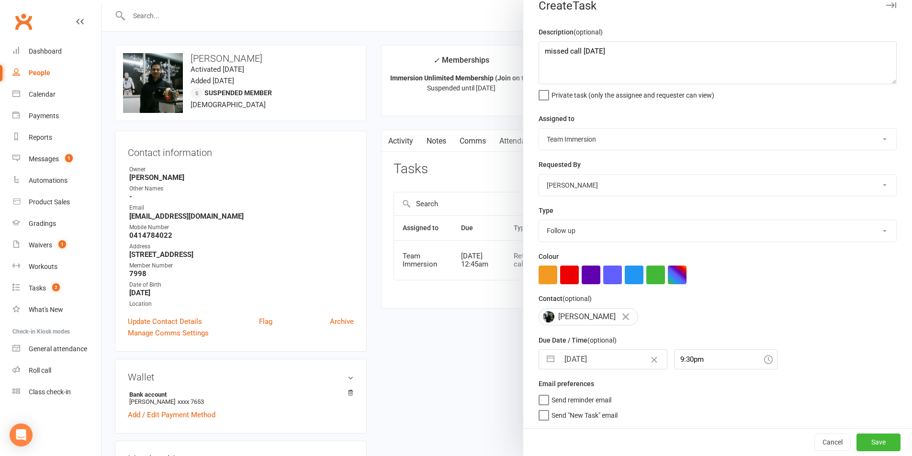
select select "9"
select select "2025"
select select "10"
select select "2025"
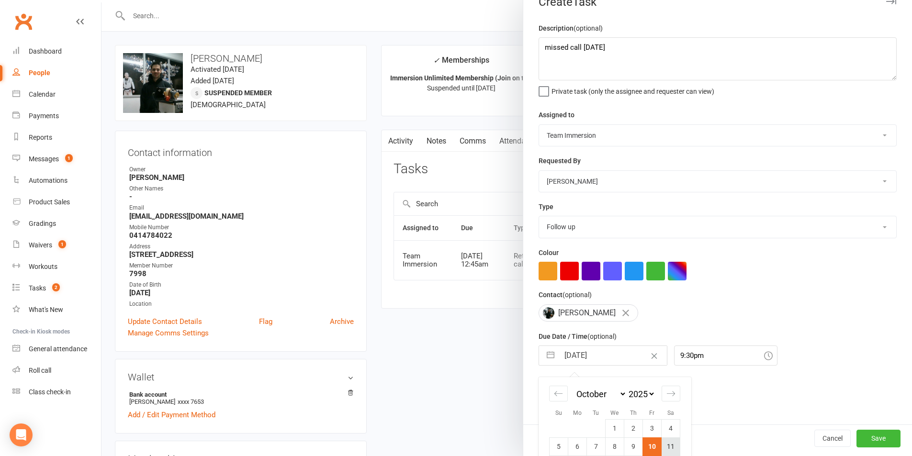
click at [667, 446] on td "11" at bounding box center [671, 447] width 19 height 18
type input "11 Oct 2025"
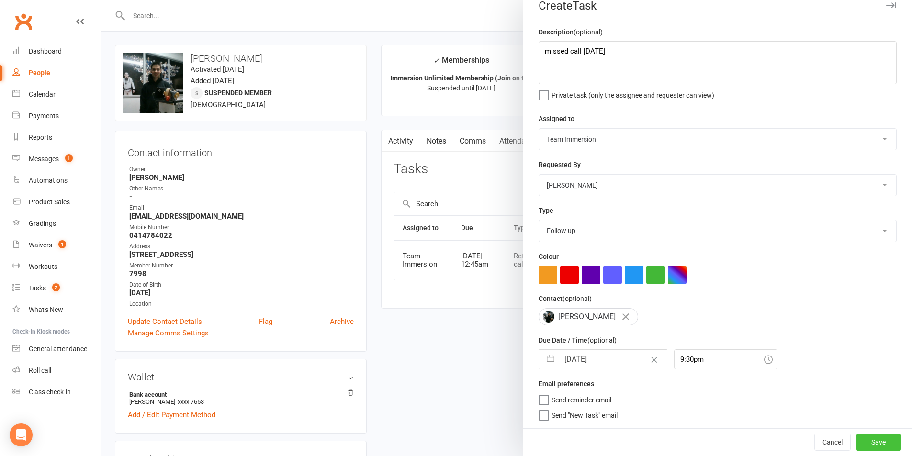
click at [862, 447] on button "Save" at bounding box center [878, 442] width 44 height 17
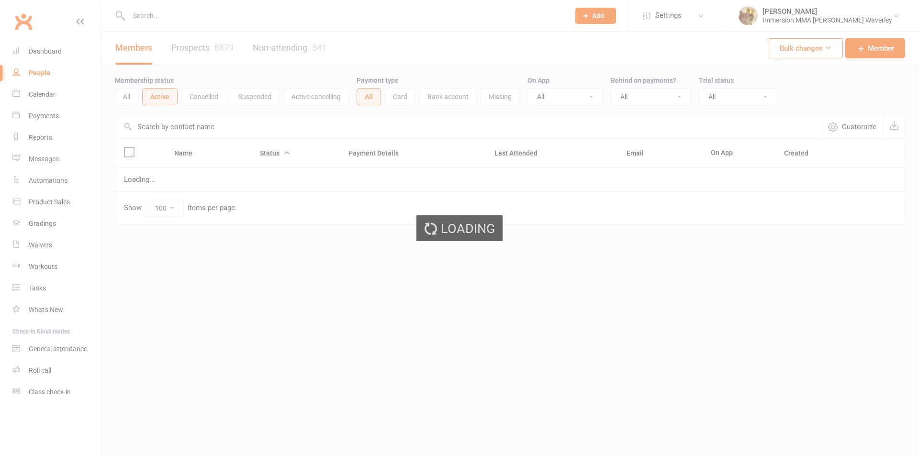
select select "100"
click at [195, 16] on div "Loading" at bounding box center [459, 228] width 919 height 456
click at [193, 13] on input "text" at bounding box center [344, 15] width 437 height 13
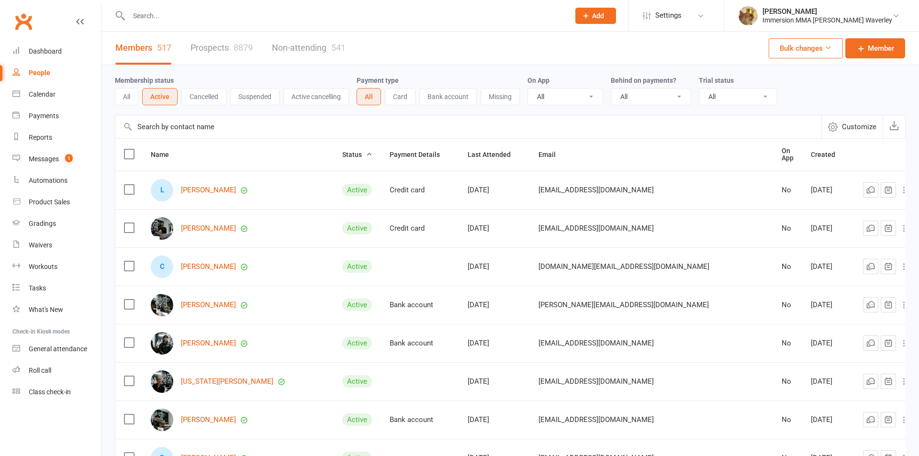
paste input "0490504044"
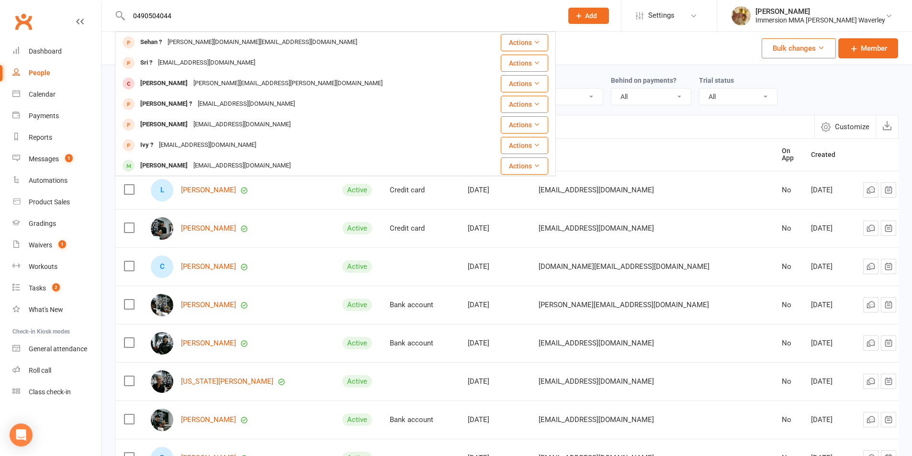
type input "0490504044"
click at [193, 38] on div "shehan.bs@gmail.com" at bounding box center [262, 42] width 195 height 14
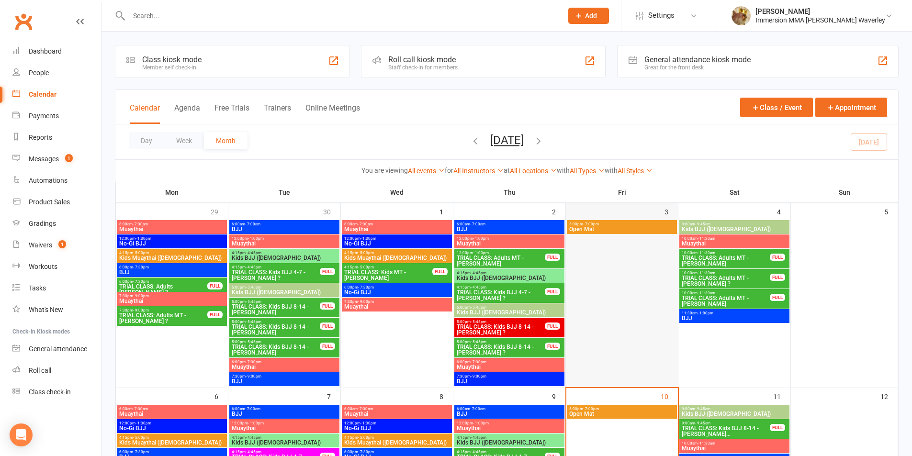
scroll to position [128, 0]
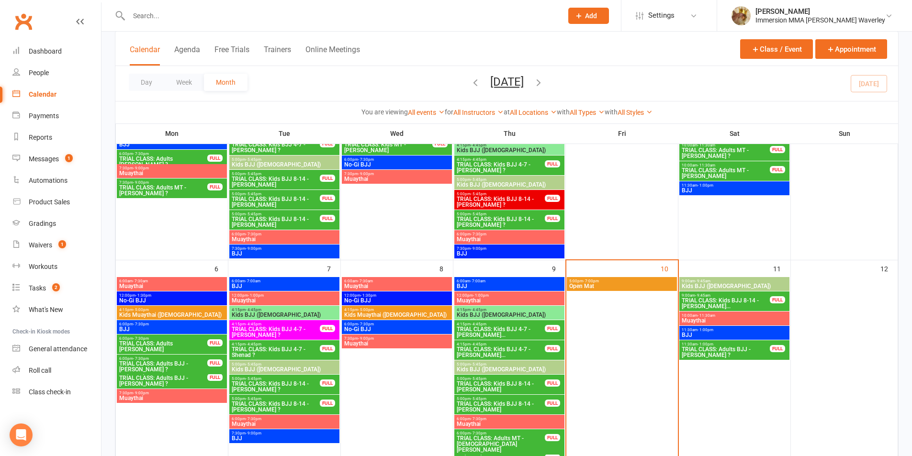
click at [609, 21] on button "Add" at bounding box center [588, 16] width 41 height 16
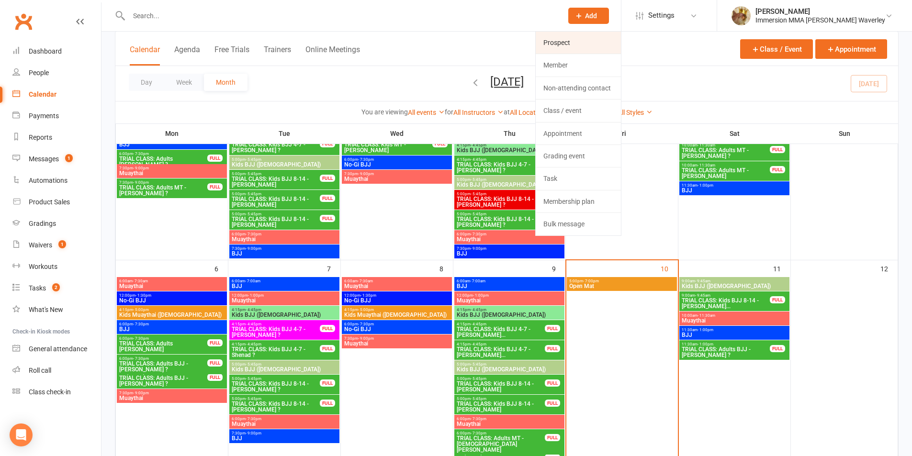
click at [599, 45] on link "Prospect" at bounding box center [578, 43] width 85 height 22
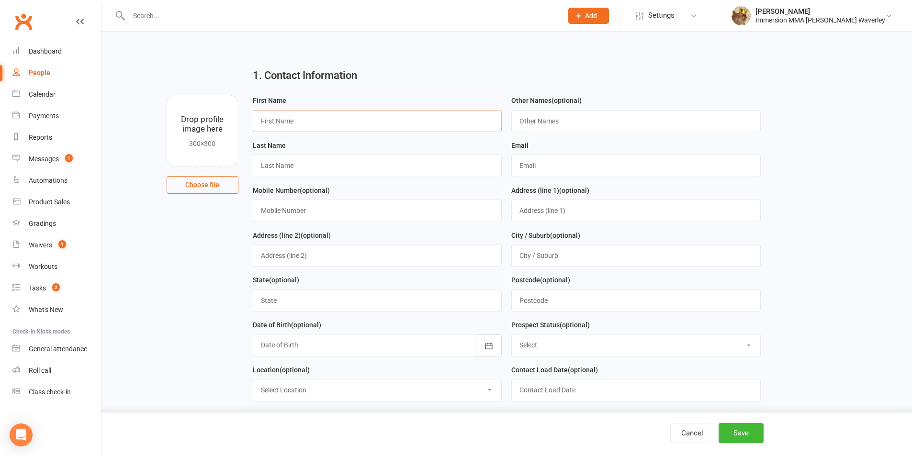
drag, startPoint x: 295, startPoint y: 123, endPoint x: 299, endPoint y: 118, distance: 6.4
click at [295, 123] on input "text" at bounding box center [377, 121] width 249 height 22
type input "[PERSON_NAME]"
click at [285, 175] on input "text" at bounding box center [377, 166] width 249 height 22
paste input "[EMAIL_ADDRESS][DOMAIN_NAME]"
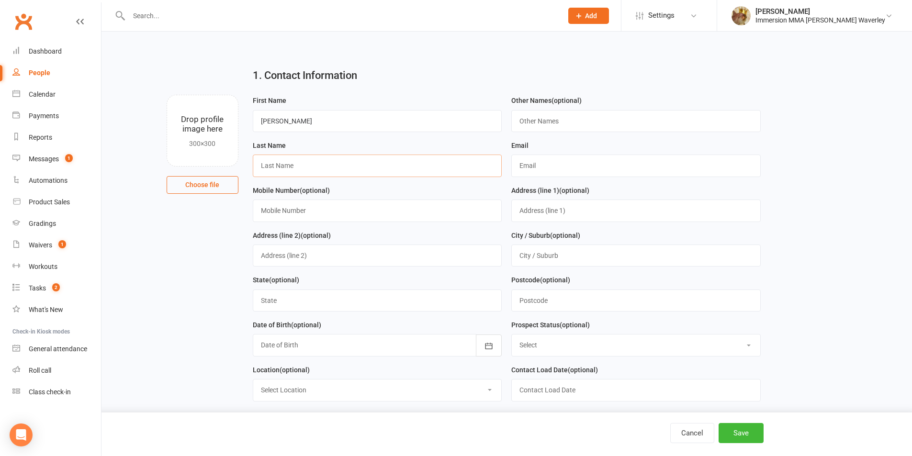
type input "[EMAIL_ADDRESS][DOMAIN_NAME]"
paste input "[EMAIL_ADDRESS][DOMAIN_NAME]"
type input "[EMAIL_ADDRESS][DOMAIN_NAME]"
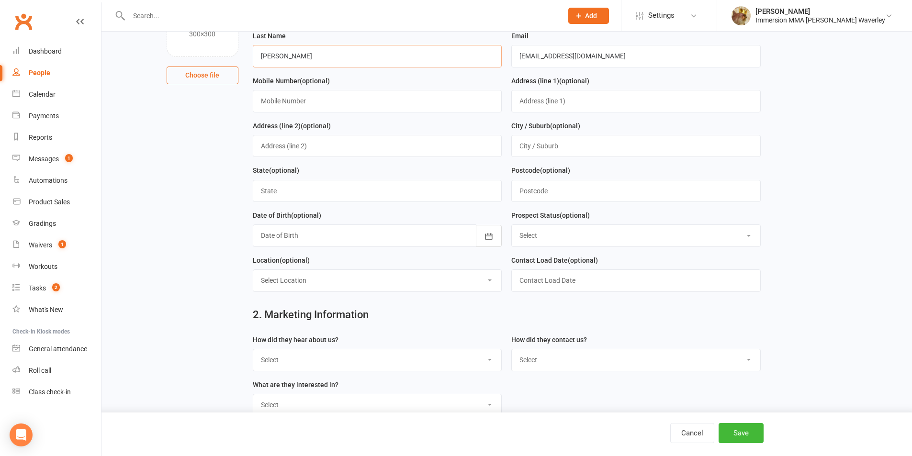
scroll to position [128, 0]
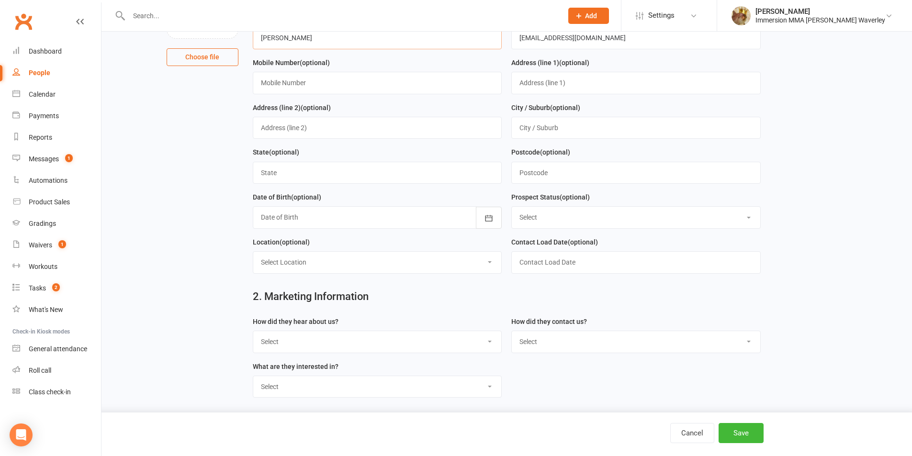
type input "[PERSON_NAME]"
click at [293, 349] on select "Select Unknown Referral Google Facebook Instagram Walk by / Signage Returning" at bounding box center [377, 341] width 248 height 21
select select "Unknown"
click at [253, 335] on select "Select Unknown Referral Google Facebook Instagram Walk by / Signage Returning" at bounding box center [377, 341] width 248 height 21
click at [595, 342] on select "Select Website Enquiry Phone Email In-Facility Tawk" at bounding box center [636, 341] width 248 height 21
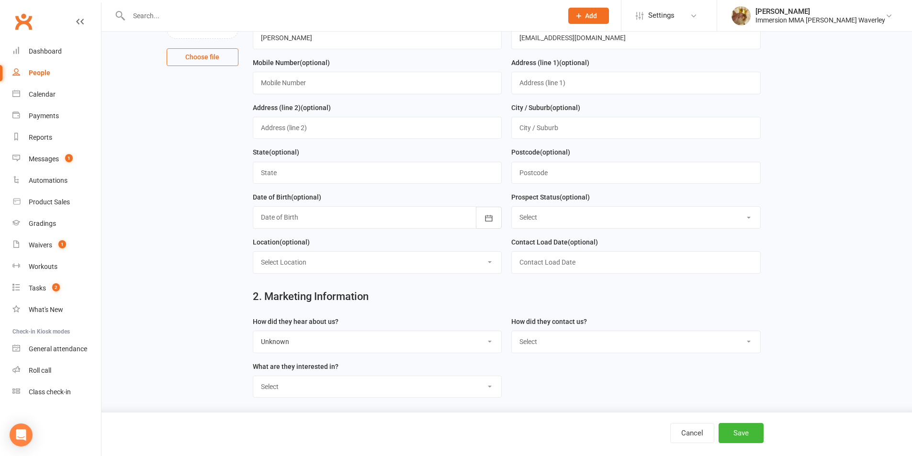
select select "Tawk"
click at [512, 335] on select "Select Website Enquiry Phone Email In-Facility Tawk" at bounding box center [636, 341] width 248 height 21
click at [370, 391] on select "Select Unspecified Muay Thai BJJ MMA Kids Muay Thai Kids BJJ Judo/Wrestling" at bounding box center [377, 386] width 248 height 21
select select "Unspecified"
click at [253, 381] on select "Select Unspecified Muay Thai BJJ MMA Kids Muay Thai Kids BJJ Judo/Wrestling" at bounding box center [377, 386] width 248 height 21
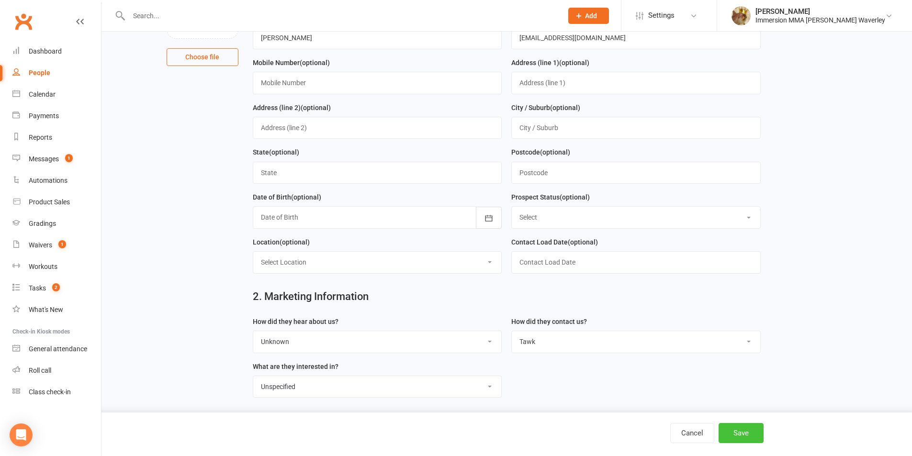
click at [753, 434] on button "Save" at bounding box center [740, 433] width 45 height 20
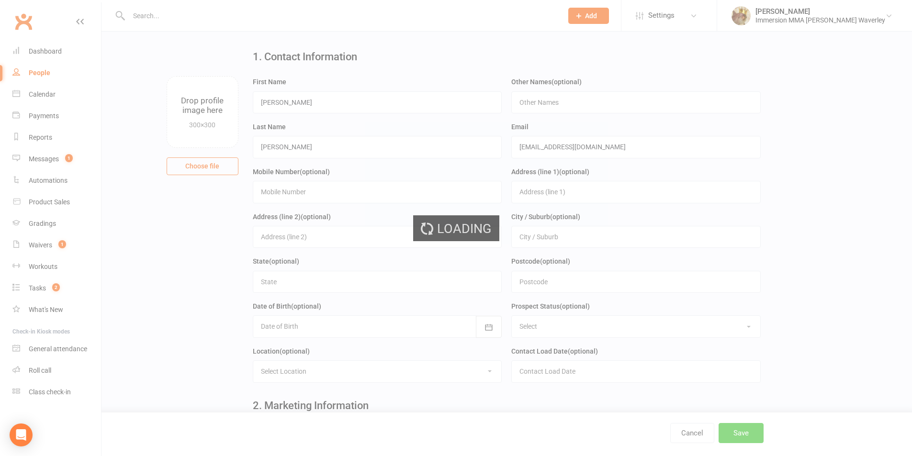
scroll to position [0, 0]
